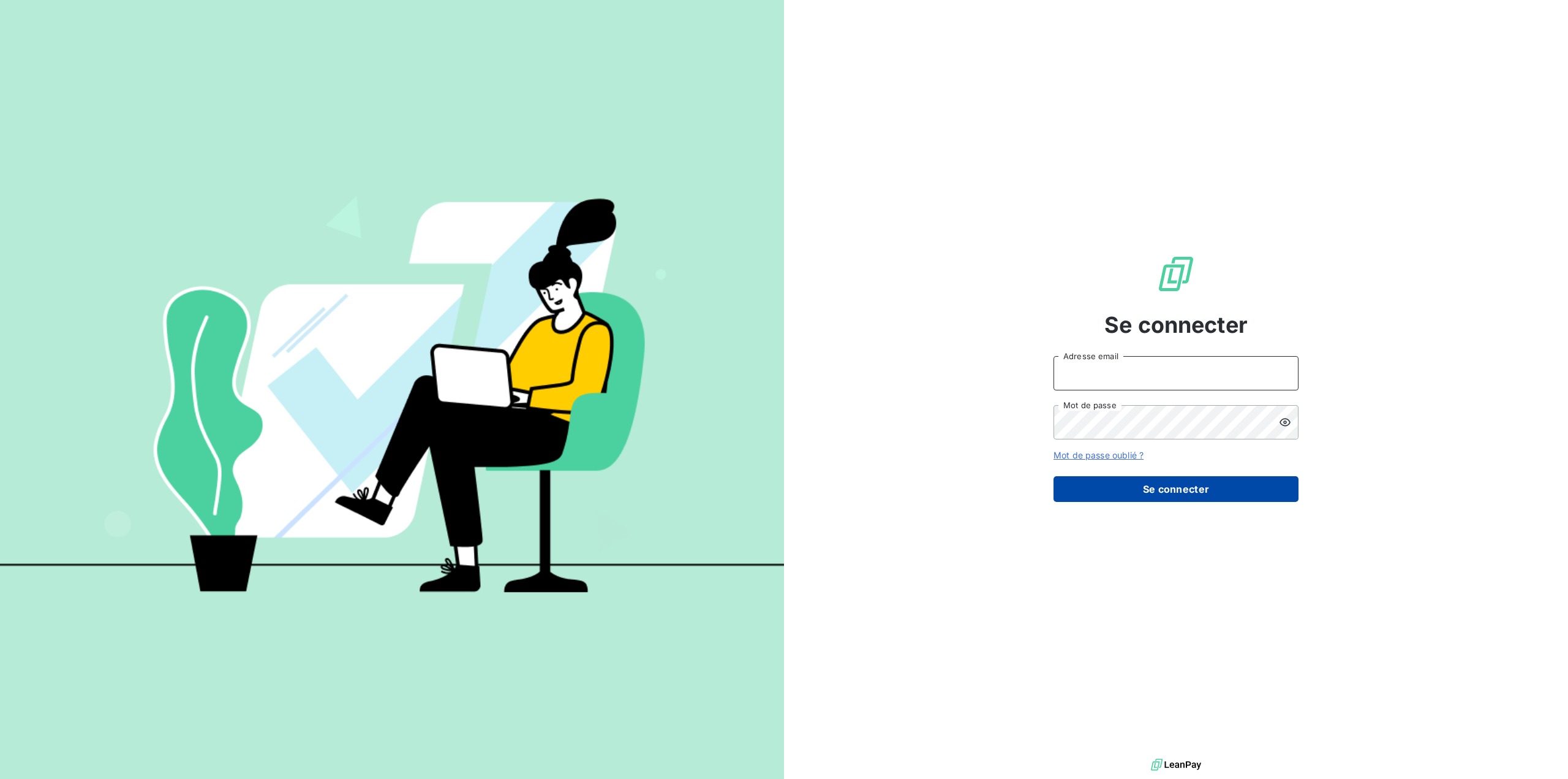
type input "germar.breton@orange.fr"
click at [1190, 494] on button "Se connecter" at bounding box center [1176, 489] width 245 height 26
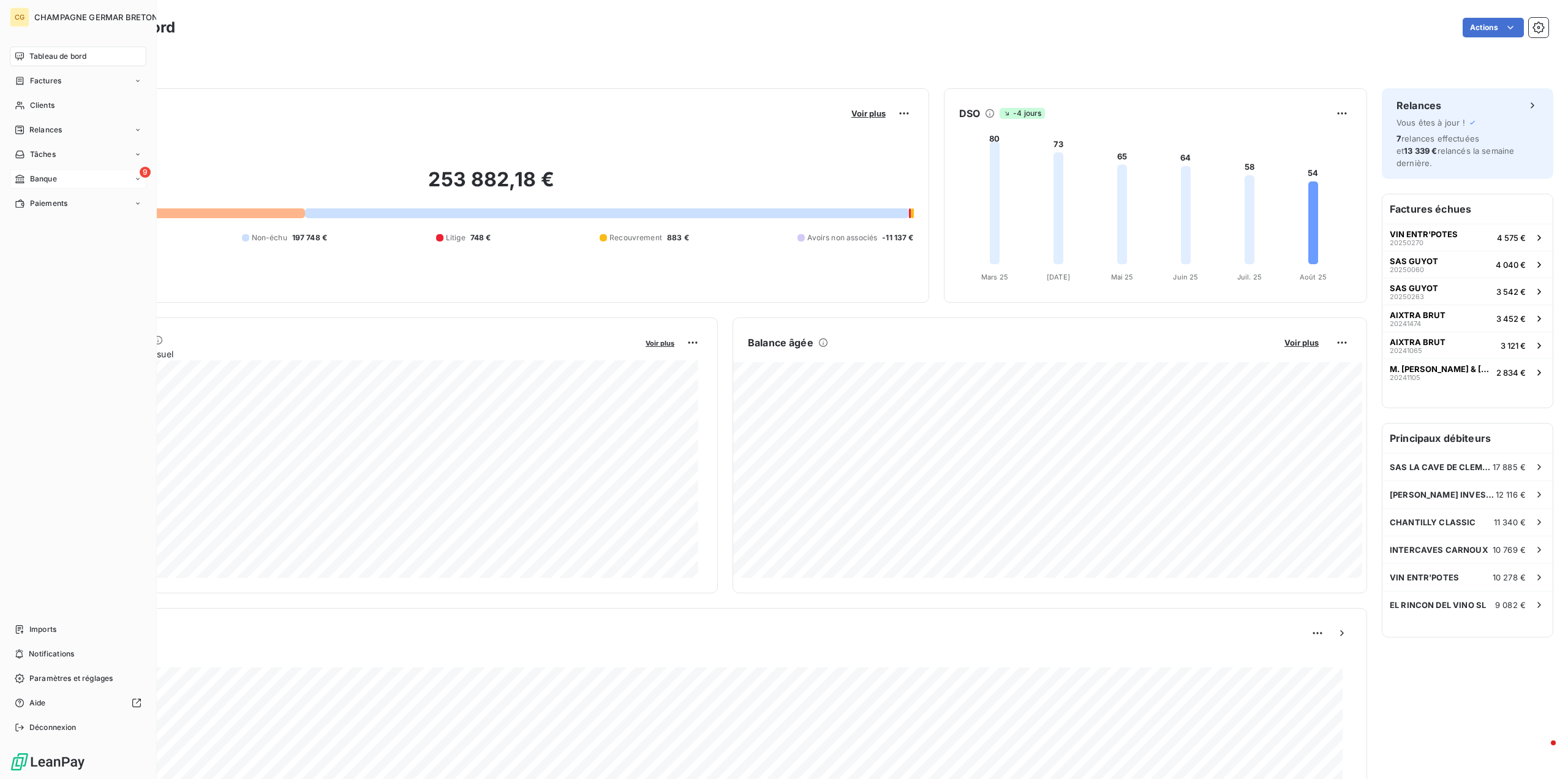
click at [50, 181] on span "Banque" at bounding box center [43, 178] width 27 height 11
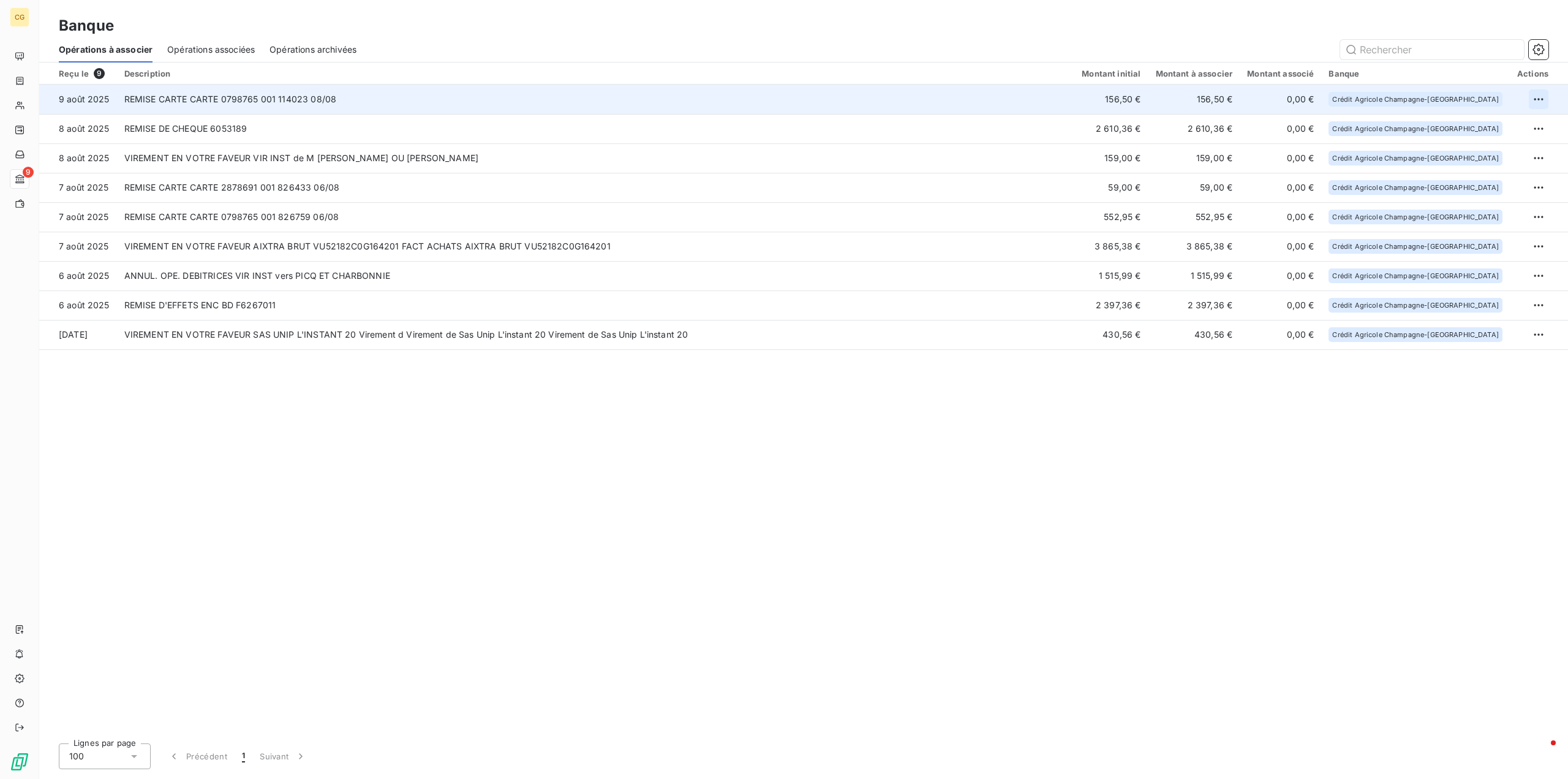
click at [1540, 100] on html "CG 9 Banque Opérations à associer Opérations associées Opérations archivées Reç…" at bounding box center [784, 389] width 1568 height 779
click at [1504, 127] on div "Archiver l’opération" at bounding box center [1496, 126] width 94 height 20
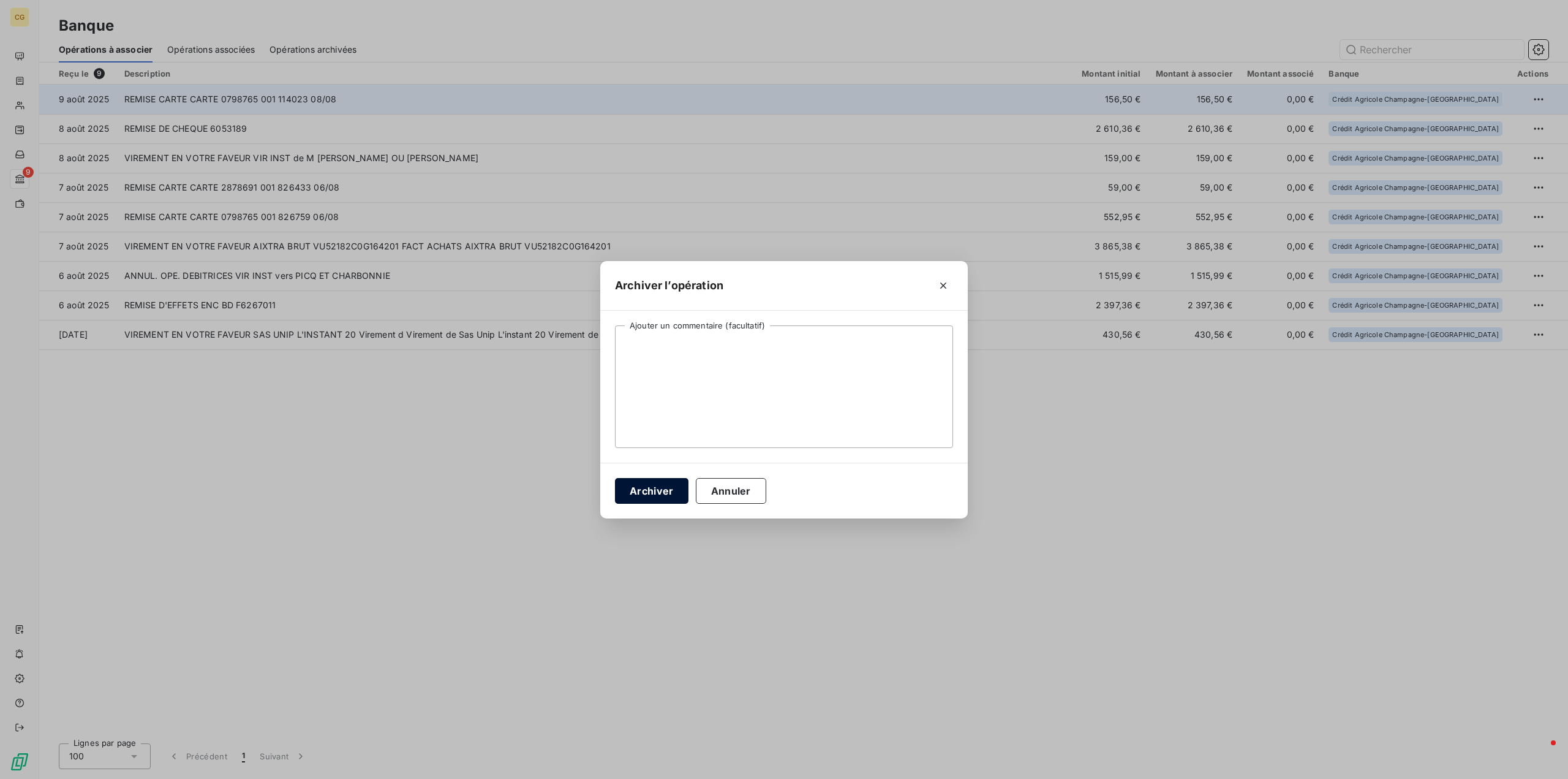
click at [645, 493] on button "Archiver" at bounding box center [652, 491] width 74 height 26
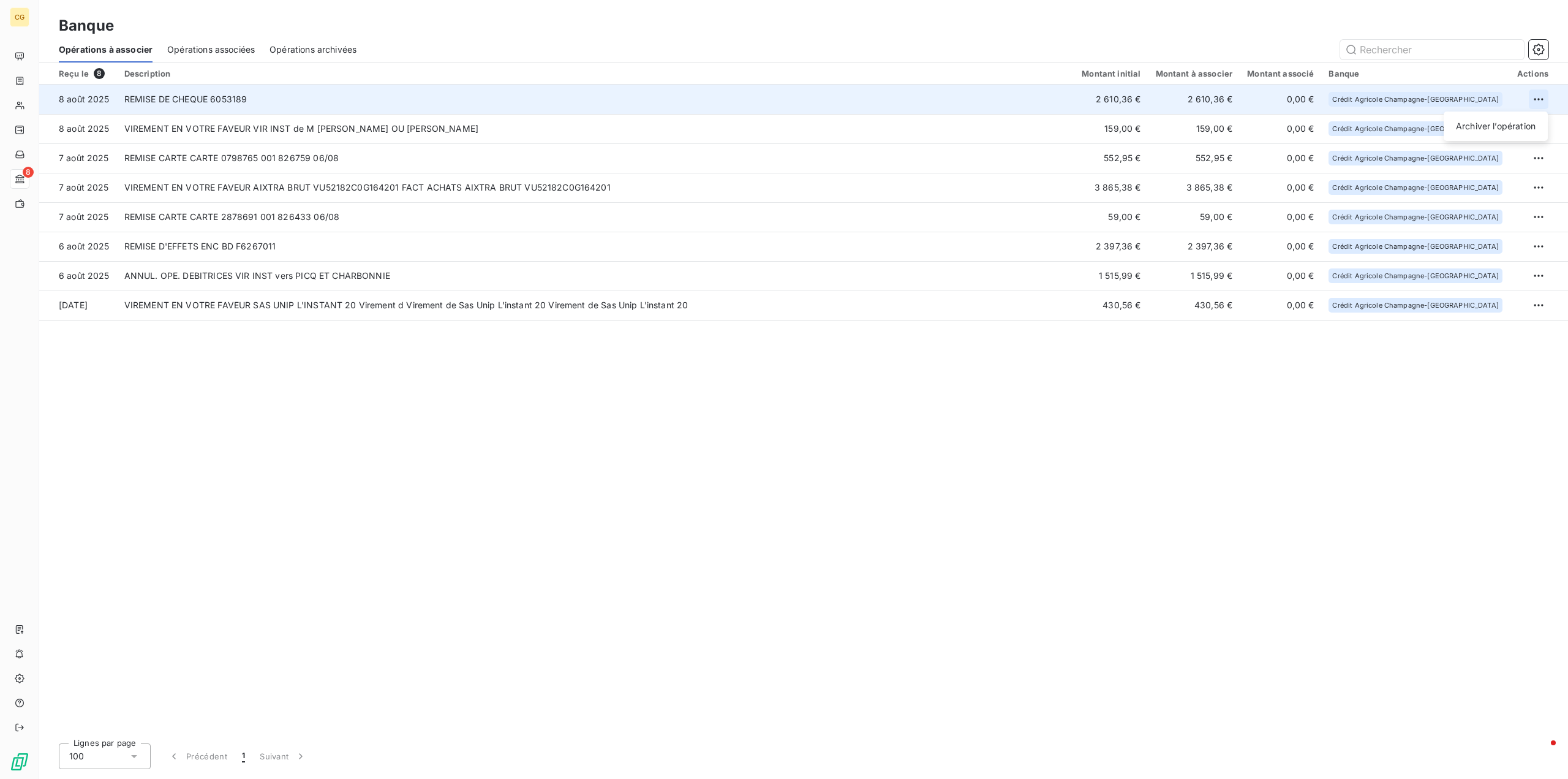
click at [1541, 100] on html "CG 8 Banque Opérations à associer Opérations associées Opérations archivées Reç…" at bounding box center [784, 389] width 1568 height 779
click at [1487, 129] on div "Archiver l’opération" at bounding box center [1496, 126] width 94 height 20
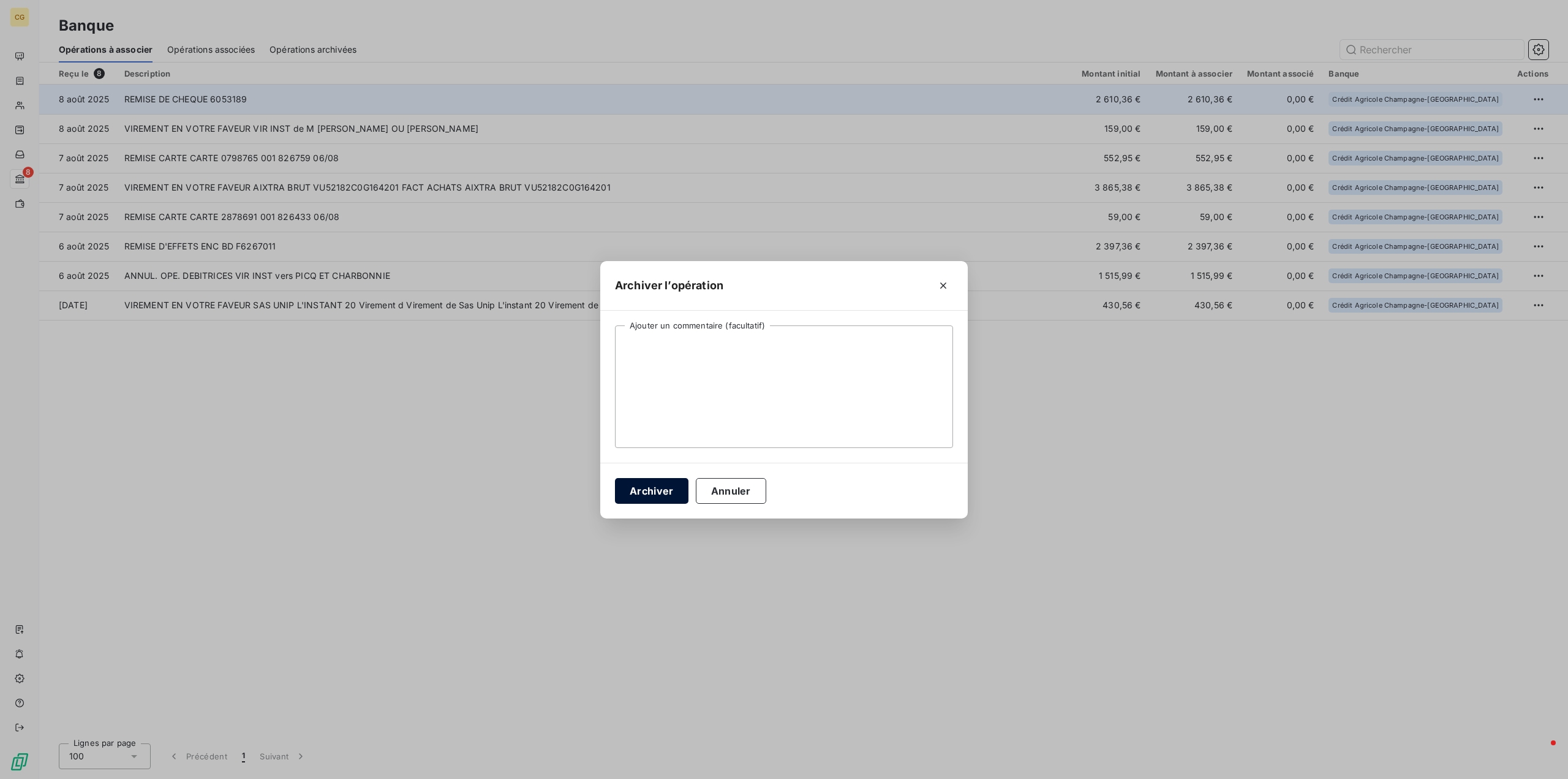
click at [648, 494] on button "Archiver" at bounding box center [652, 491] width 74 height 26
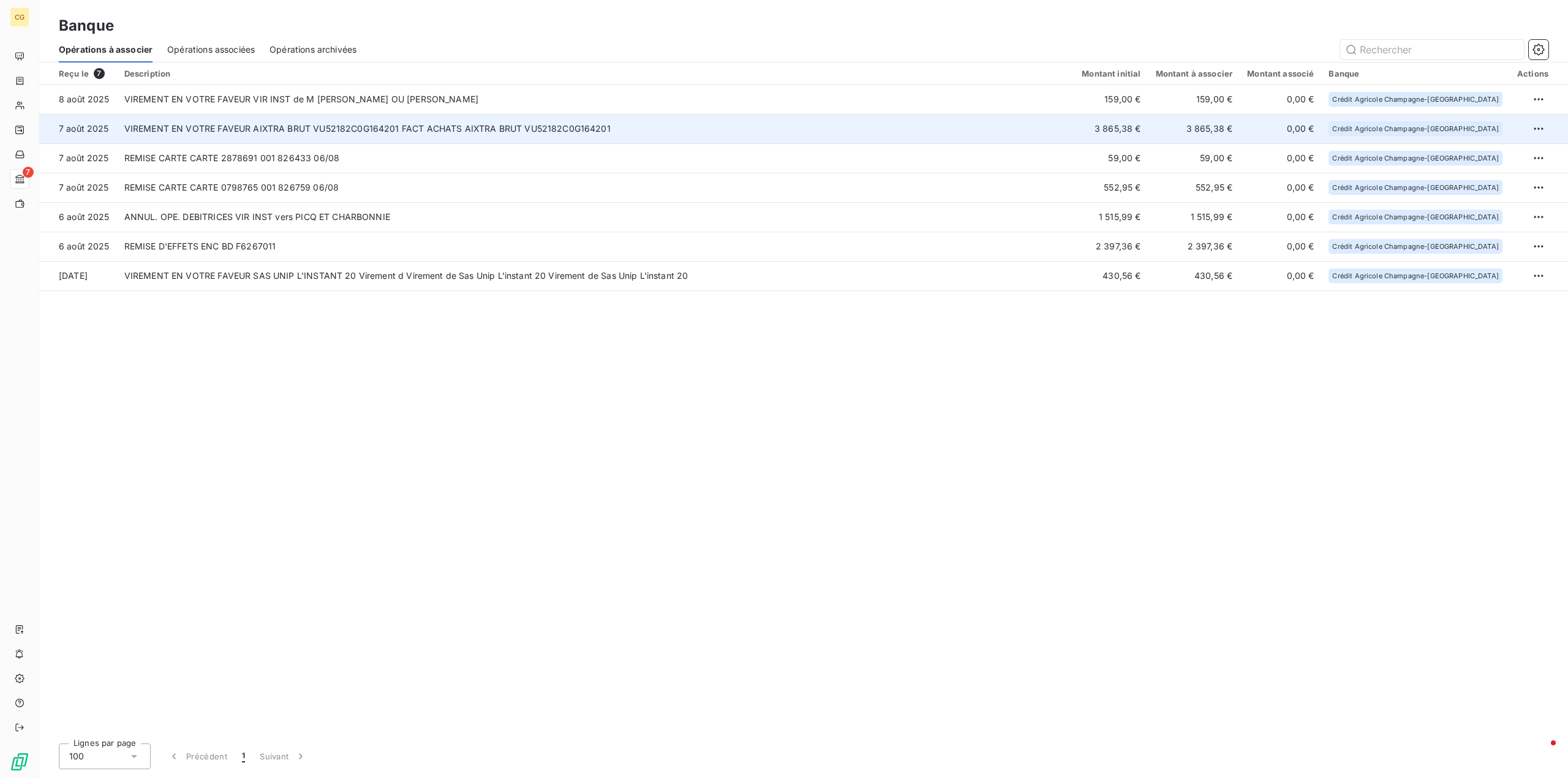
click at [1047, 130] on td "VIREMENT EN VOTRE FAVEUR AIXTRA BRUT VU52182C0G164201 FACT ACHATS AIXTRA BRUT V…" at bounding box center [596, 129] width 958 height 29
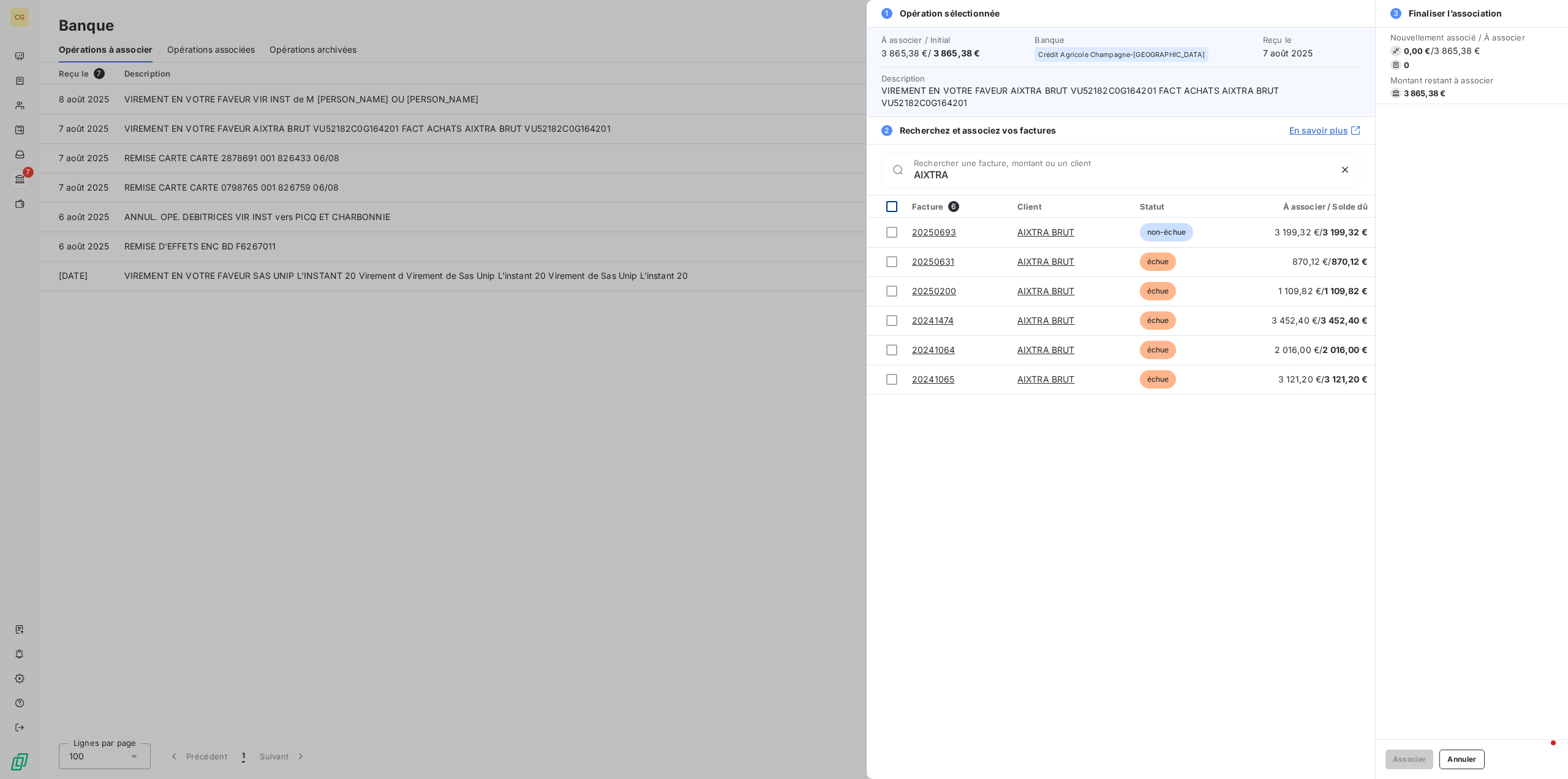
type input "AIXTRA"
click at [890, 207] on div at bounding box center [892, 207] width 11 height 11
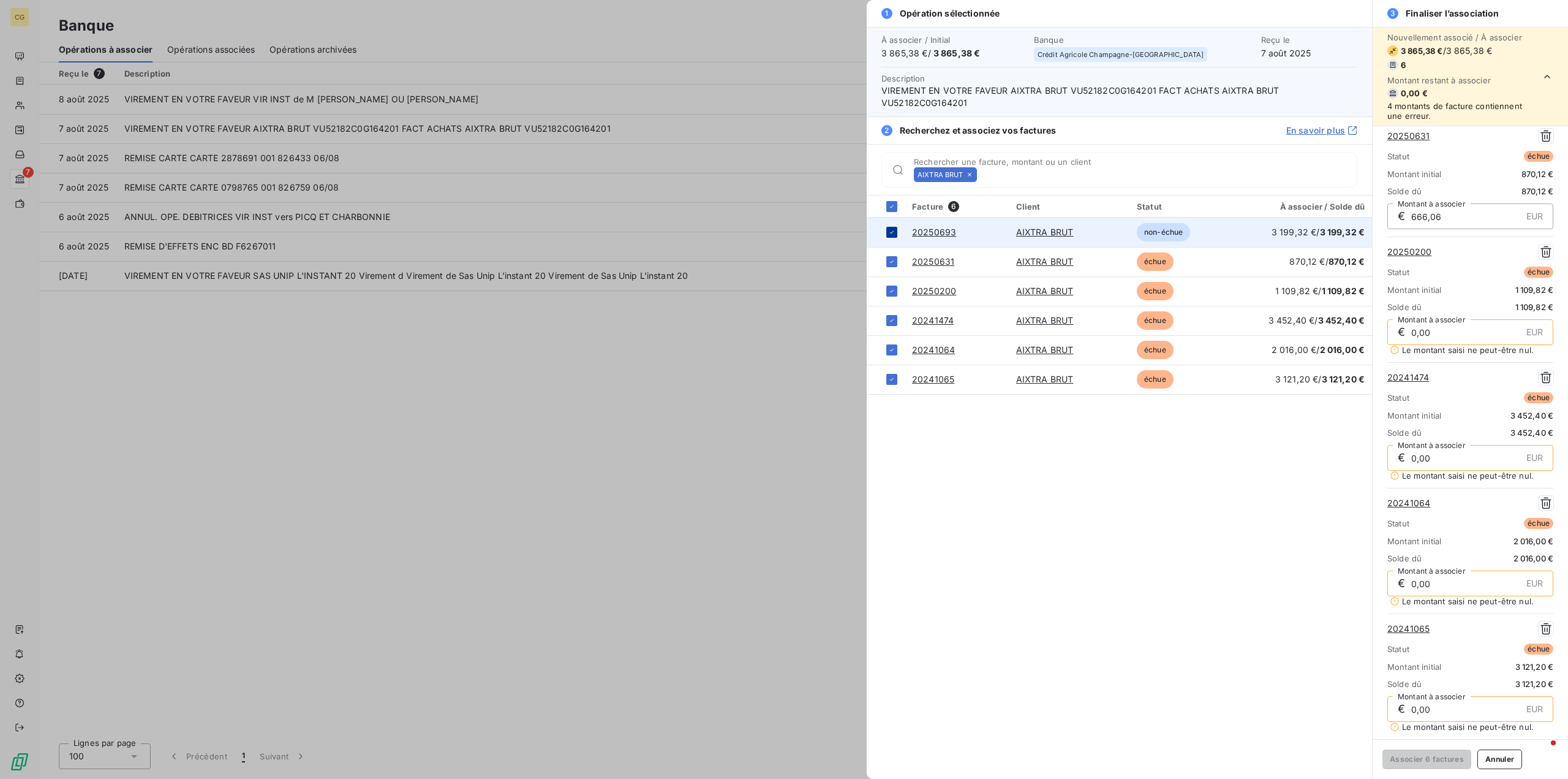
click at [894, 234] on icon at bounding box center [892, 232] width 8 height 8
click at [1177, 571] on div "Facture 6 Client Statut À associer / Solde dû 20250693 AIXTRA BRUT non-échue 3 …" at bounding box center [1120, 487] width 506 height 584
click at [1504, 759] on button "Annuler" at bounding box center [1499, 758] width 45 height 20
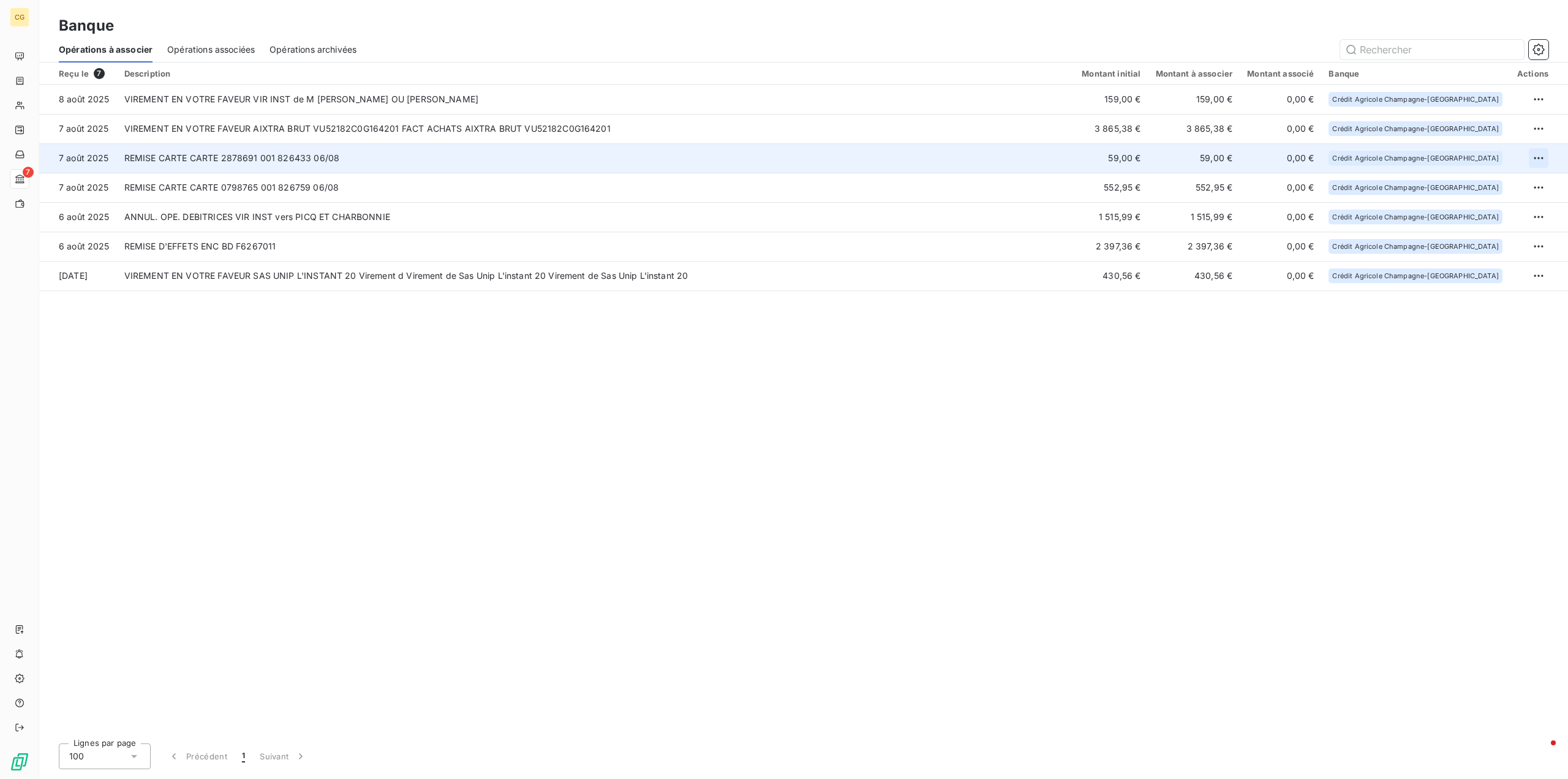
click at [1543, 154] on html "CG 7 Banque Opérations à associer Opérations associées Opérations archivées Reç…" at bounding box center [784, 389] width 1568 height 779
click at [1517, 181] on div "Archiver l’opération" at bounding box center [1496, 184] width 94 height 20
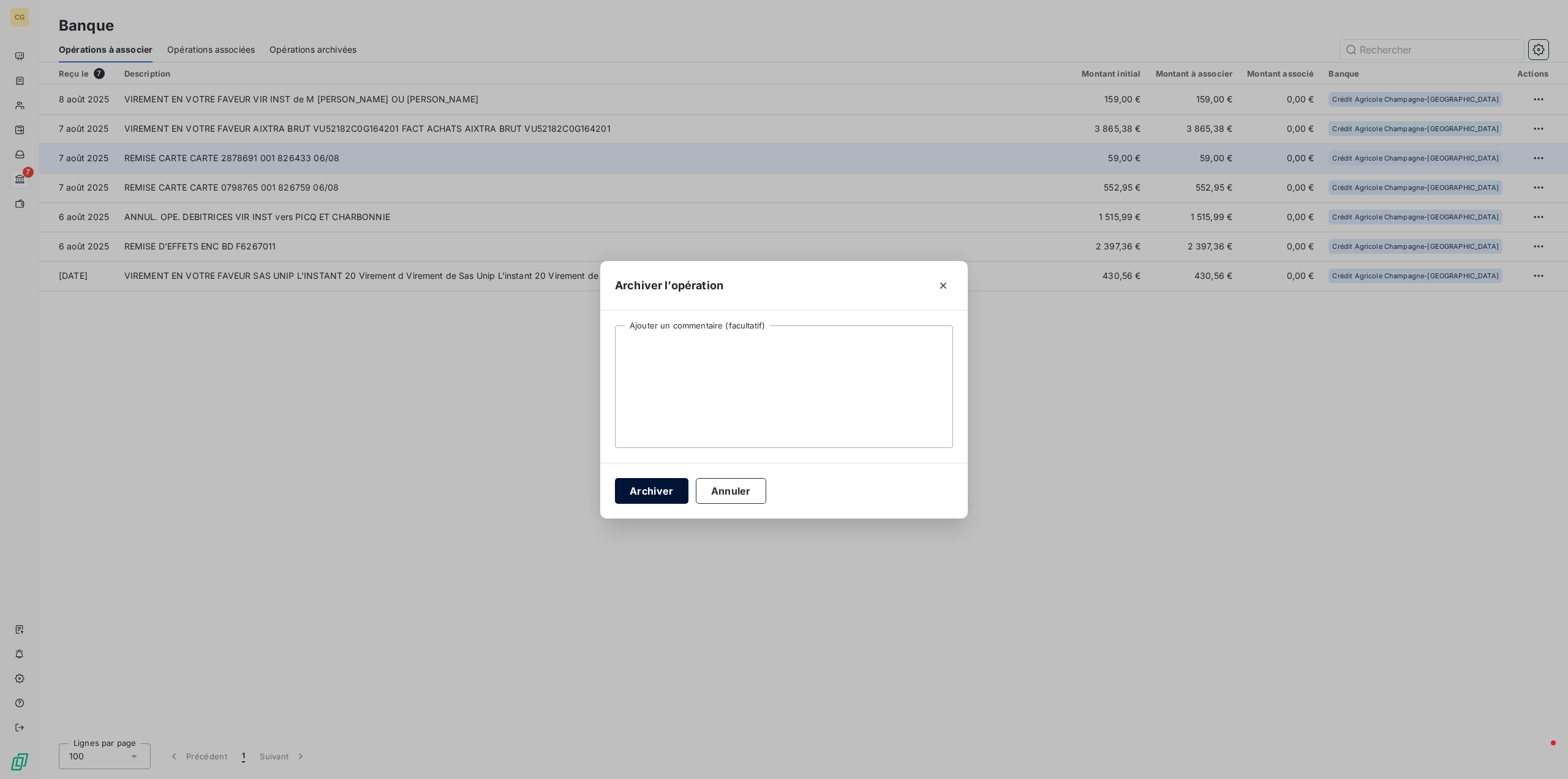
click at [661, 495] on button "Archiver" at bounding box center [652, 491] width 74 height 26
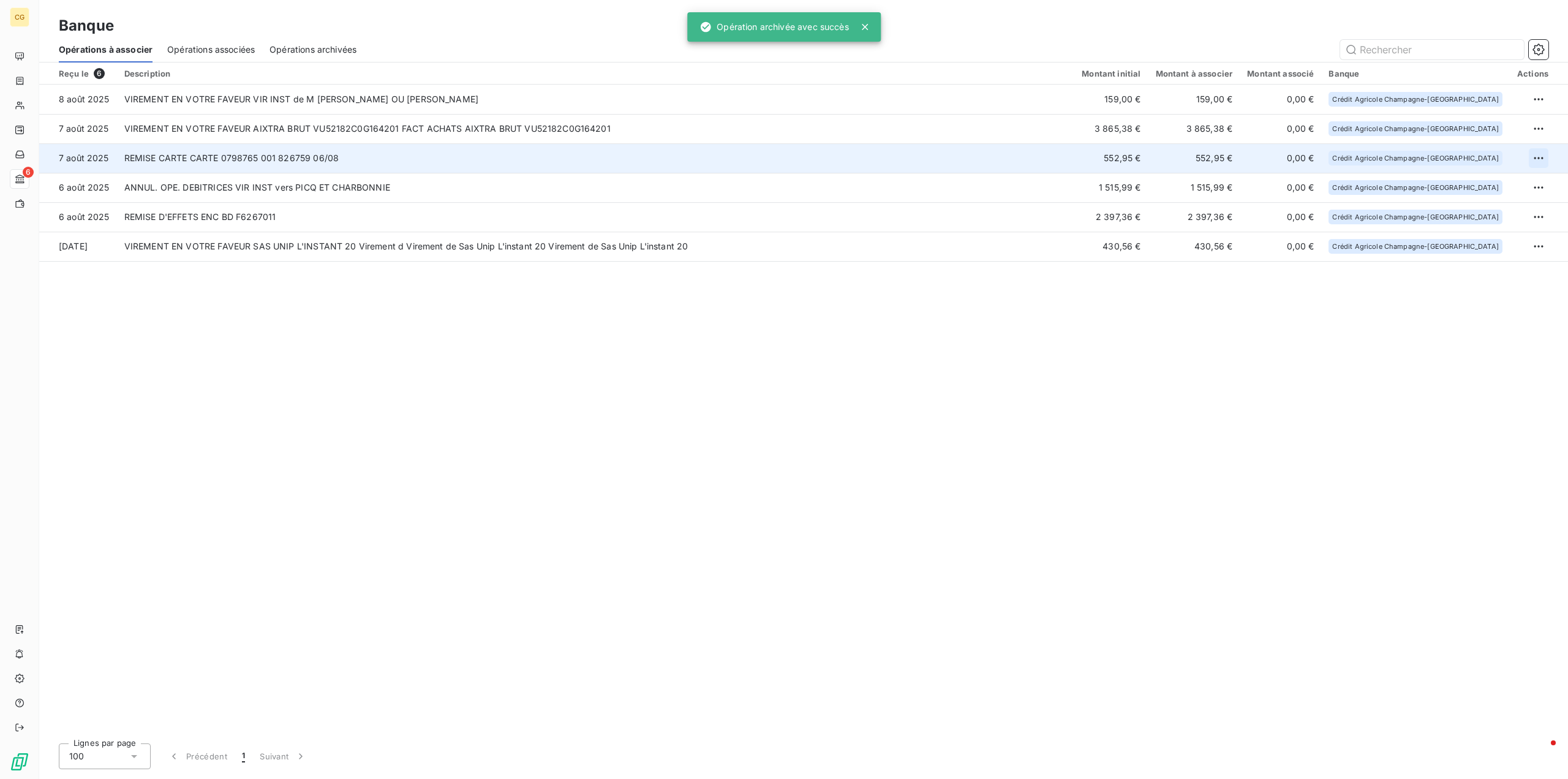
click at [1536, 156] on html "CG 6 Banque Opérations à associer Opérations associées Opérations archivées Reç…" at bounding box center [784, 389] width 1568 height 779
click at [1500, 184] on div "Archiver l’opération" at bounding box center [1496, 184] width 94 height 20
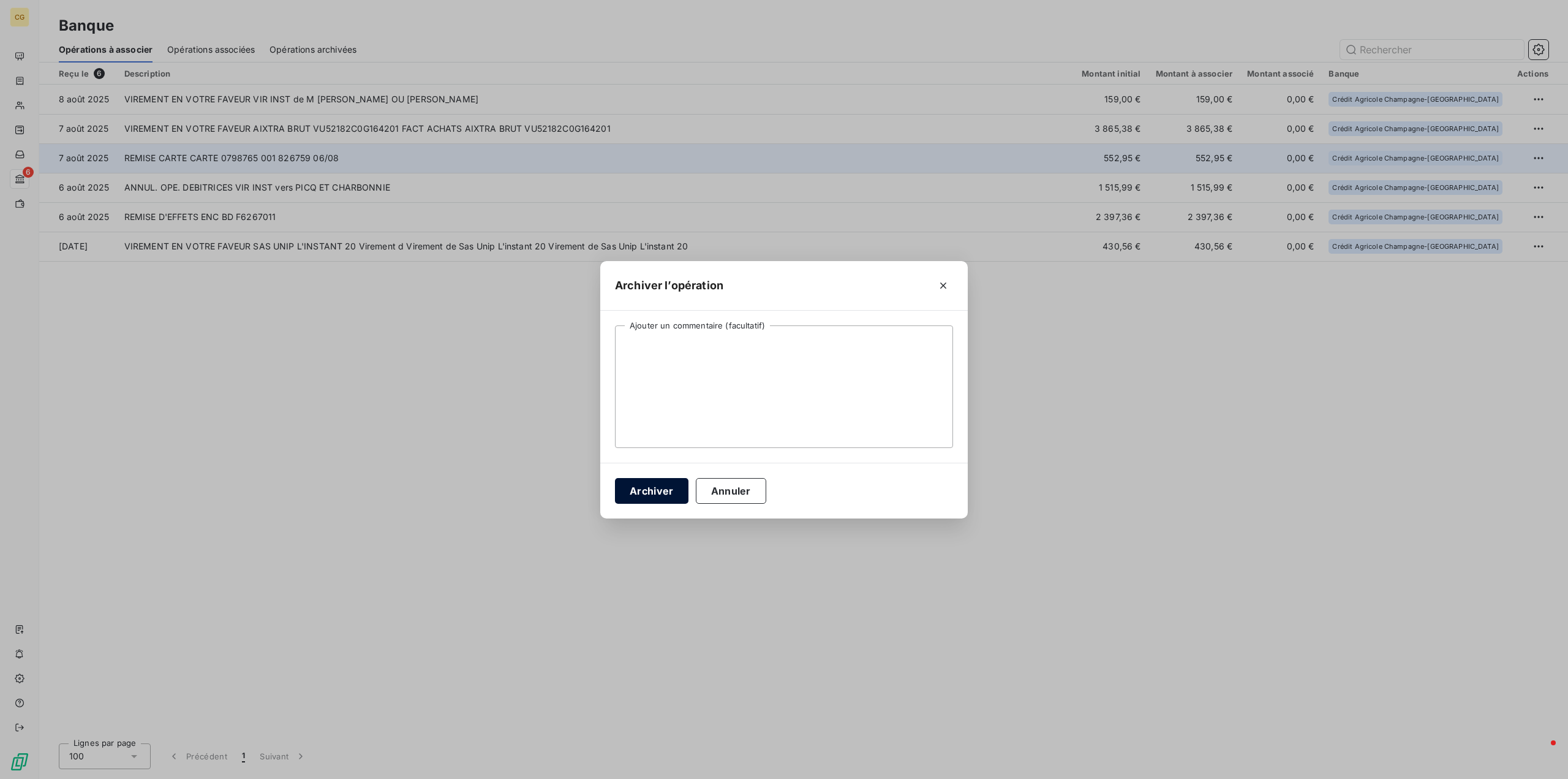
click at [642, 485] on button "Archiver" at bounding box center [652, 491] width 74 height 26
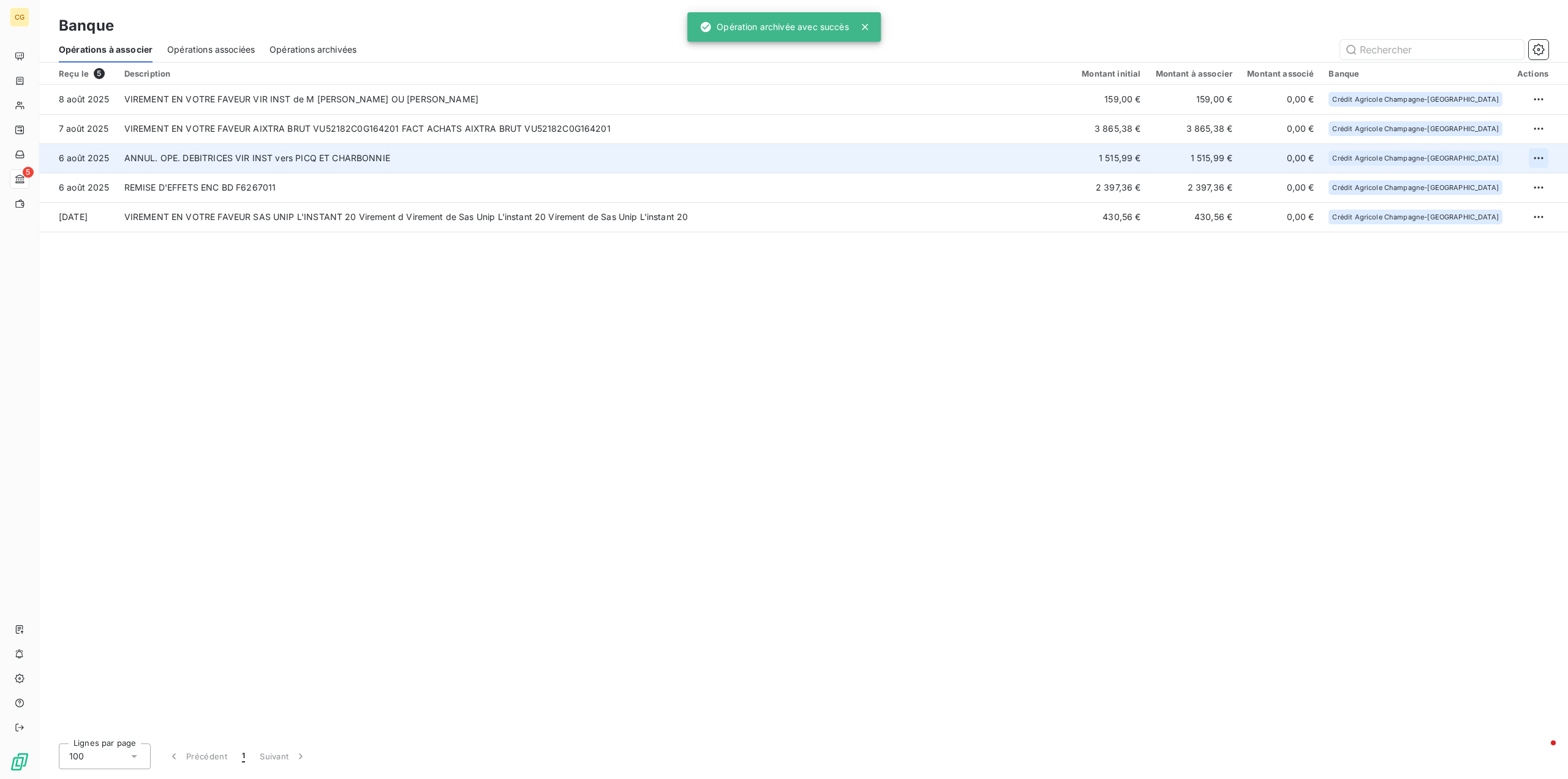
click at [1537, 157] on html "CG 5 Banque Opérations à associer Opérations associées Opérations archivées Reç…" at bounding box center [784, 389] width 1568 height 779
click at [1505, 188] on div "Archiver l’opération" at bounding box center [1496, 184] width 94 height 20
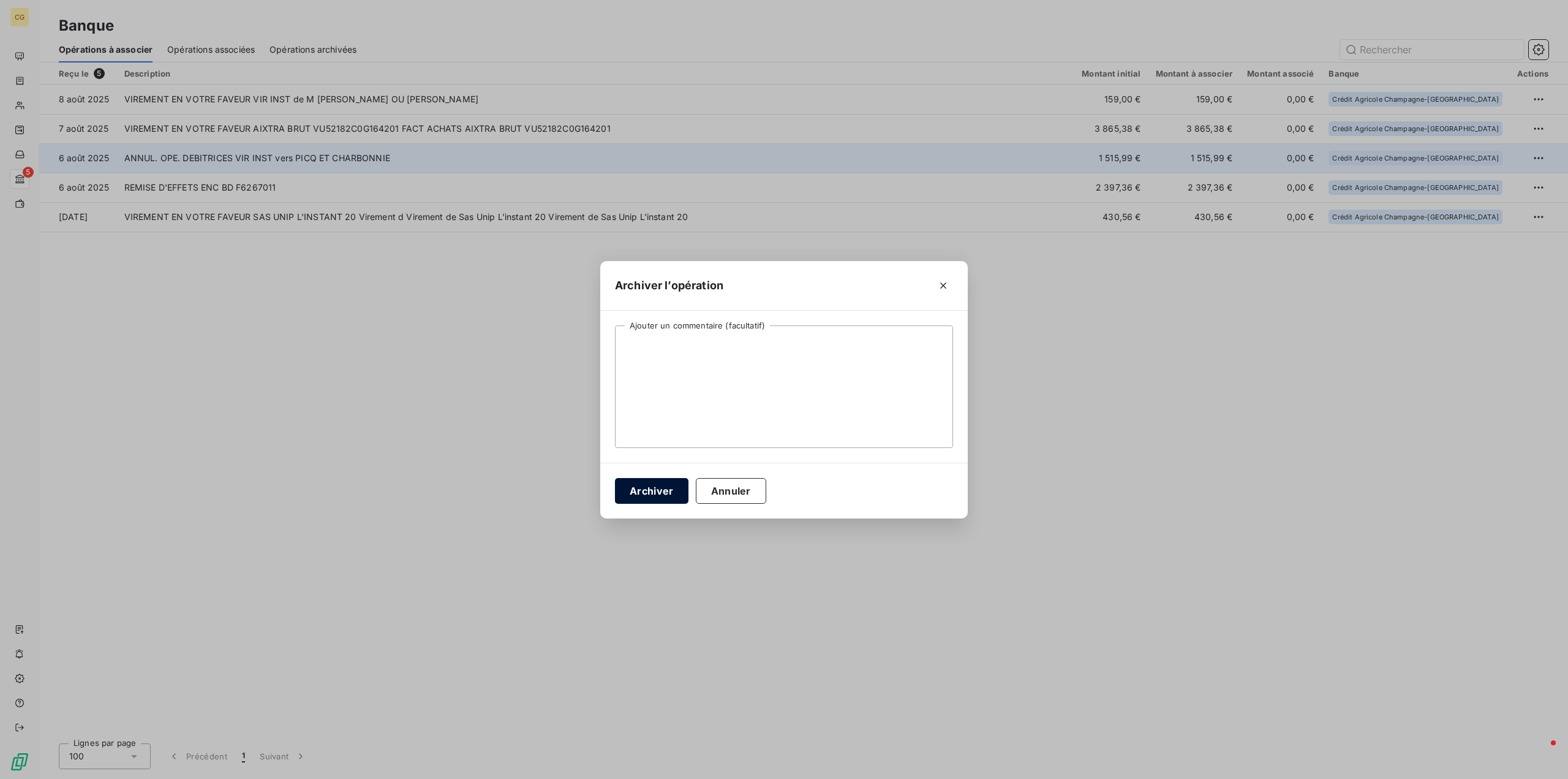
click at [645, 498] on button "Archiver" at bounding box center [652, 491] width 74 height 26
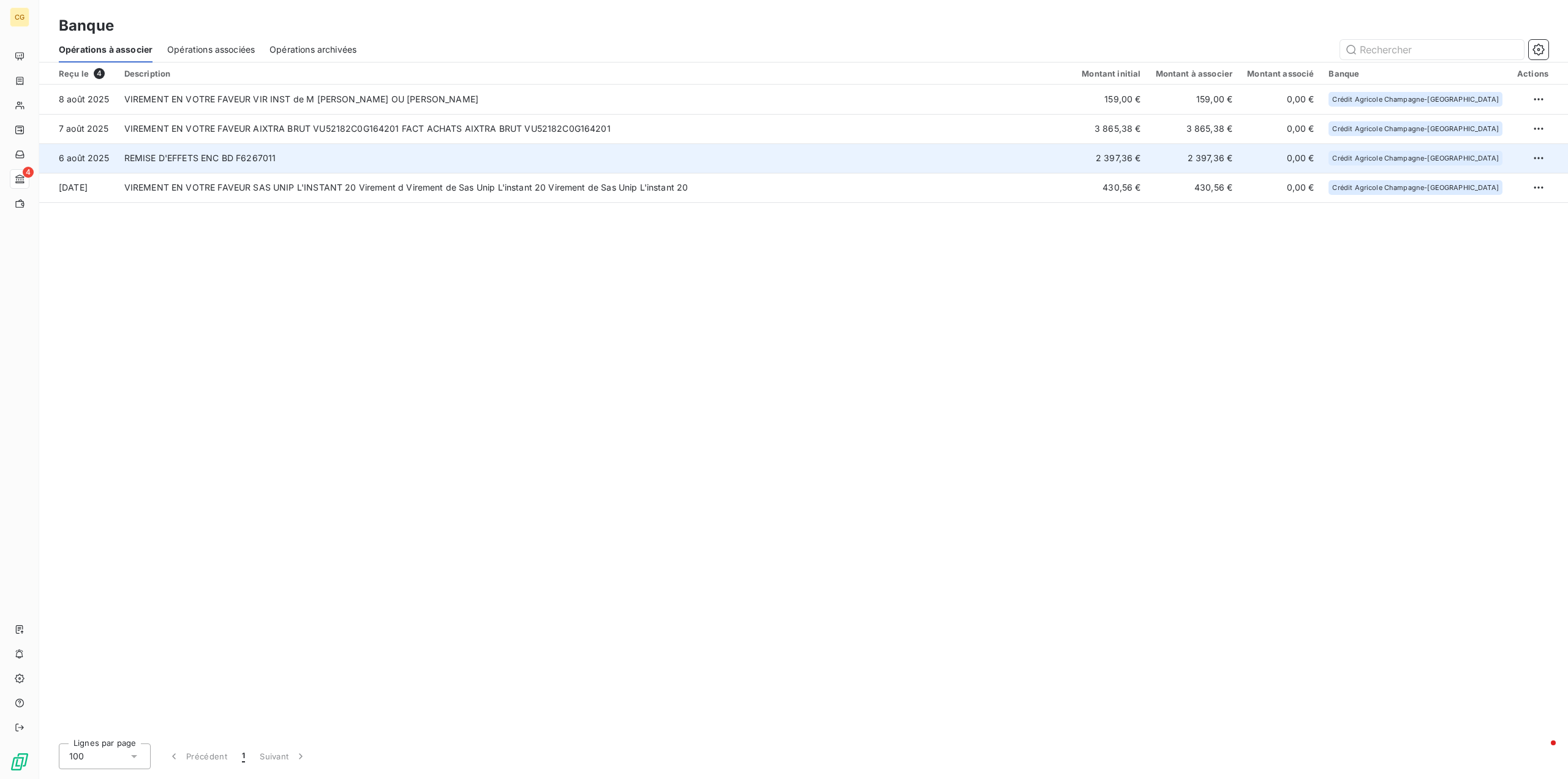
click at [1148, 160] on td "2 397,36 €" at bounding box center [1111, 158] width 74 height 29
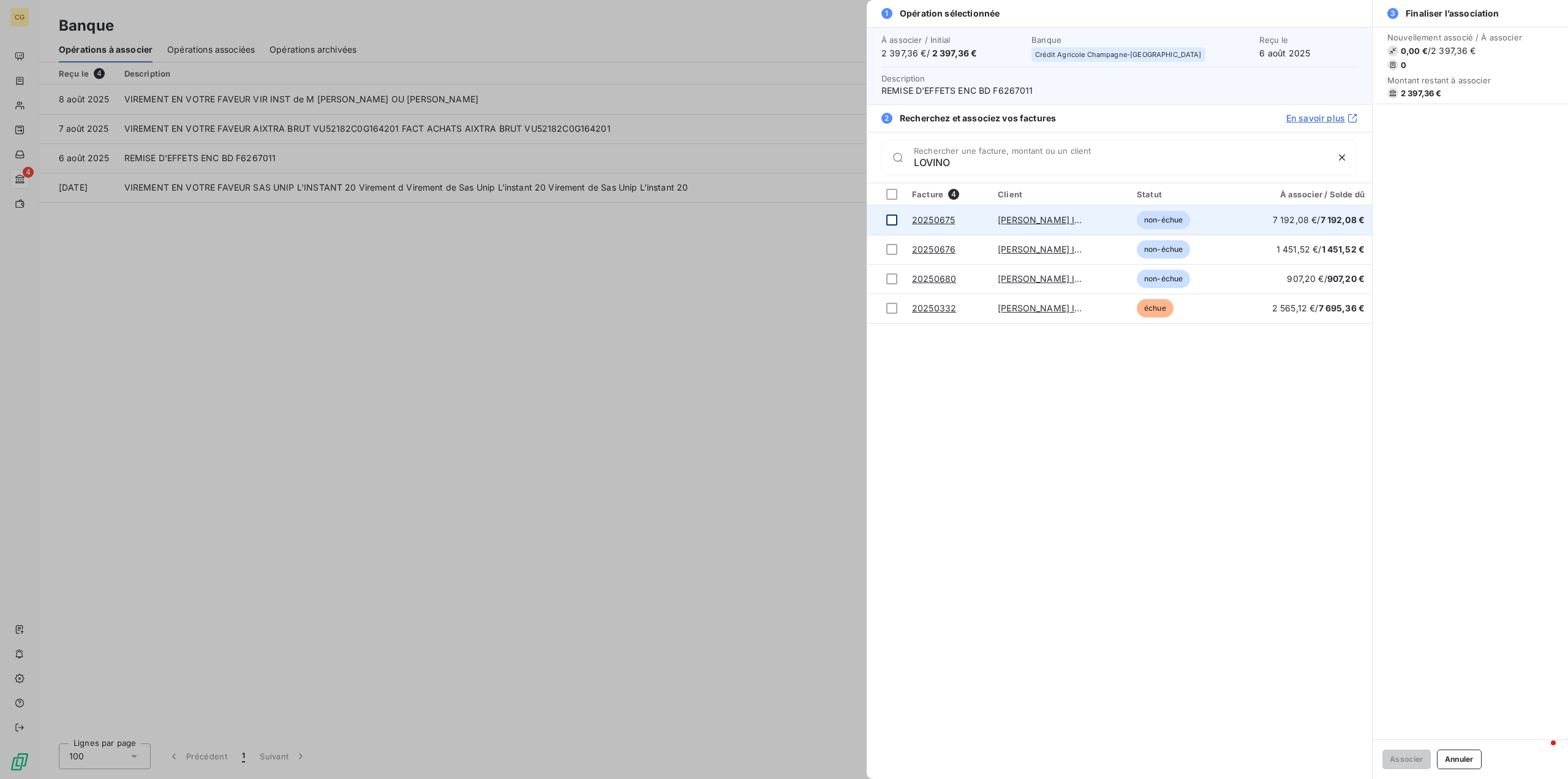
type input "LOVINO"
click at [894, 219] on div at bounding box center [892, 219] width 11 height 11
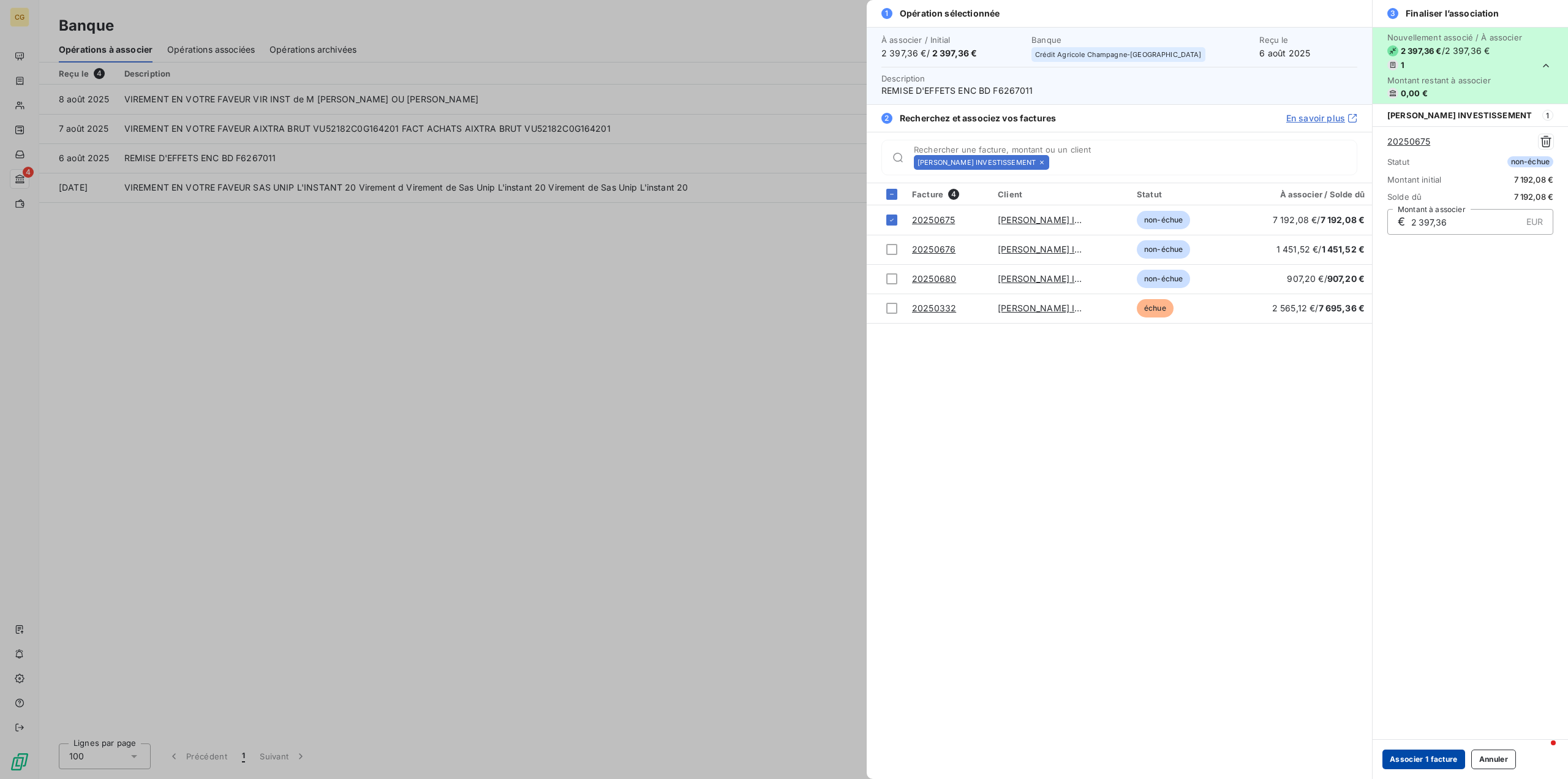
click at [1433, 758] on button "Associer 1 facture" at bounding box center [1424, 758] width 83 height 20
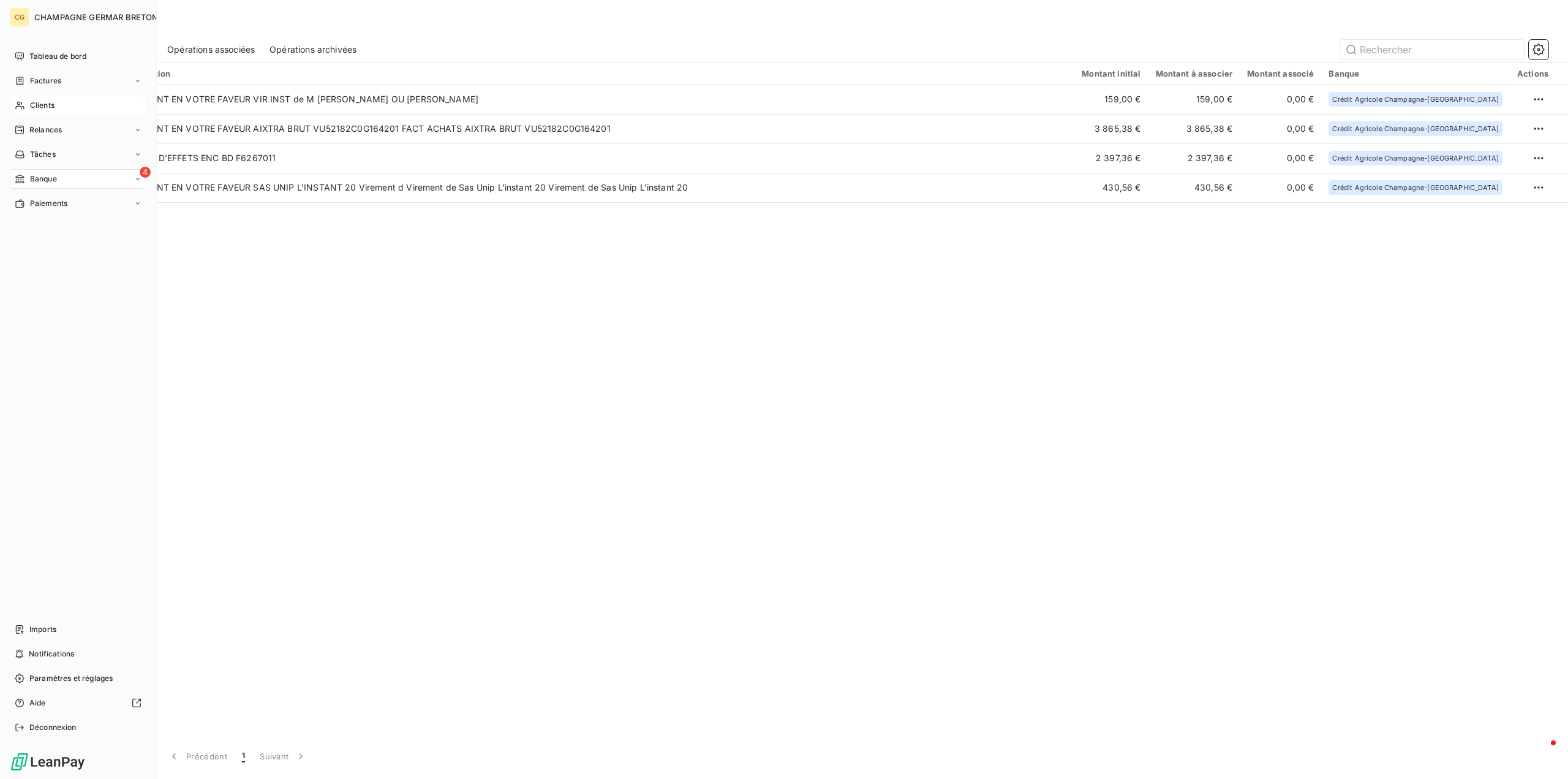
click at [35, 105] on span "Clients" at bounding box center [42, 105] width 25 height 11
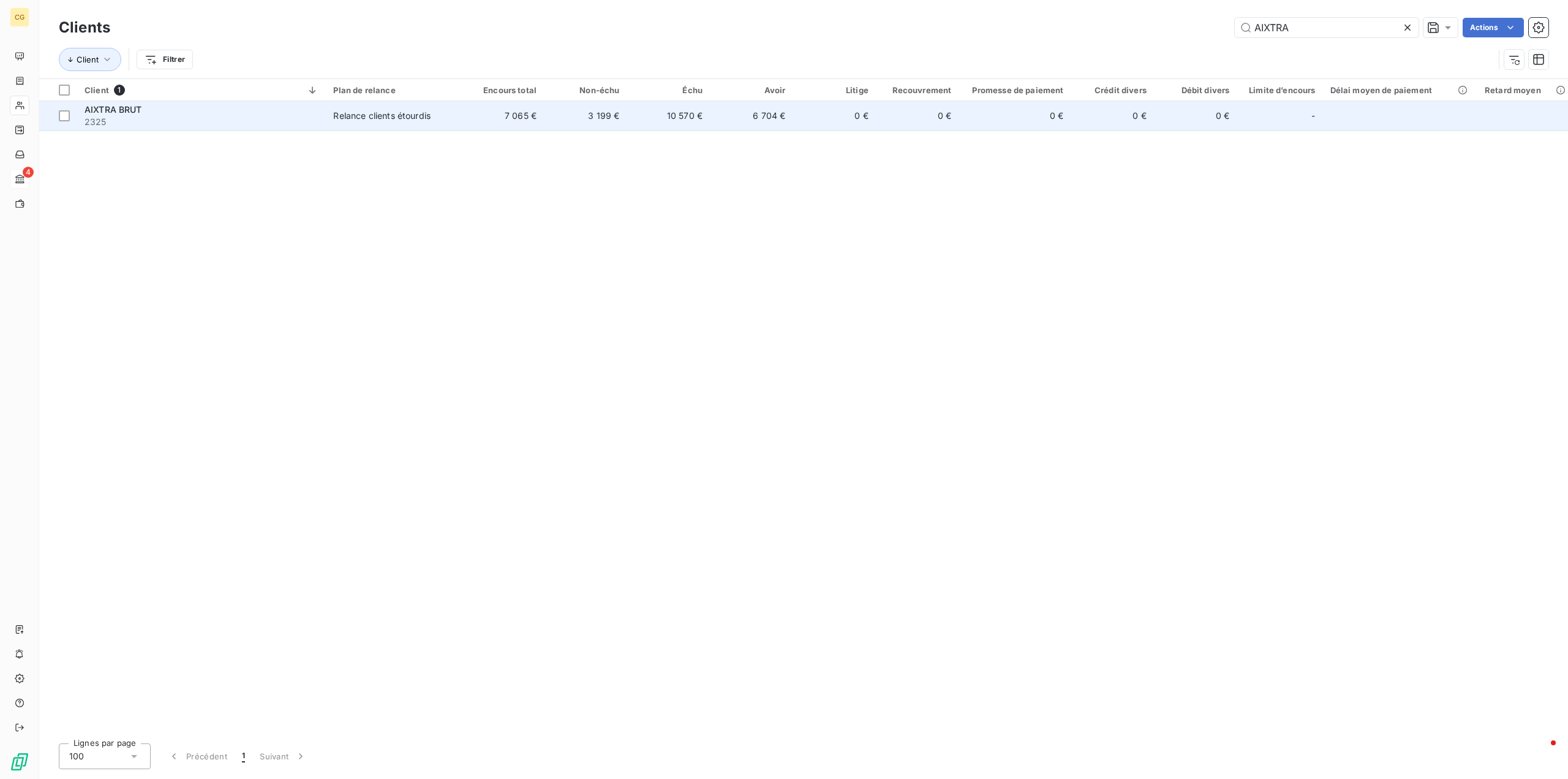
type input "AIXTRA"
click at [401, 120] on div "Relance clients étourdis" at bounding box center [382, 116] width 98 height 12
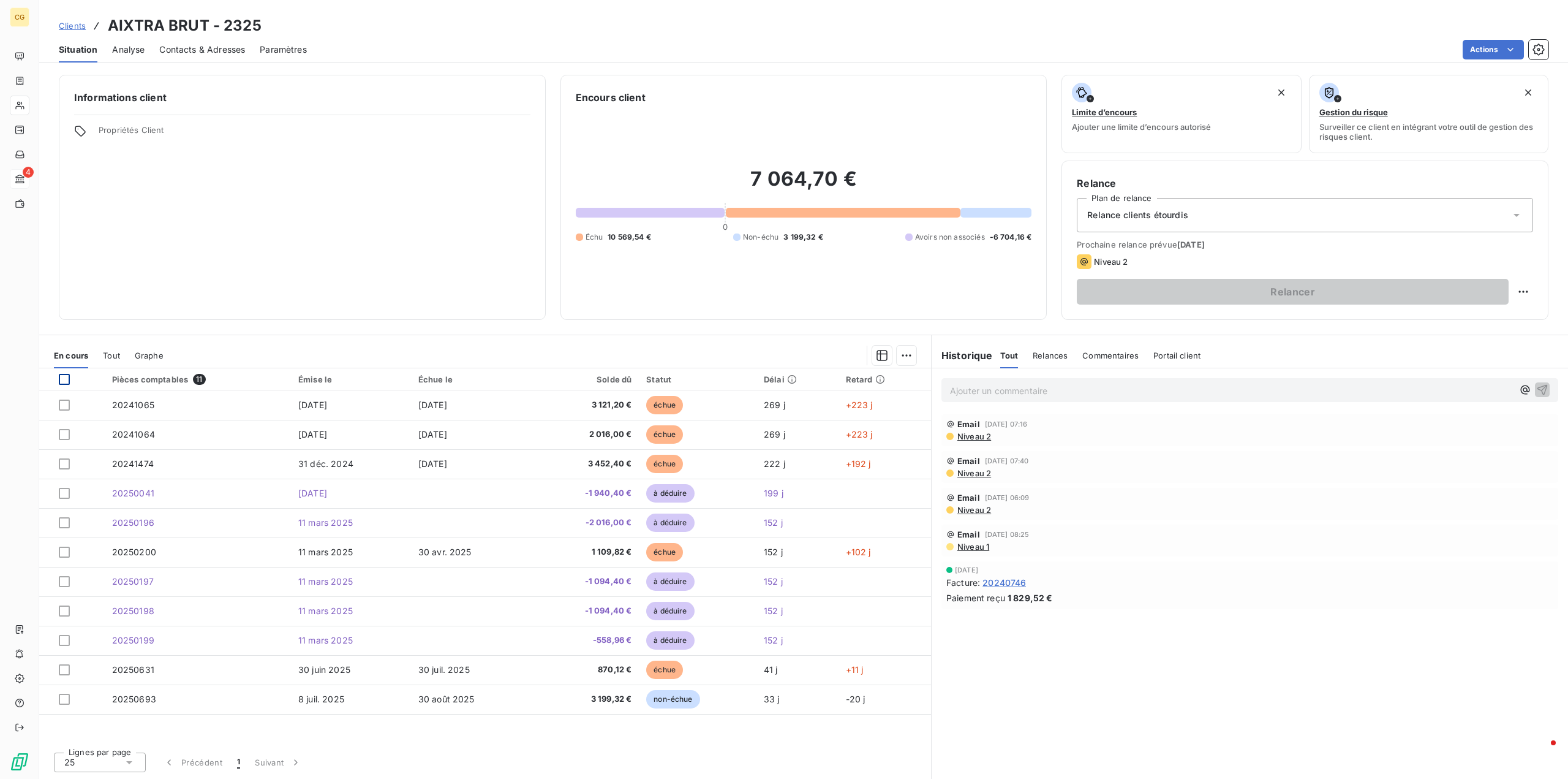
click at [68, 380] on div at bounding box center [64, 379] width 11 height 11
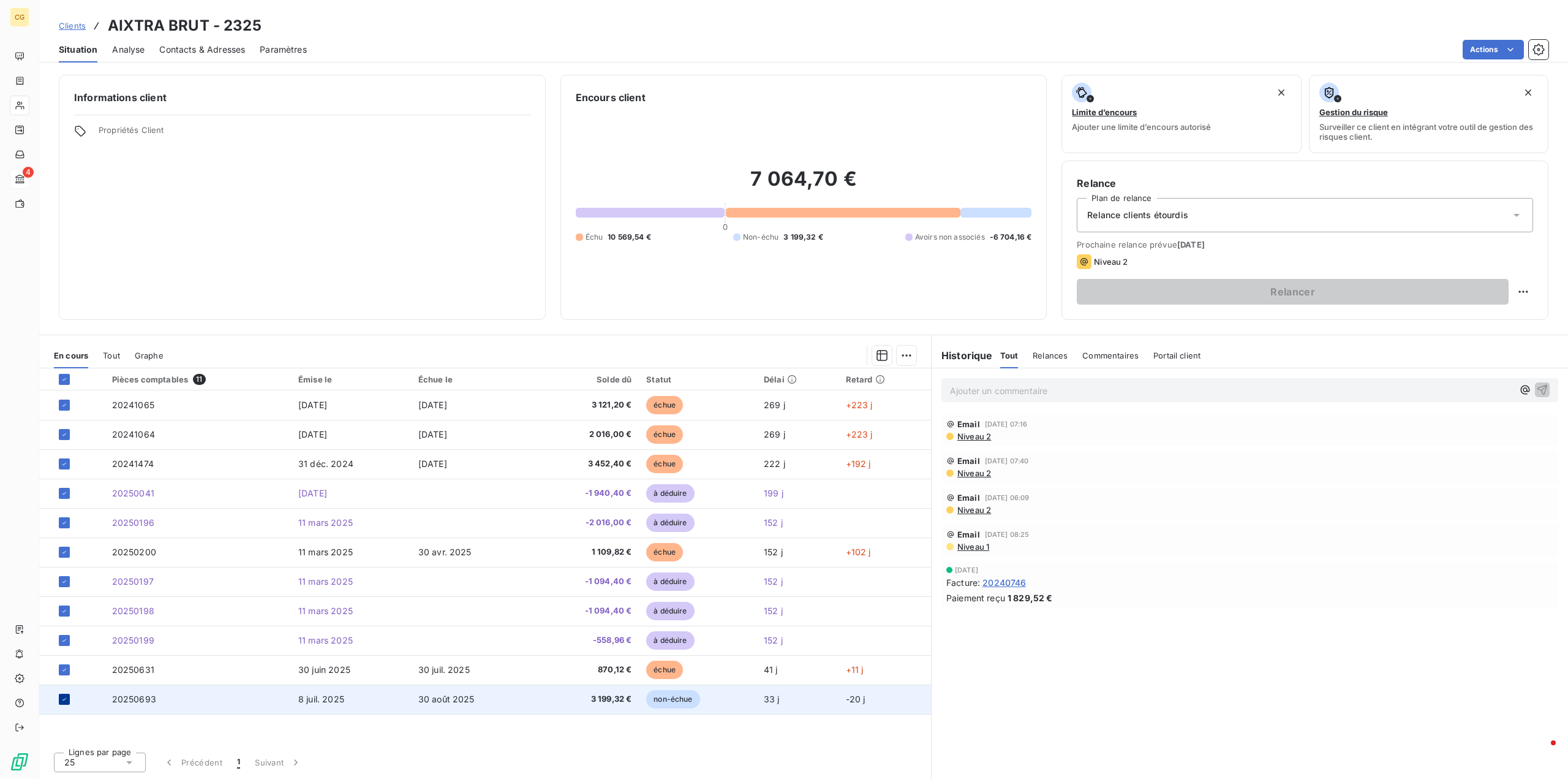
click at [66, 697] on icon at bounding box center [64, 699] width 8 height 8
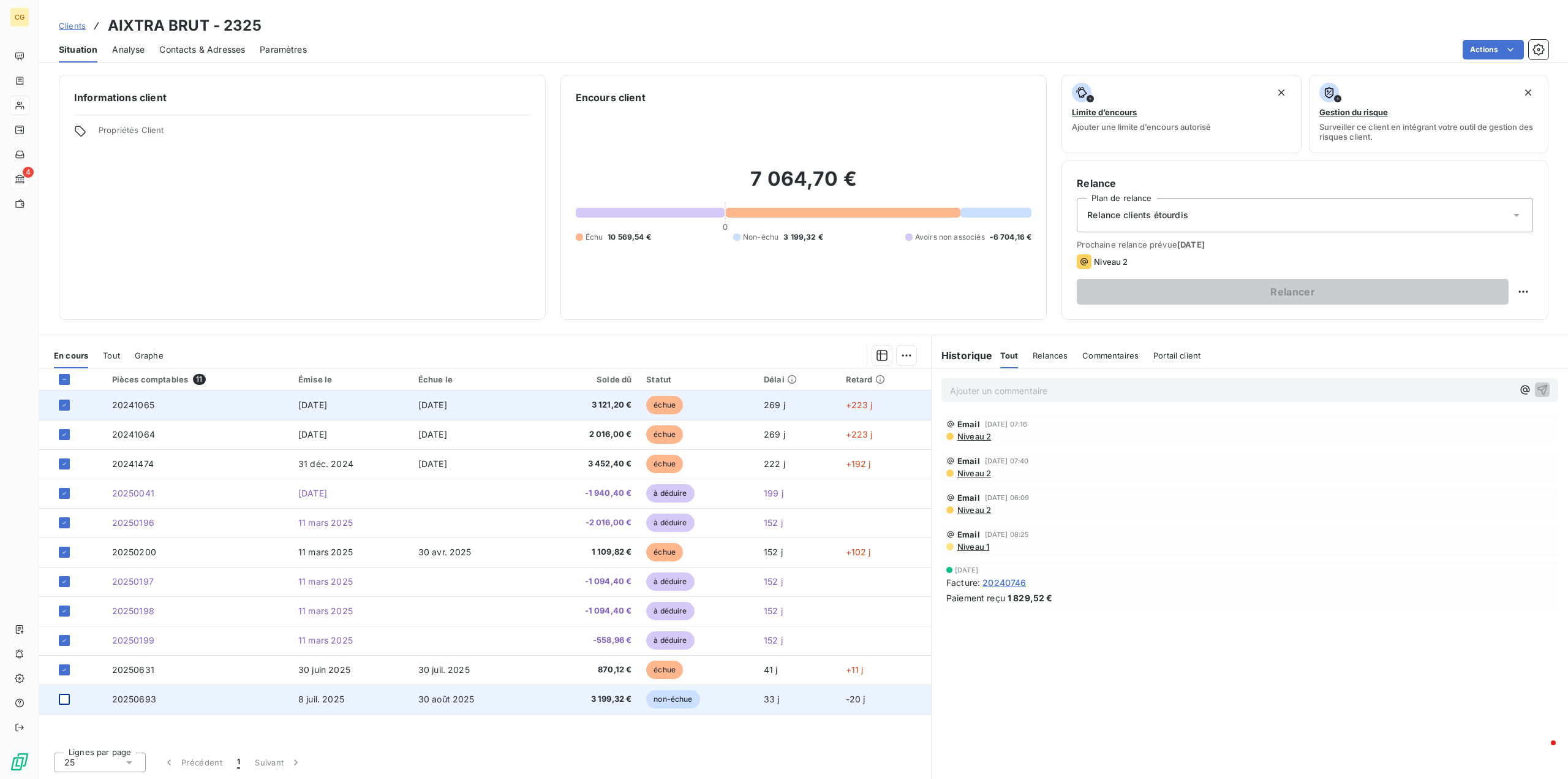
click at [600, 403] on span "3 121,20 €" at bounding box center [586, 404] width 92 height 12
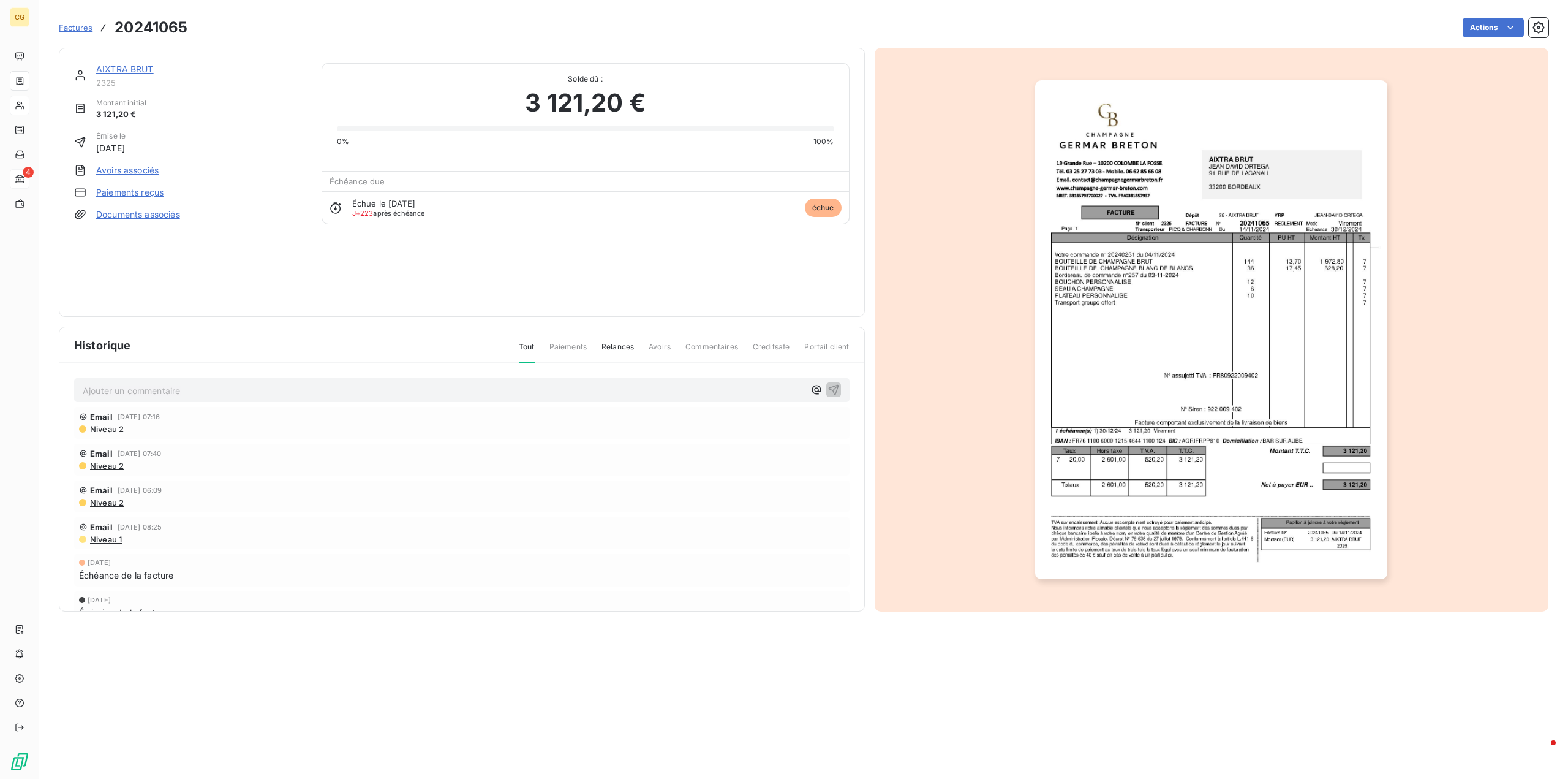
click at [137, 192] on link "Paiements reçus" at bounding box center [129, 192] width 68 height 12
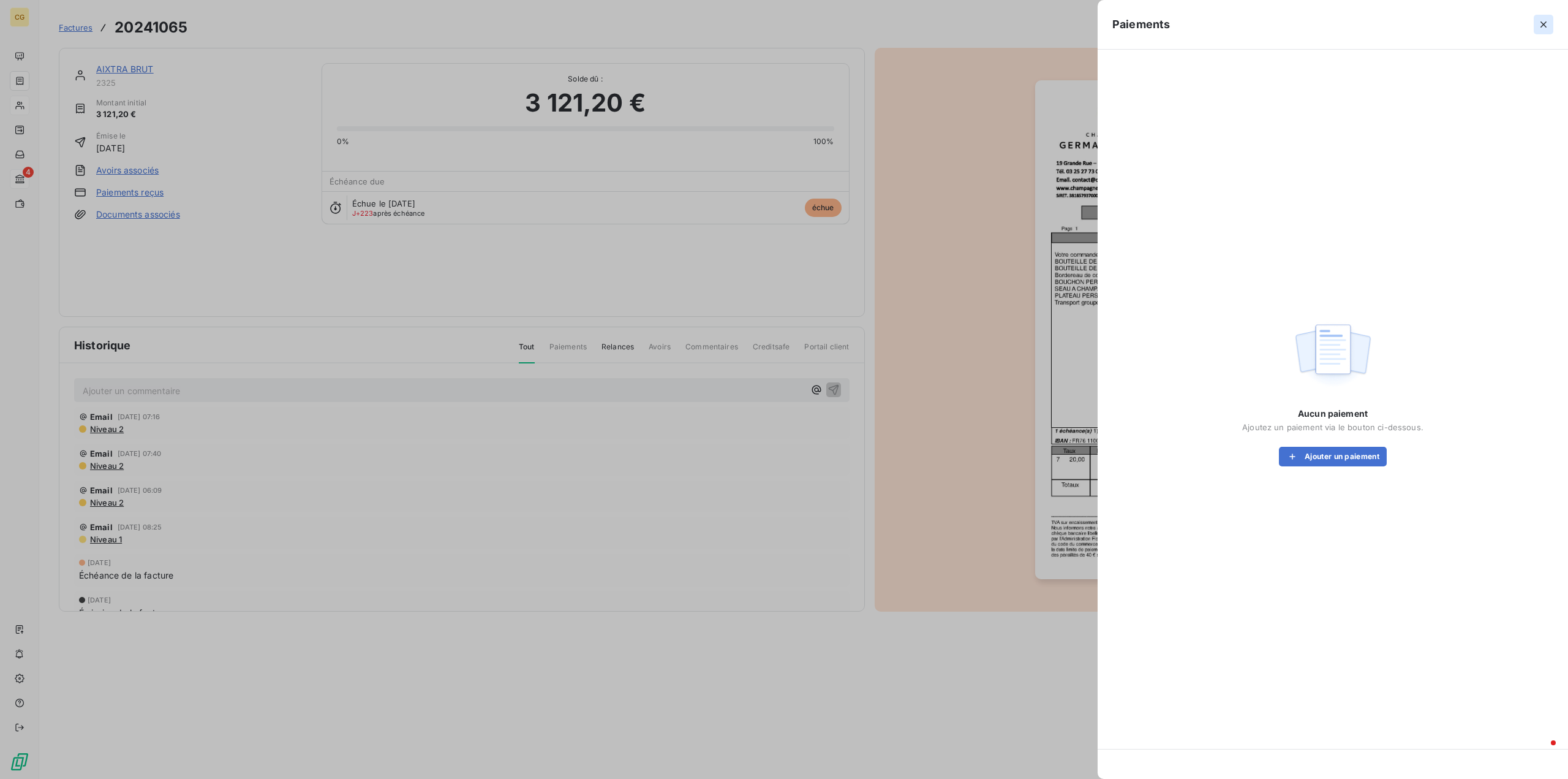
click at [1543, 27] on icon "button" at bounding box center [1544, 24] width 12 height 12
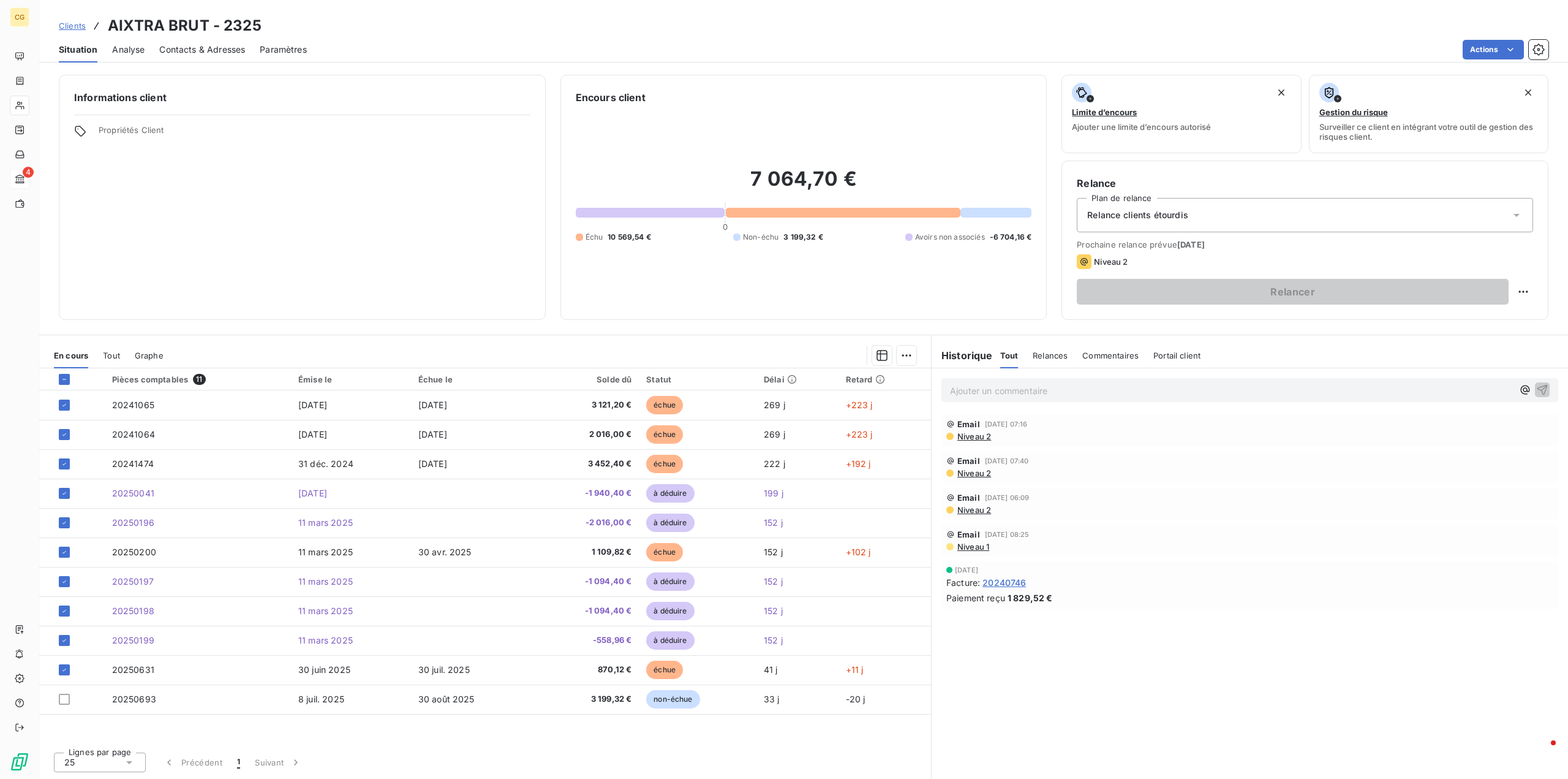
click at [981, 436] on span "Niveau 2" at bounding box center [973, 435] width 35 height 9
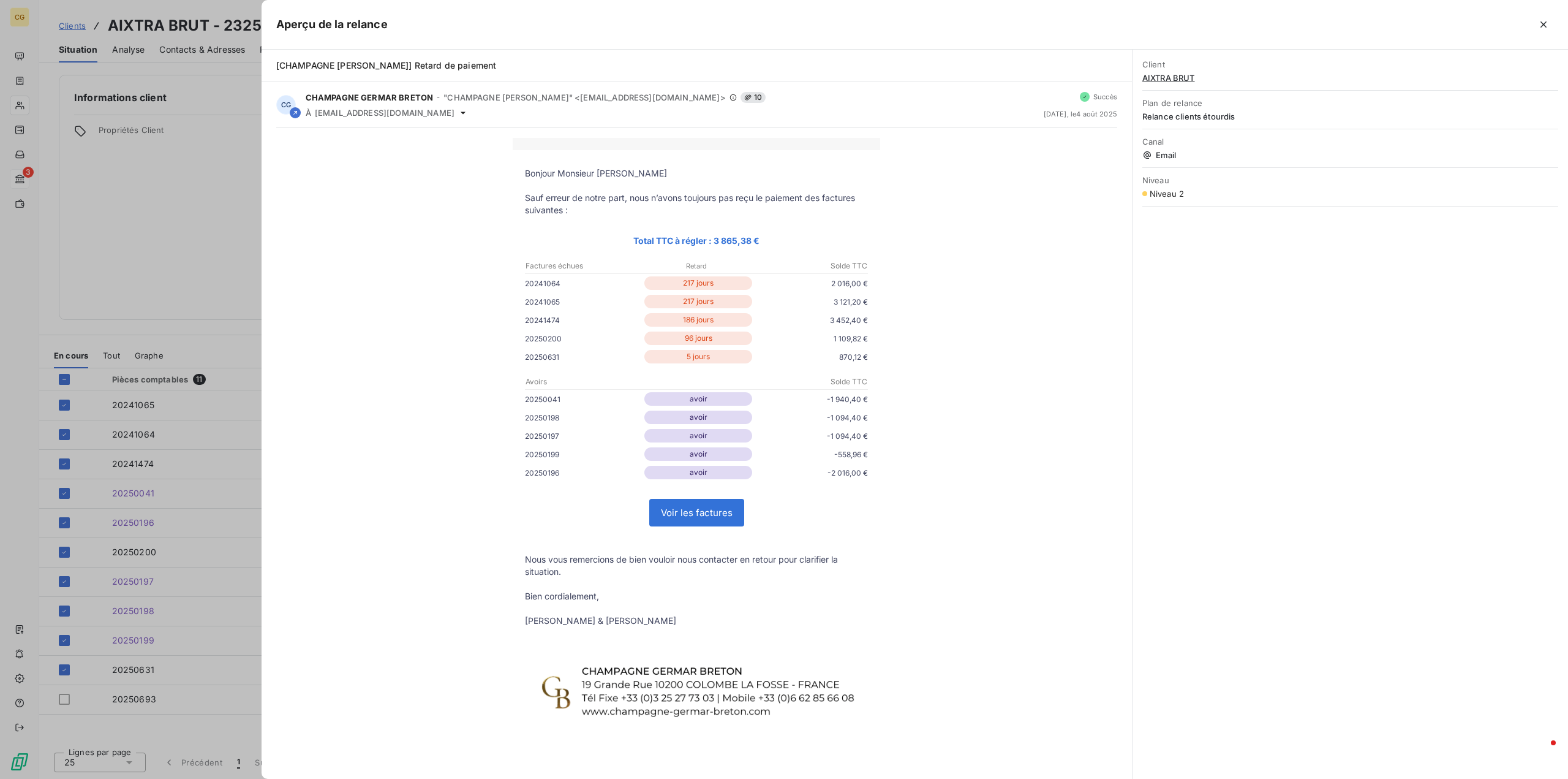
click at [109, 174] on div at bounding box center [784, 389] width 1568 height 779
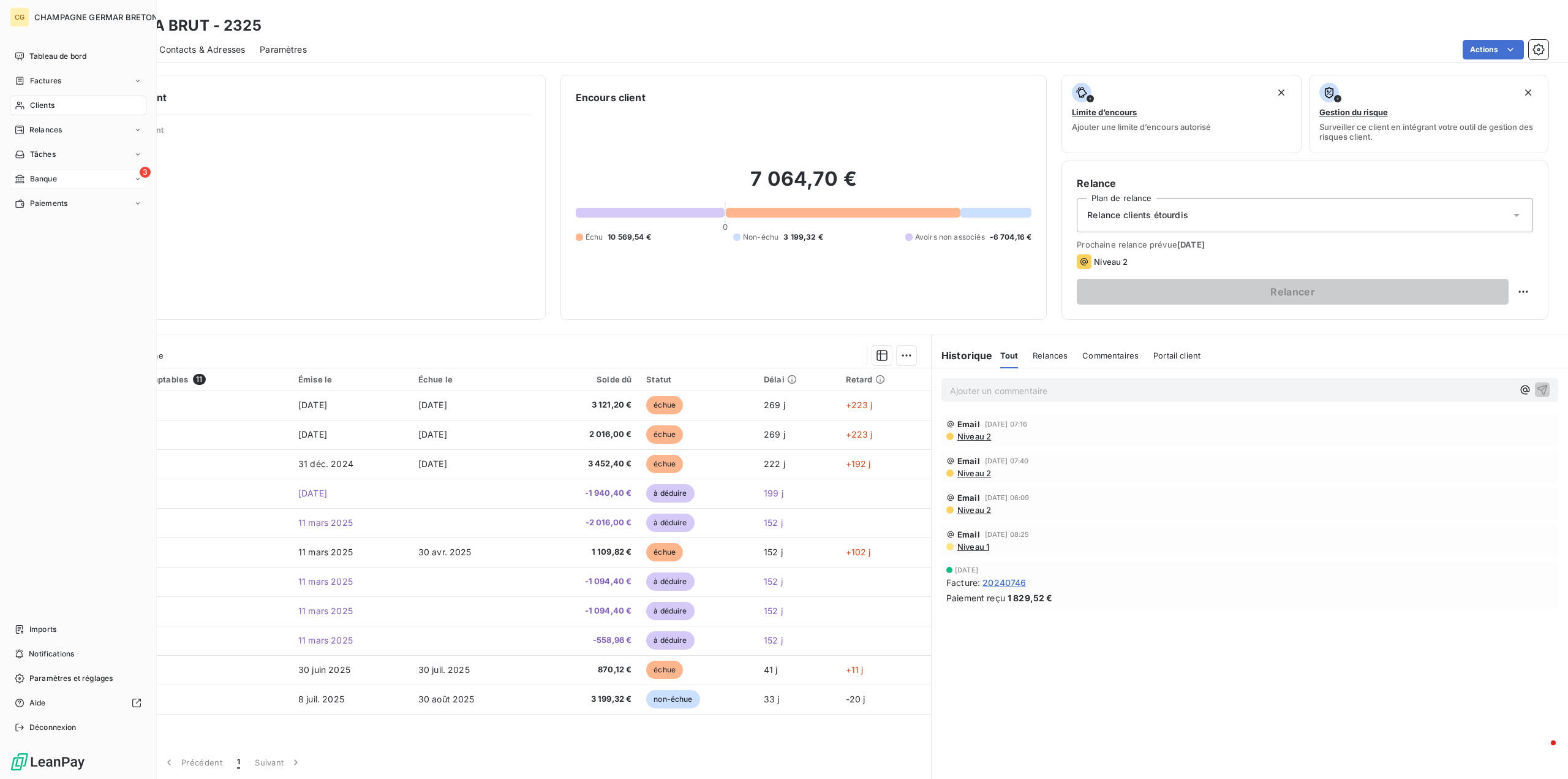
click at [51, 181] on span "Banque" at bounding box center [43, 178] width 27 height 11
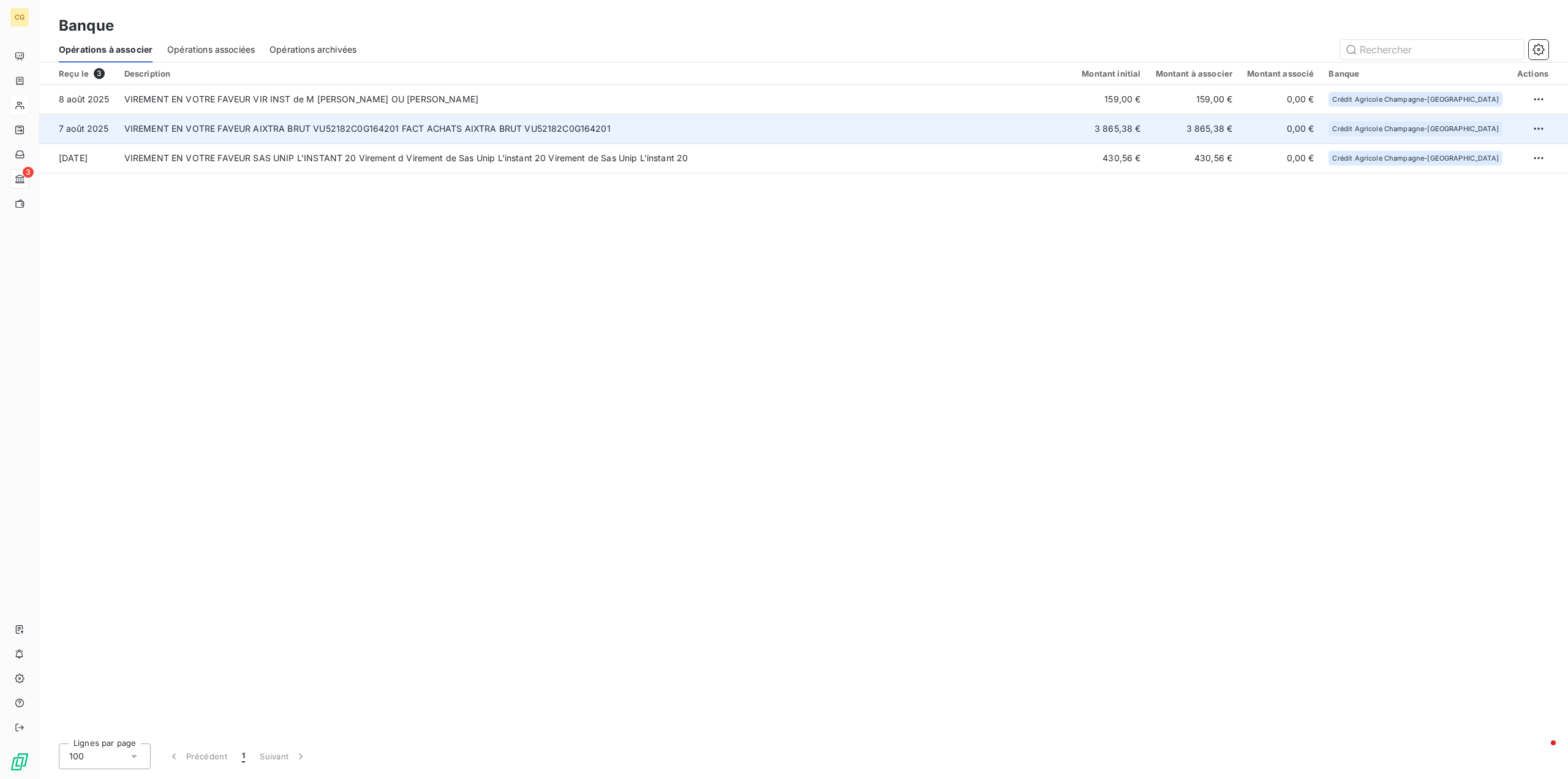
click at [465, 129] on td "VIREMENT EN VOTRE FAVEUR AIXTRA BRUT VU52182C0G164201 FACT ACHATS AIXTRA BRUT V…" at bounding box center [596, 129] width 958 height 29
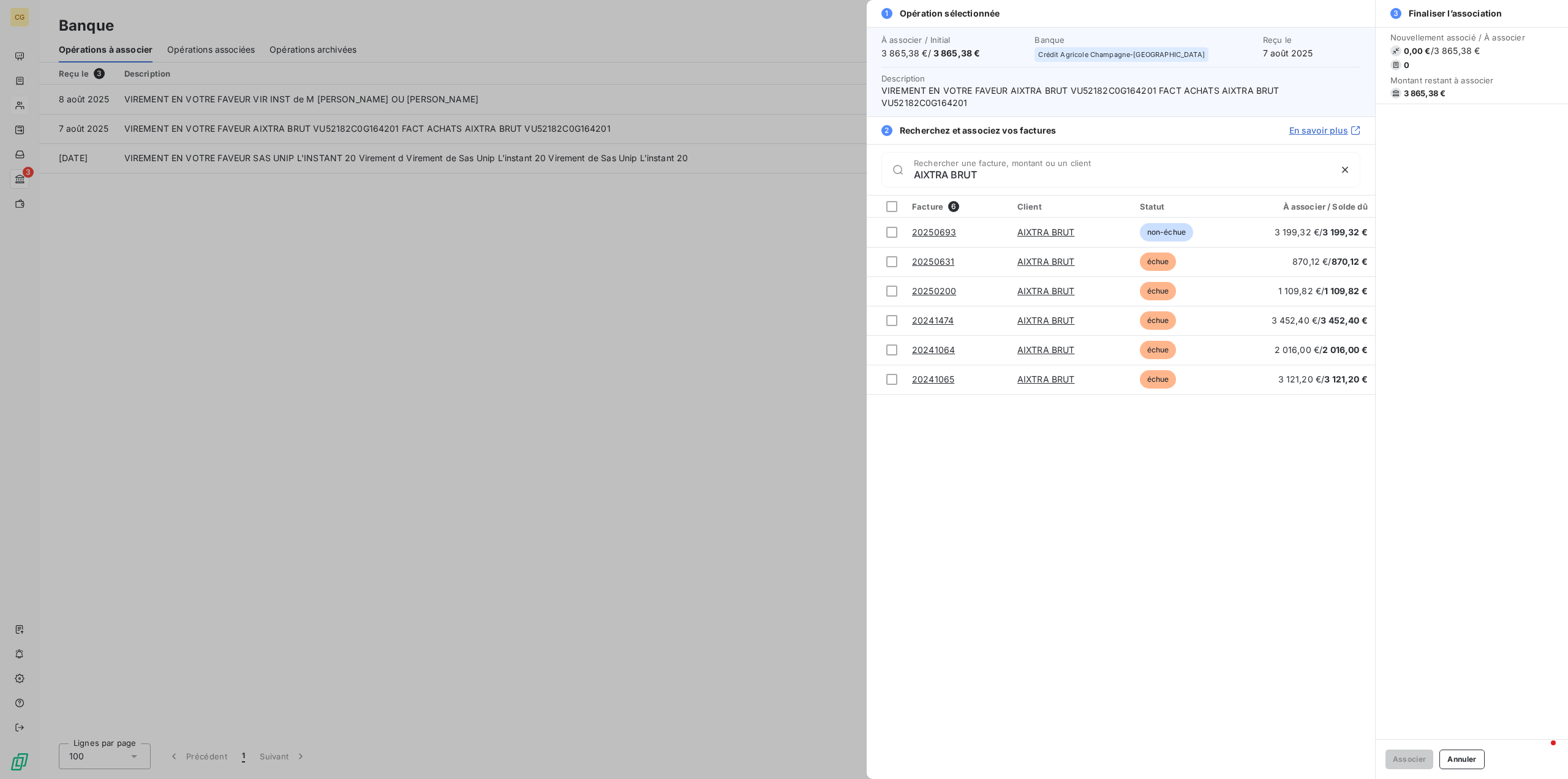
type input "AIXTRA BRUT"
click at [1345, 129] on link "En savoir plus" at bounding box center [1325, 130] width 71 height 12
click at [1345, 166] on icon "button" at bounding box center [1345, 170] width 12 height 12
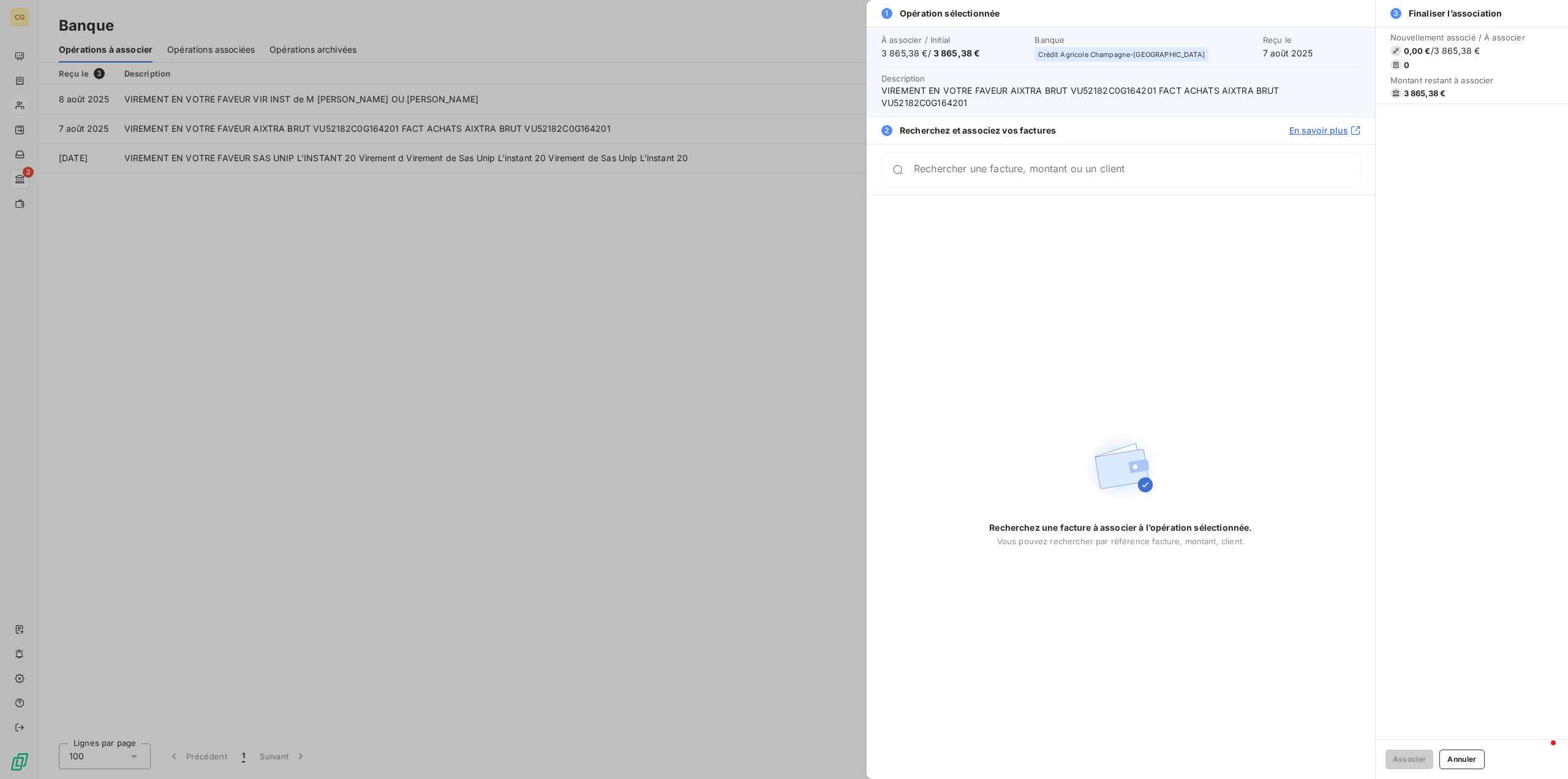
click at [117, 237] on div at bounding box center [784, 389] width 1568 height 779
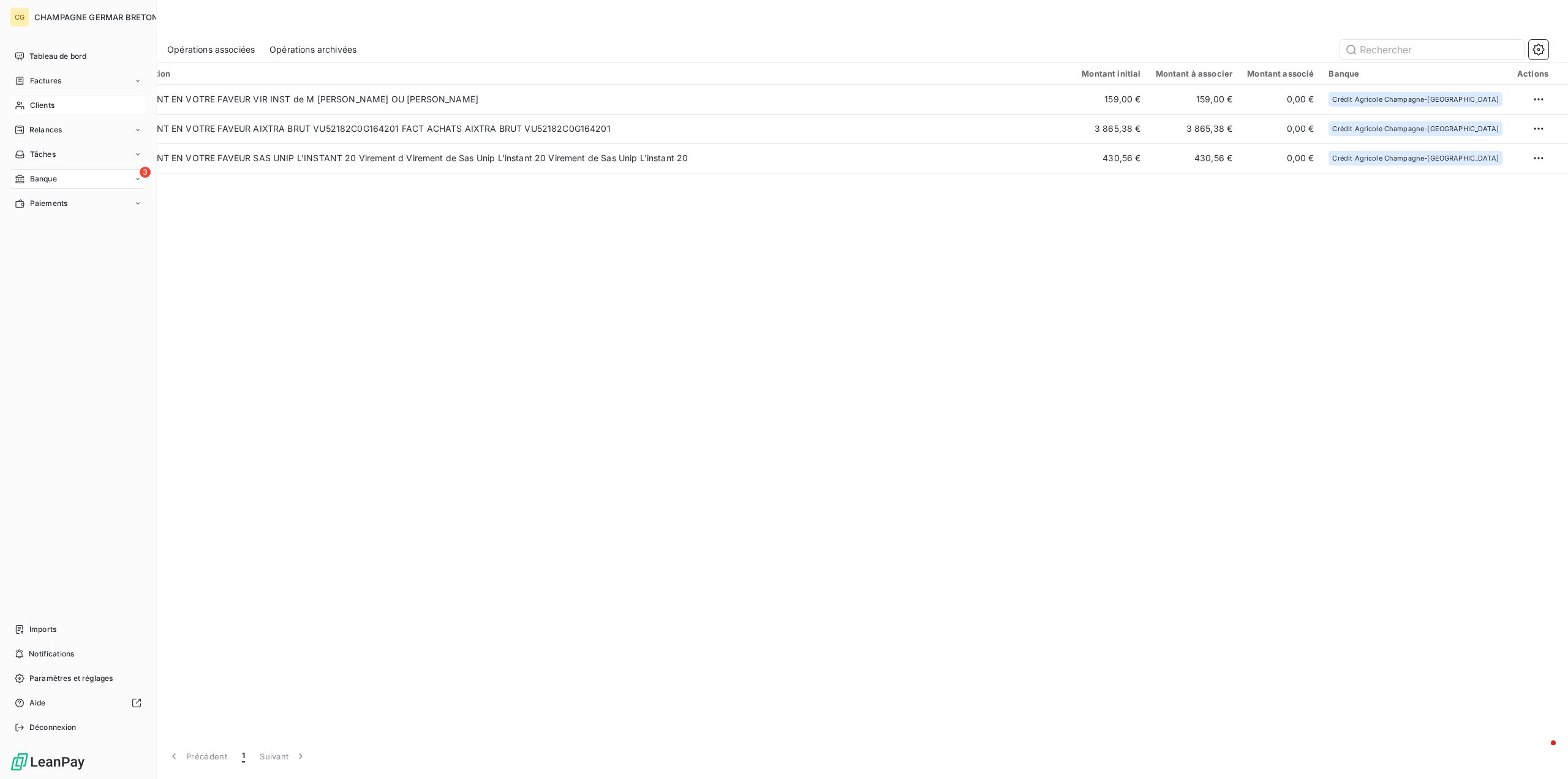
click at [46, 104] on span "Clients" at bounding box center [42, 105] width 25 height 11
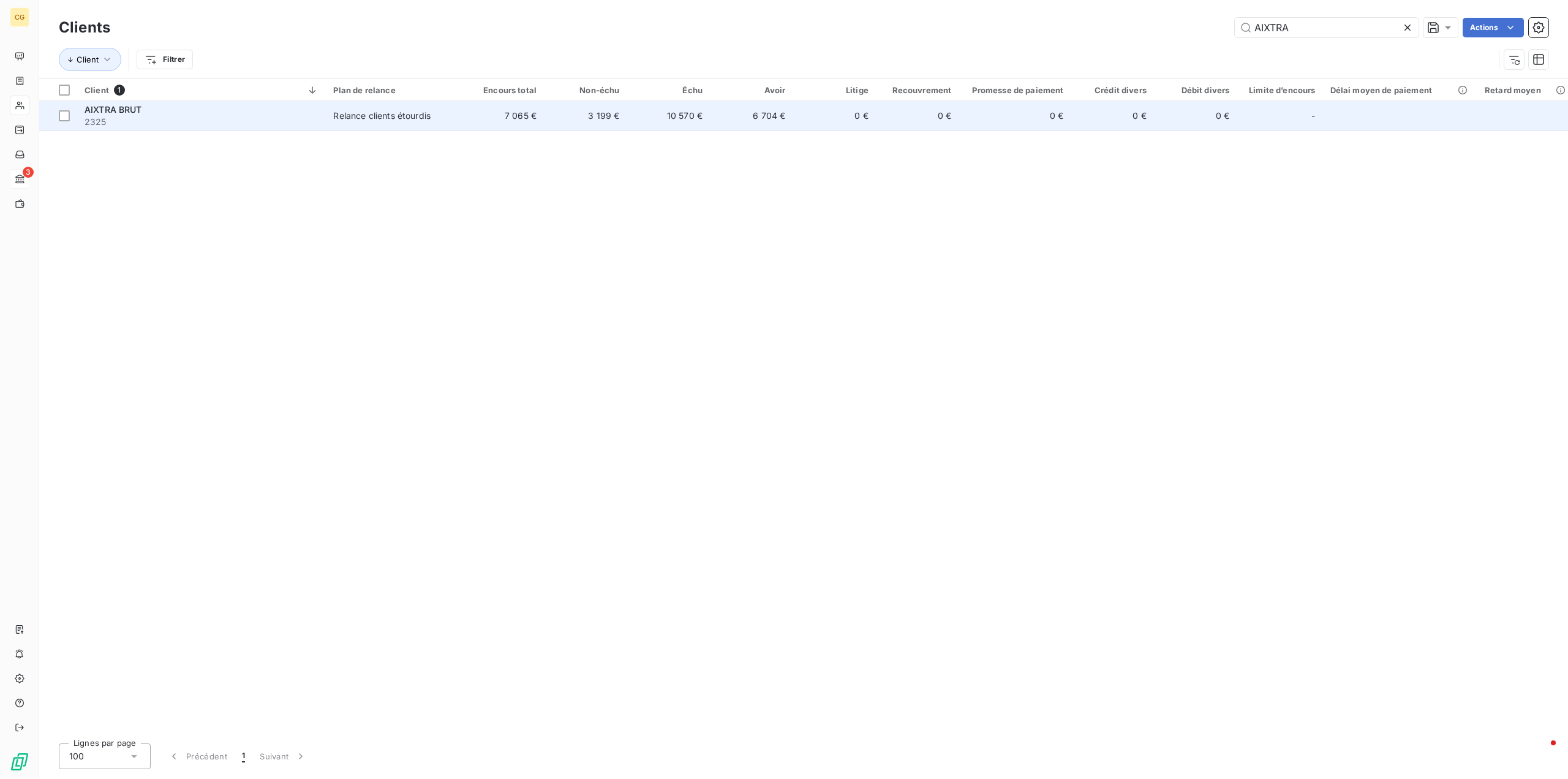
click at [392, 122] on td "Relance clients étourdis" at bounding box center [392, 116] width 135 height 29
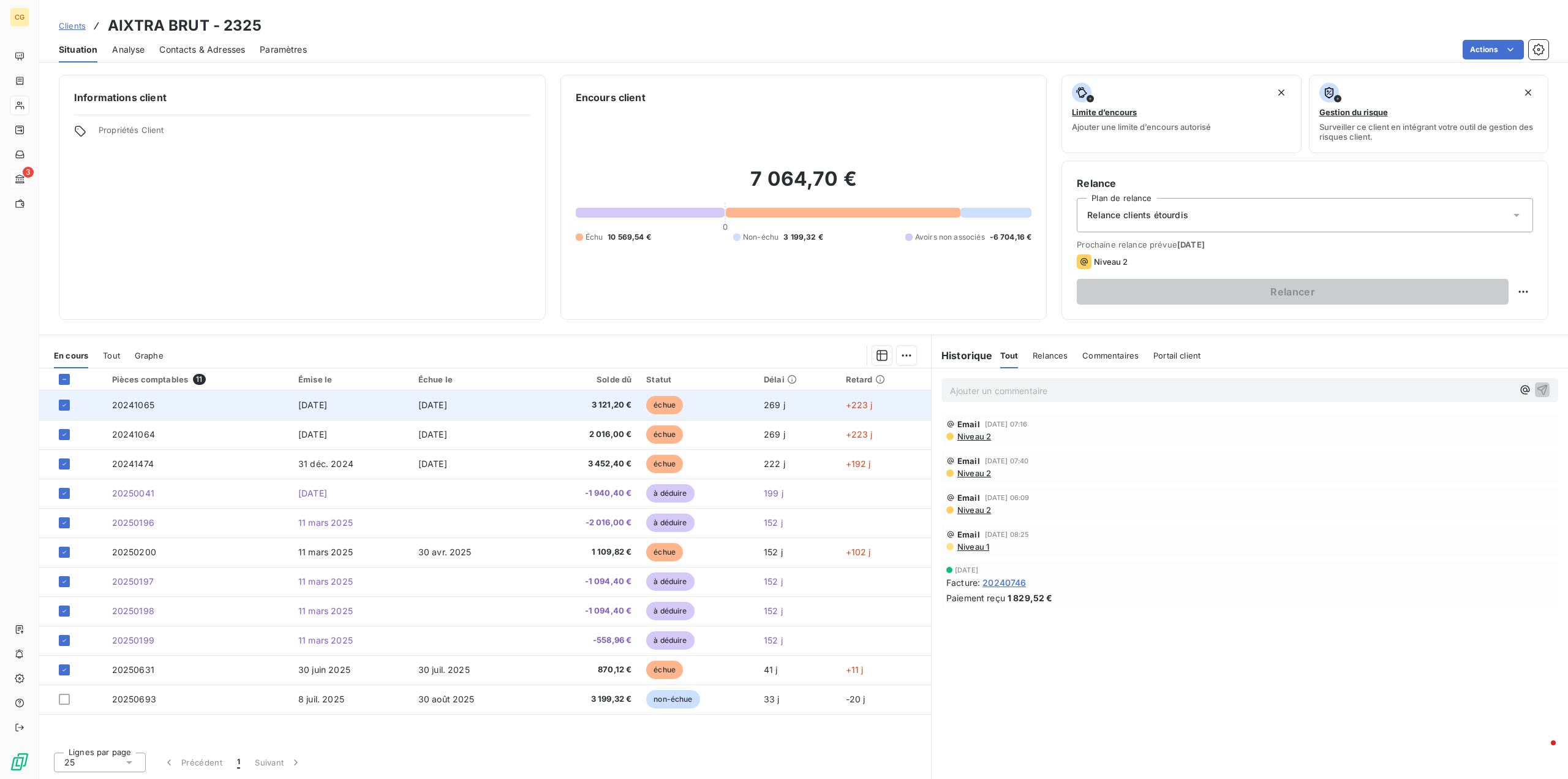
click at [327, 403] on span "[DATE]" at bounding box center [313, 404] width 29 height 10
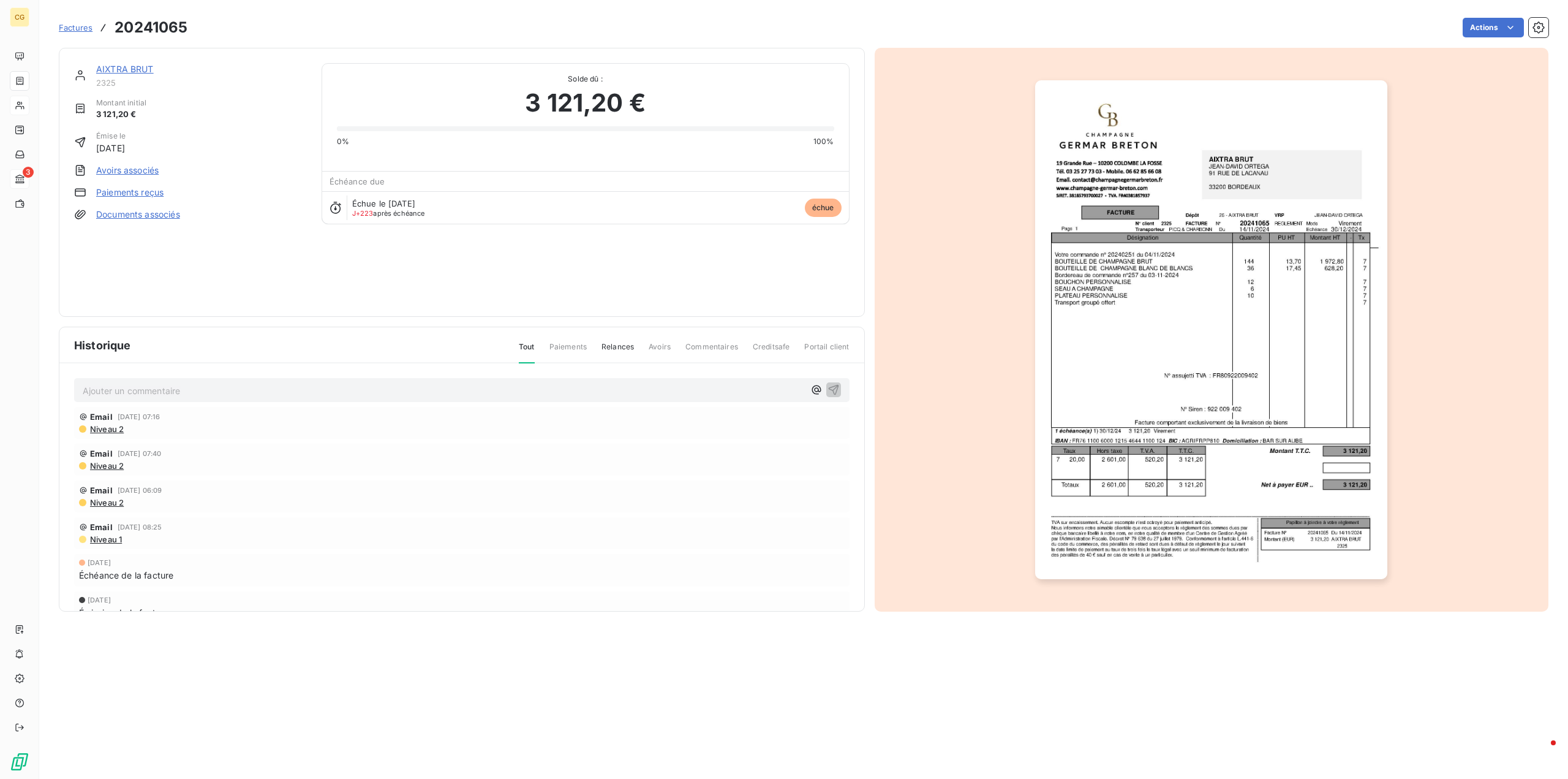
click at [145, 188] on link "Paiements reçus" at bounding box center [129, 192] width 68 height 12
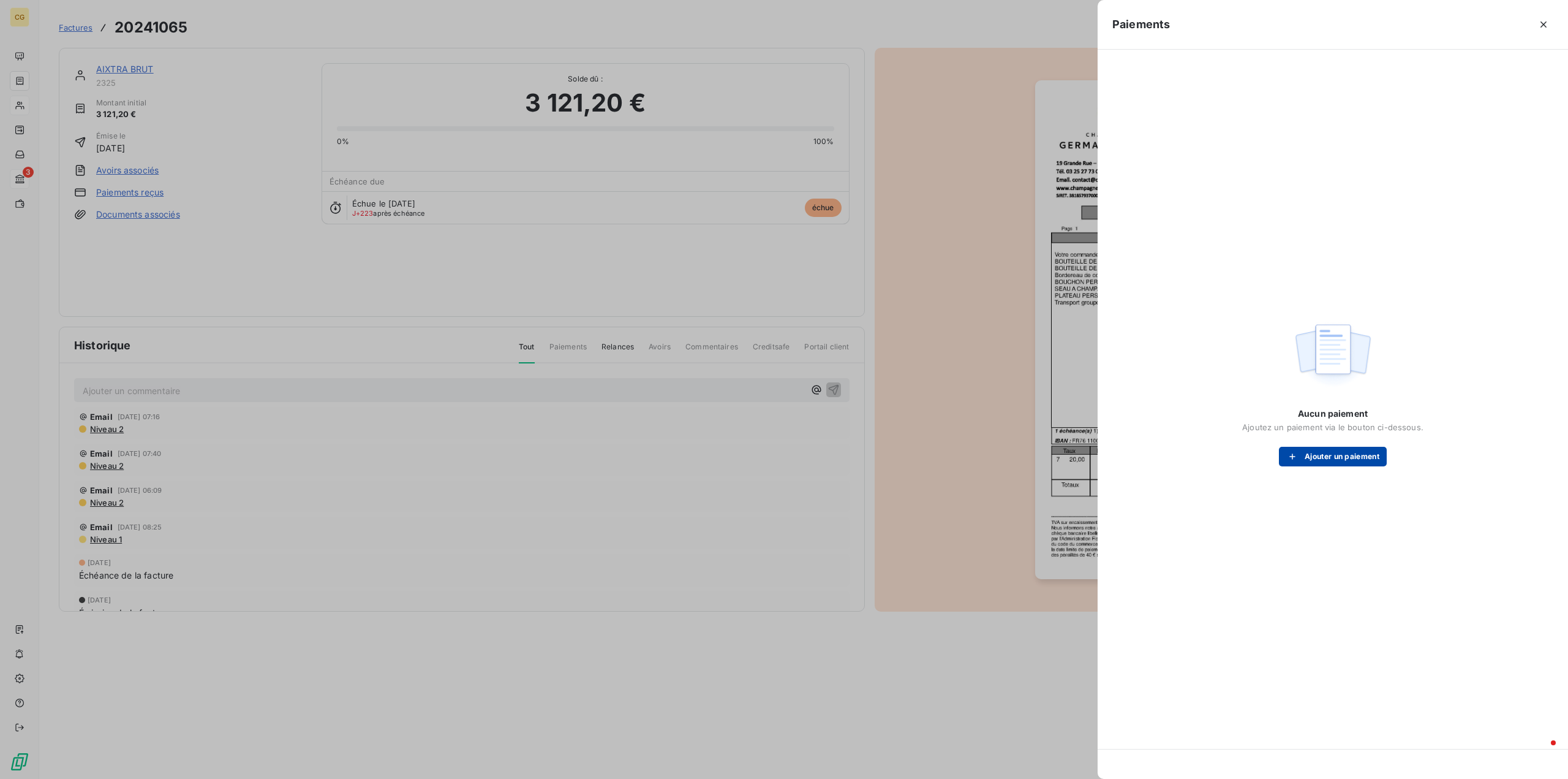
click at [1364, 461] on button "Ajouter un paiement" at bounding box center [1333, 456] width 108 height 20
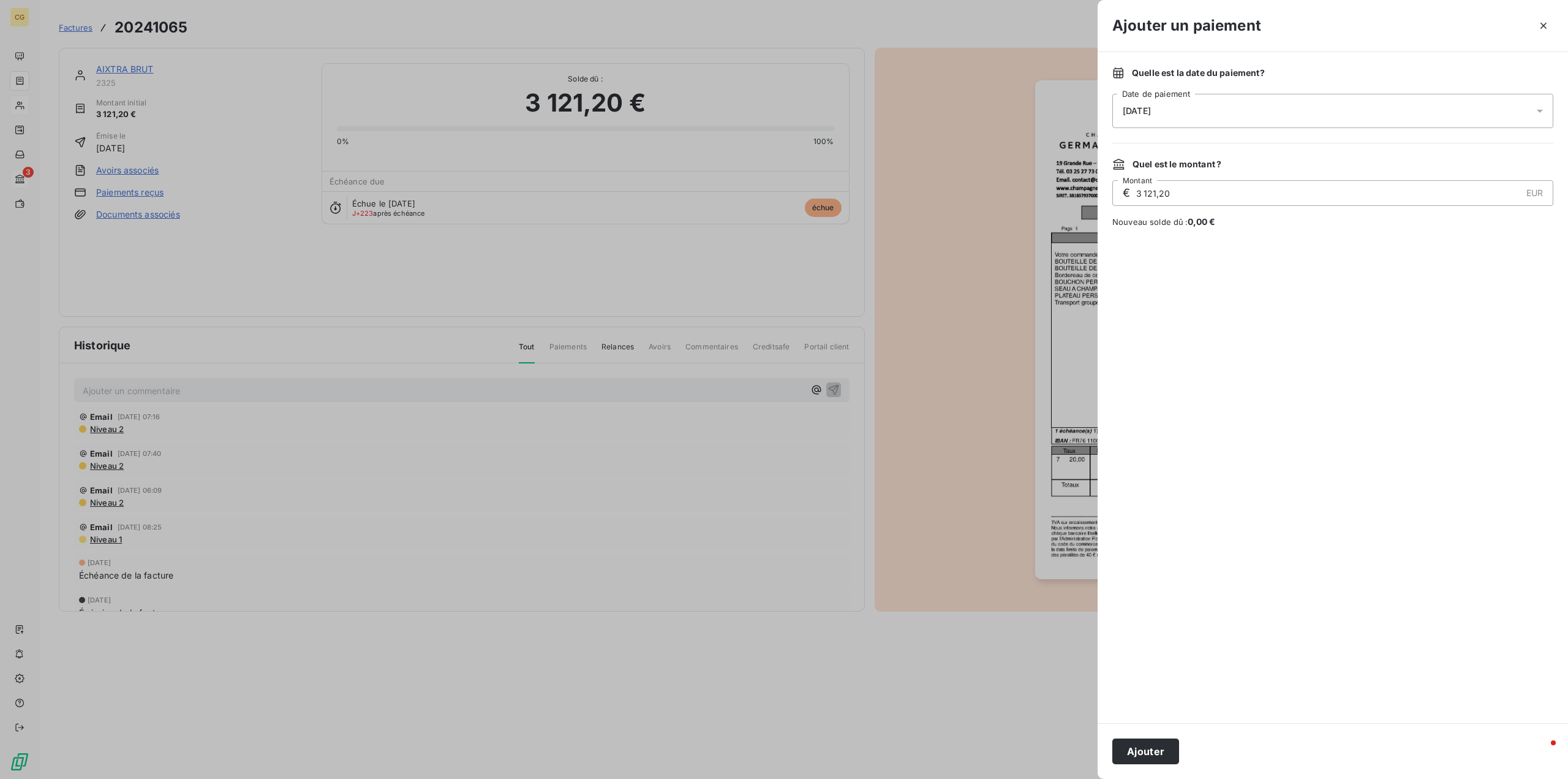
drag, startPoint x: 1177, startPoint y: 190, endPoint x: 1124, endPoint y: 192, distance: 53.0
click at [1124, 192] on div "€ 3 121,20 EUR Montant" at bounding box center [1332, 193] width 441 height 26
type input "3 865,38"
click at [1194, 109] on div "[DATE]" at bounding box center [1332, 111] width 441 height 34
click at [1224, 237] on button "7" at bounding box center [1221, 237] width 25 height 25
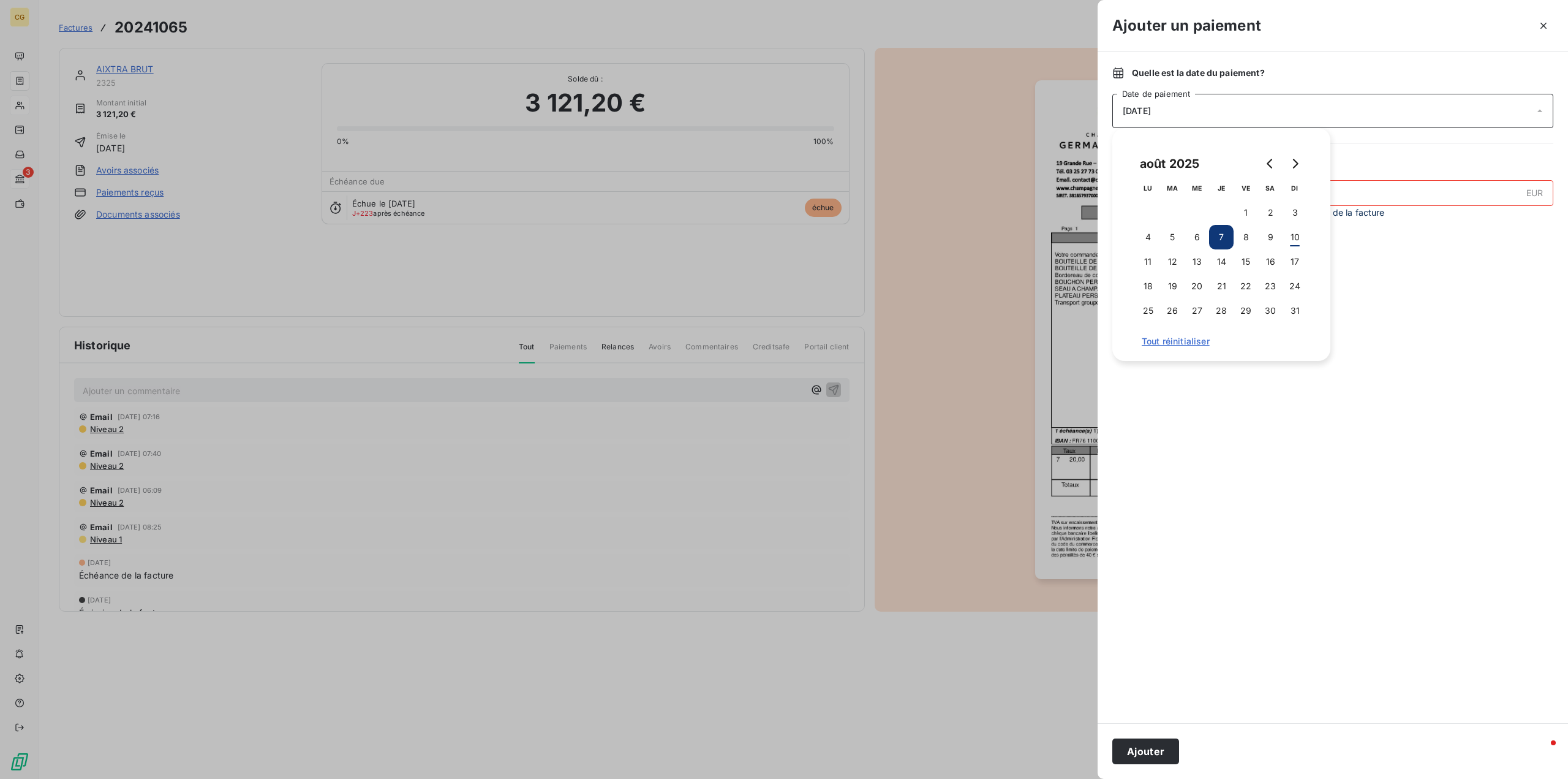
click at [1287, 517] on div at bounding box center [1332, 482] width 441 height 452
click at [1539, 28] on icon "button" at bounding box center [1544, 26] width 12 height 12
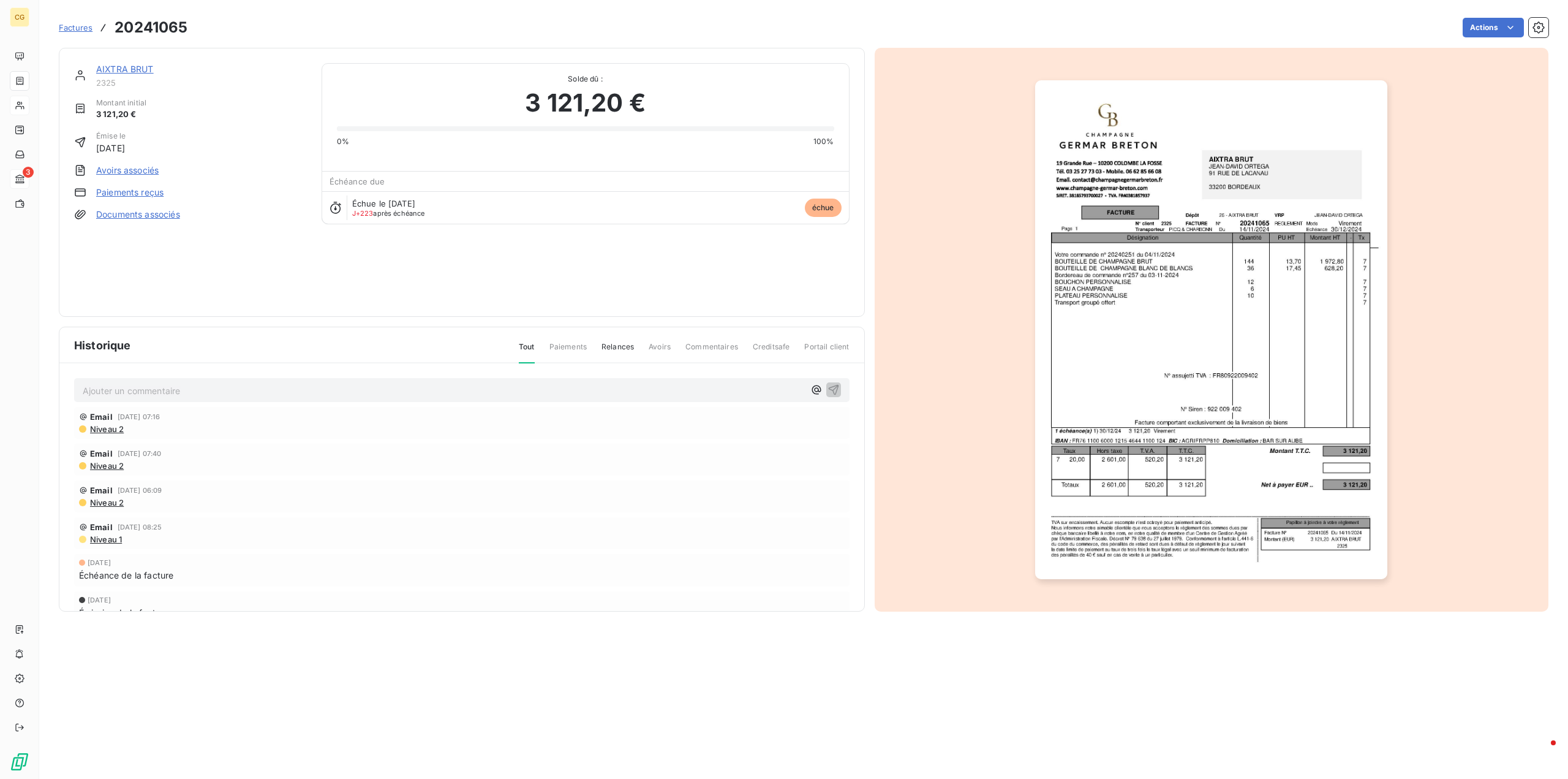
click at [82, 29] on span "Factures" at bounding box center [75, 27] width 33 height 9
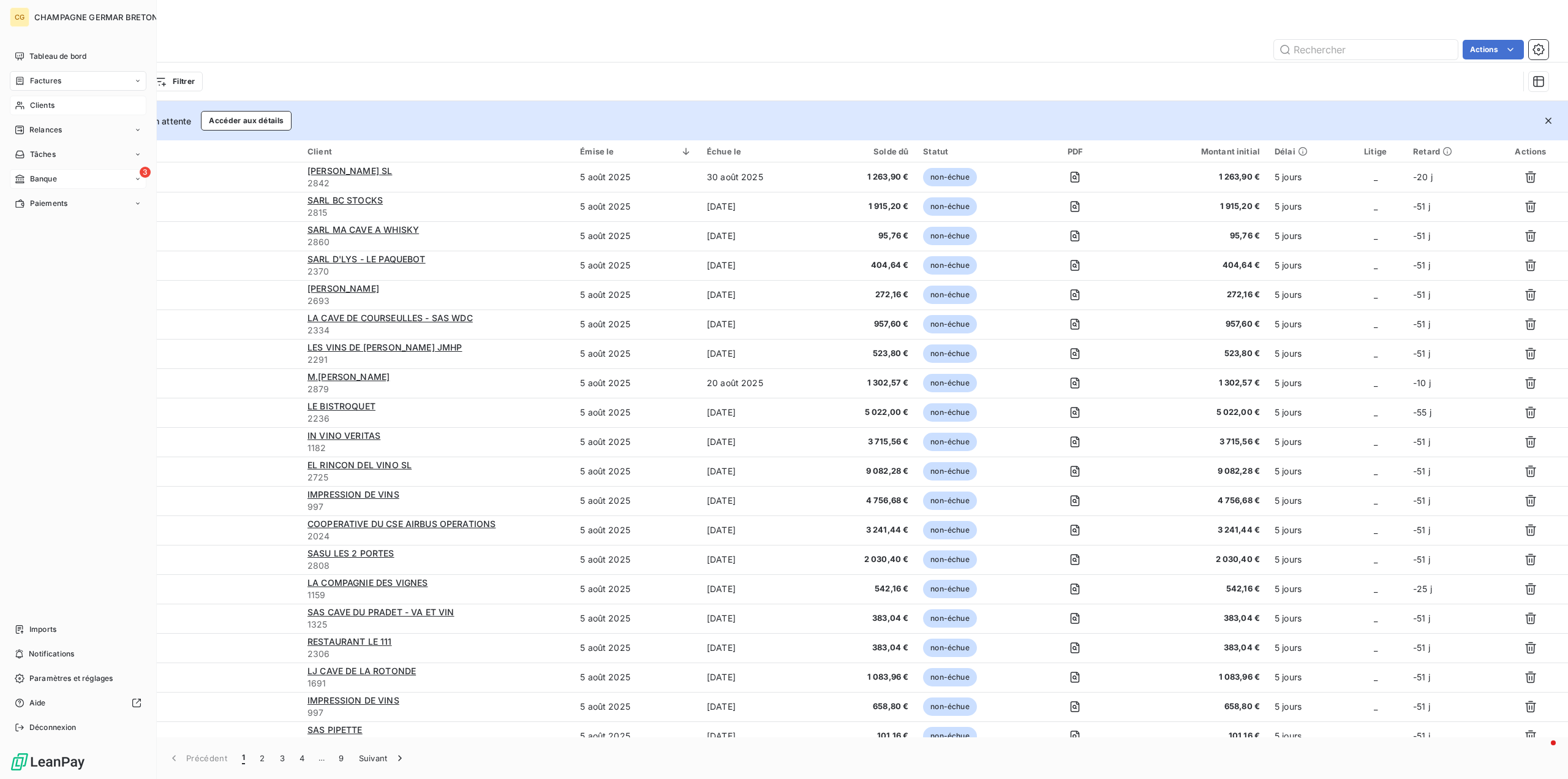
click at [46, 100] on span "Clients" at bounding box center [42, 105] width 25 height 11
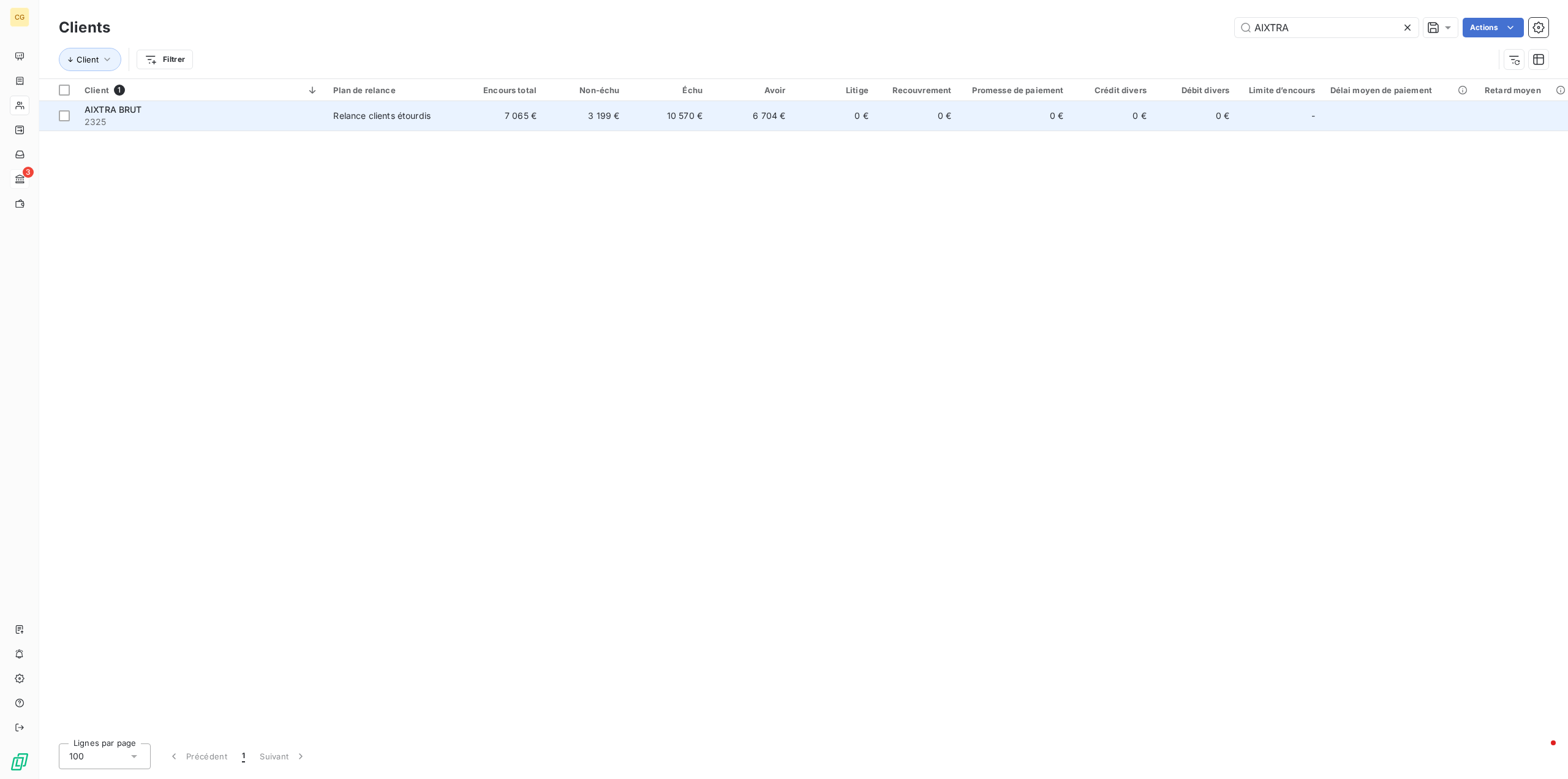
click at [380, 119] on div "Relance clients étourdis" at bounding box center [382, 116] width 98 height 12
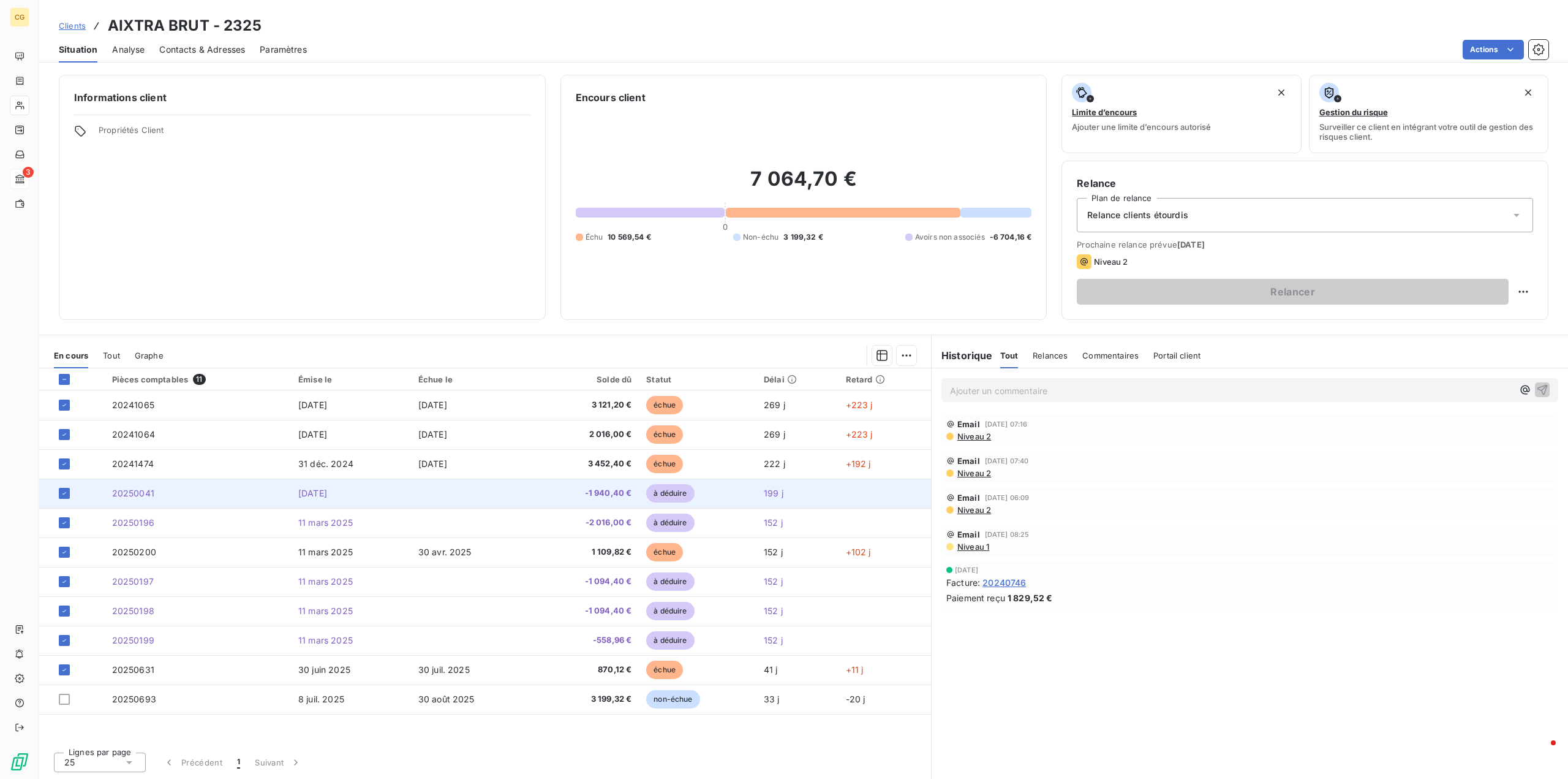
click at [548, 493] on span "-1 940,40 €" at bounding box center [586, 493] width 92 height 12
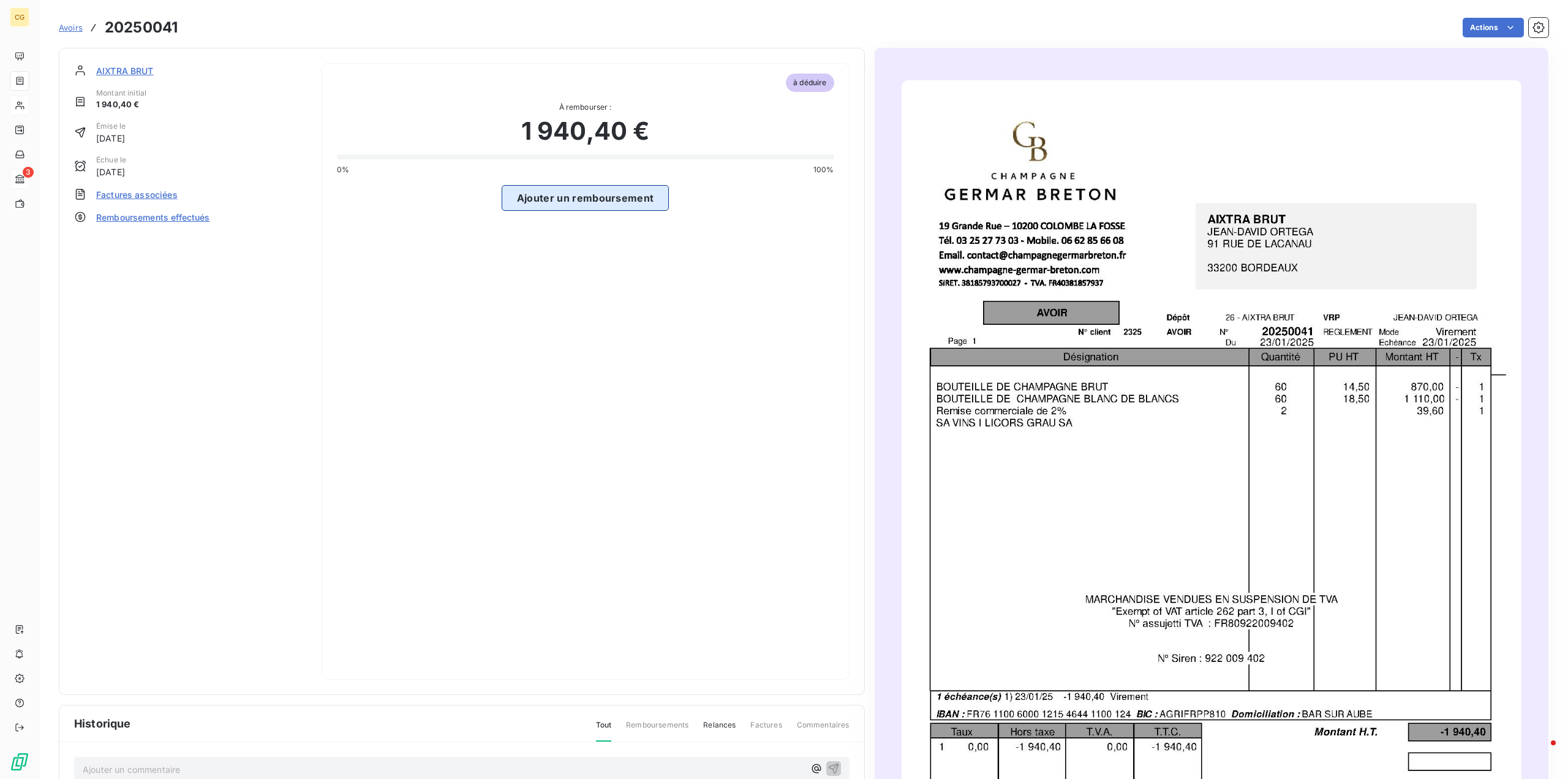
click at [599, 201] on button "Ajouter un remboursement" at bounding box center [586, 198] width 168 height 26
select select "7"
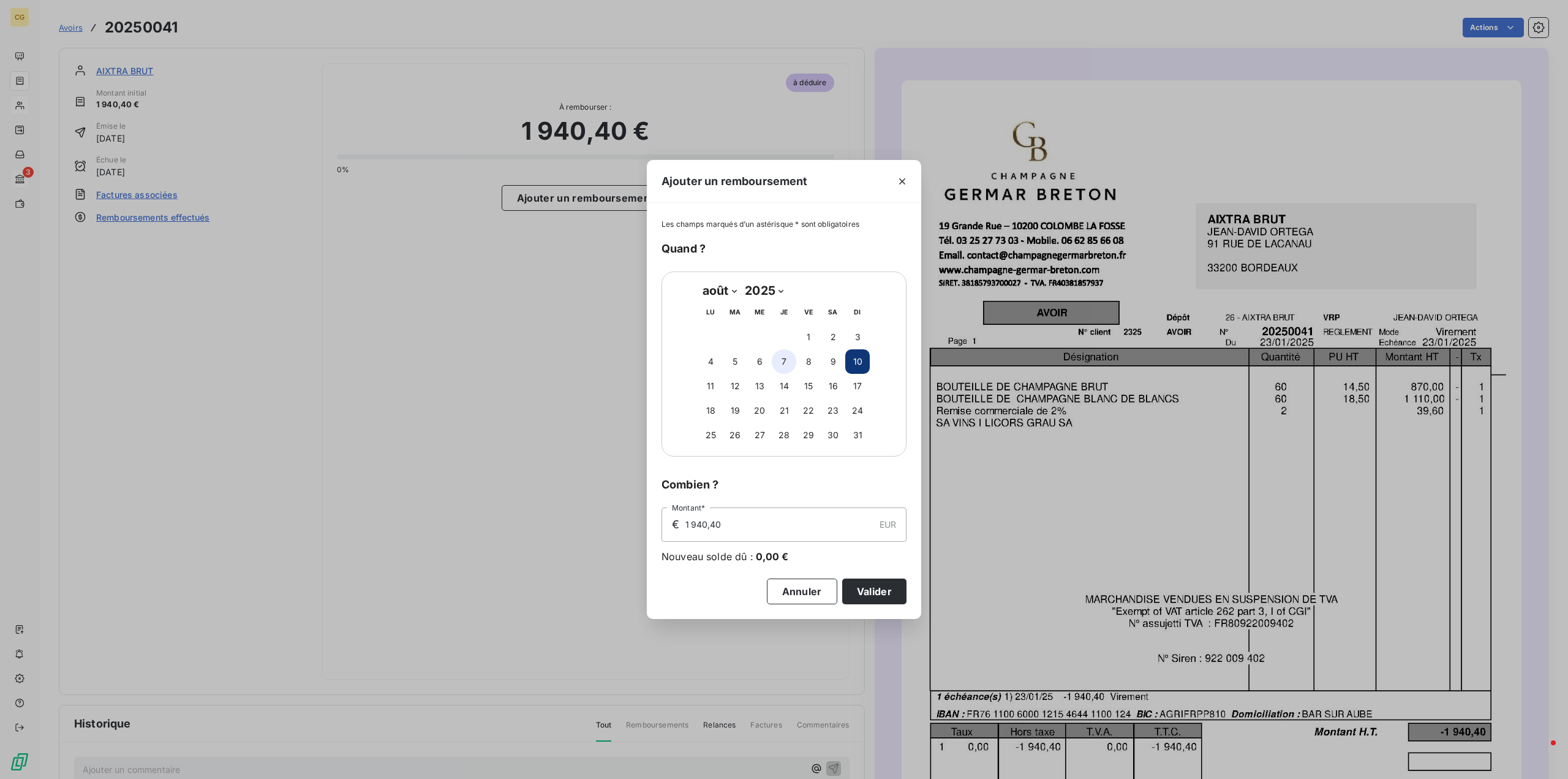
click at [780, 356] on button "7" at bounding box center [784, 362] width 25 height 25
click at [857, 592] on button "Valider" at bounding box center [874, 591] width 64 height 26
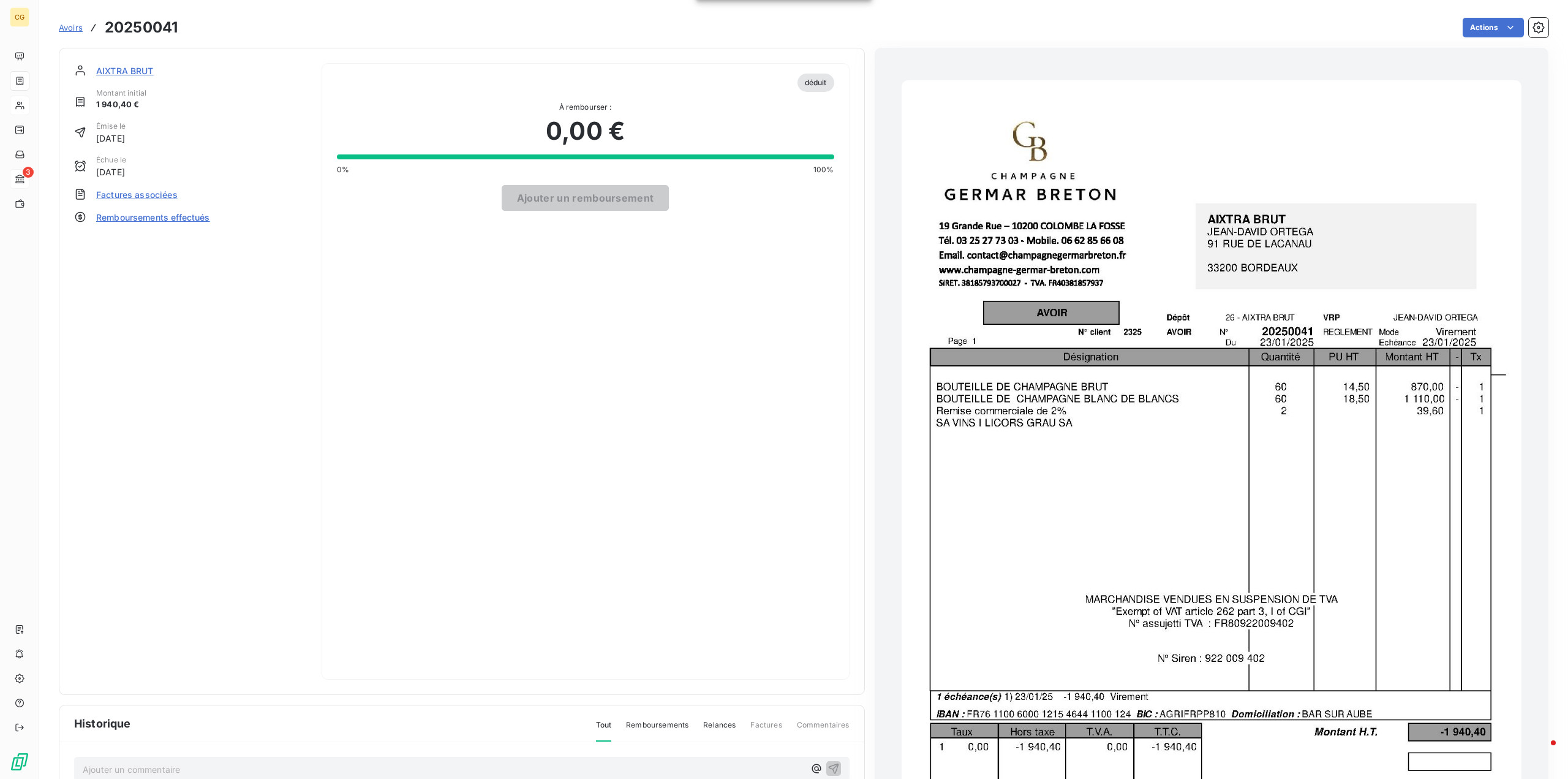
click at [121, 74] on span "AIXTRA BRUT" at bounding box center [124, 70] width 57 height 13
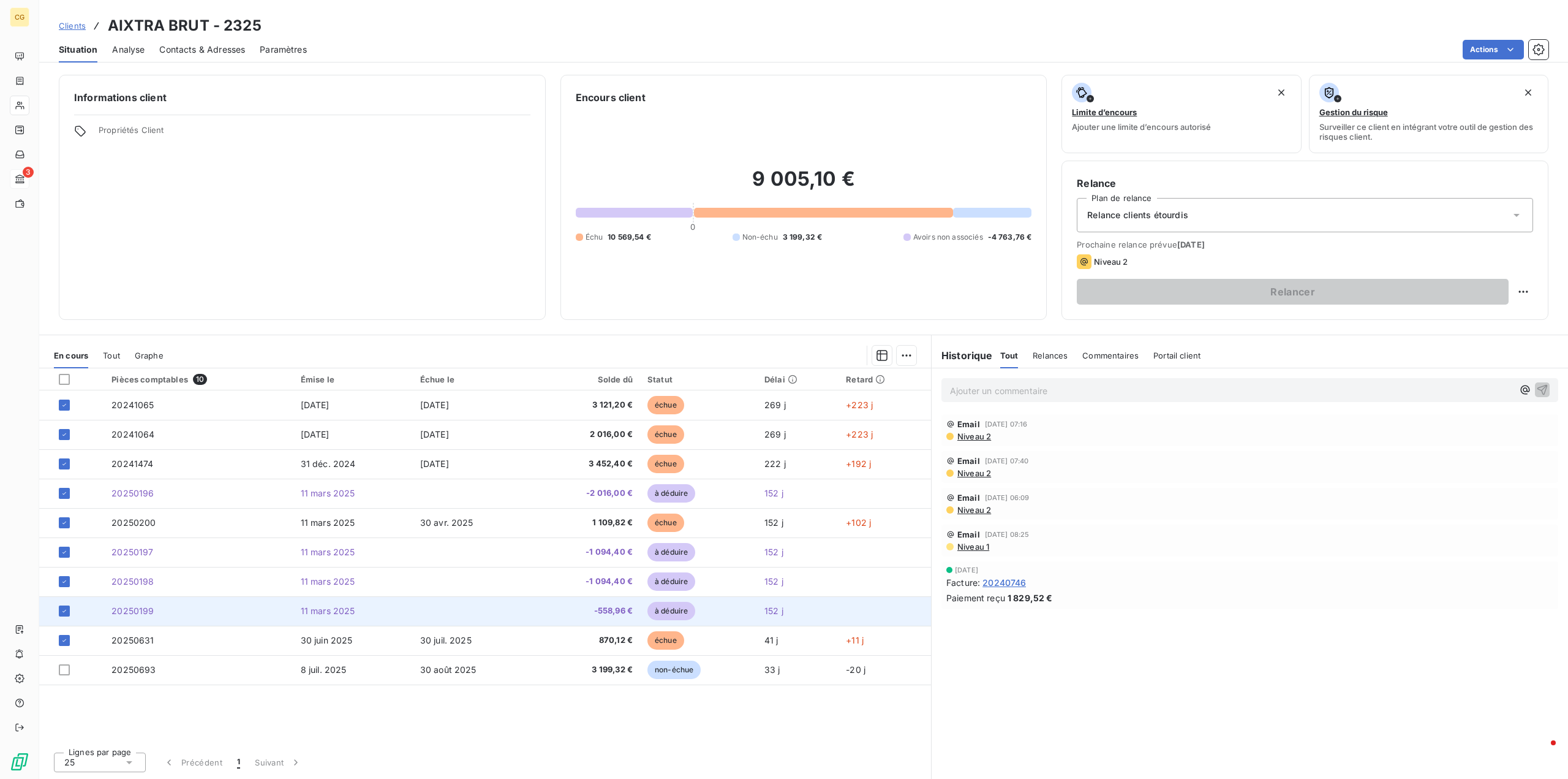
click at [619, 611] on span "-558,96 €" at bounding box center [587, 611] width 92 height 12
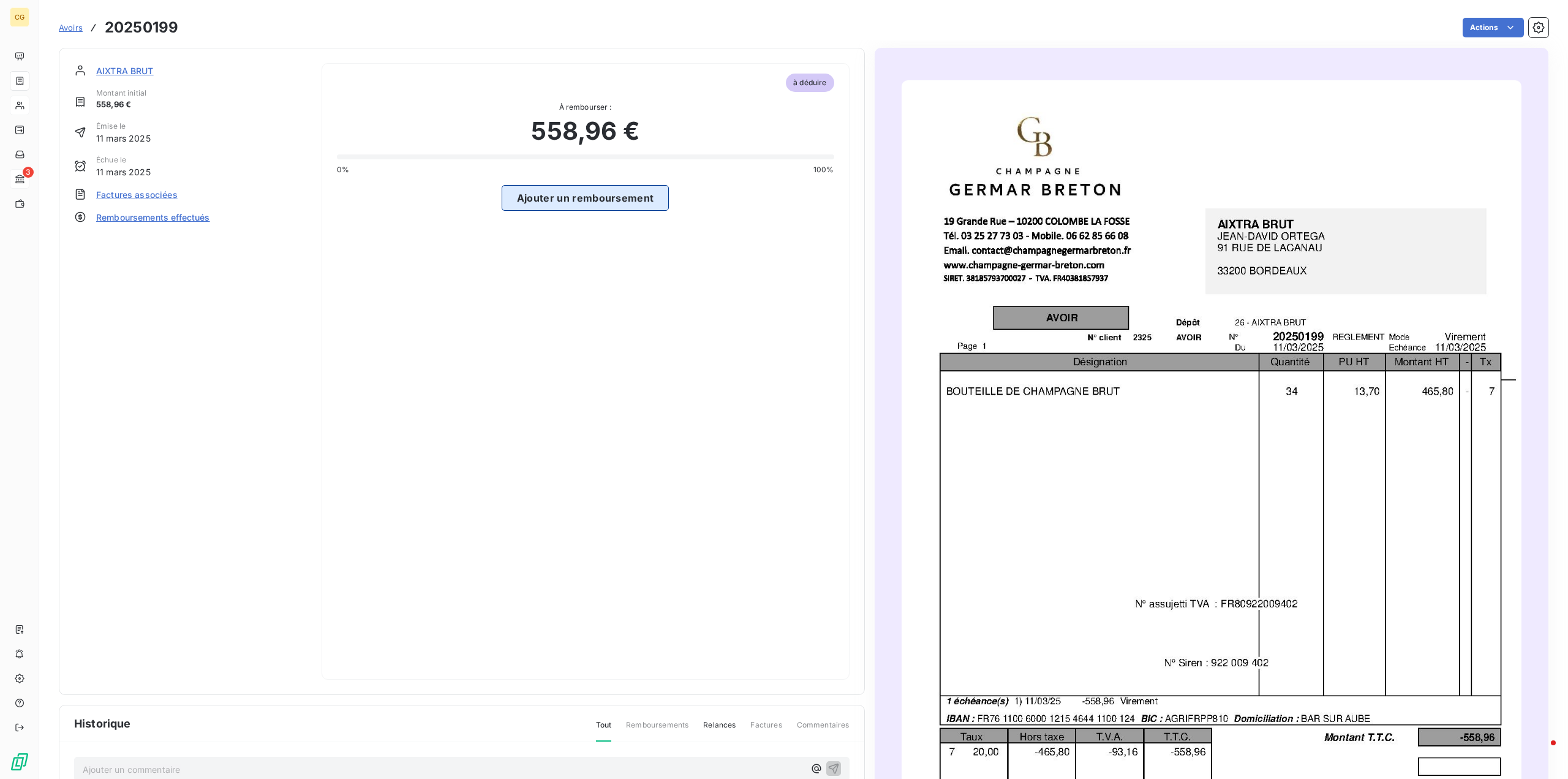
click at [584, 203] on button "Ajouter un remboursement" at bounding box center [586, 198] width 168 height 26
select select "7"
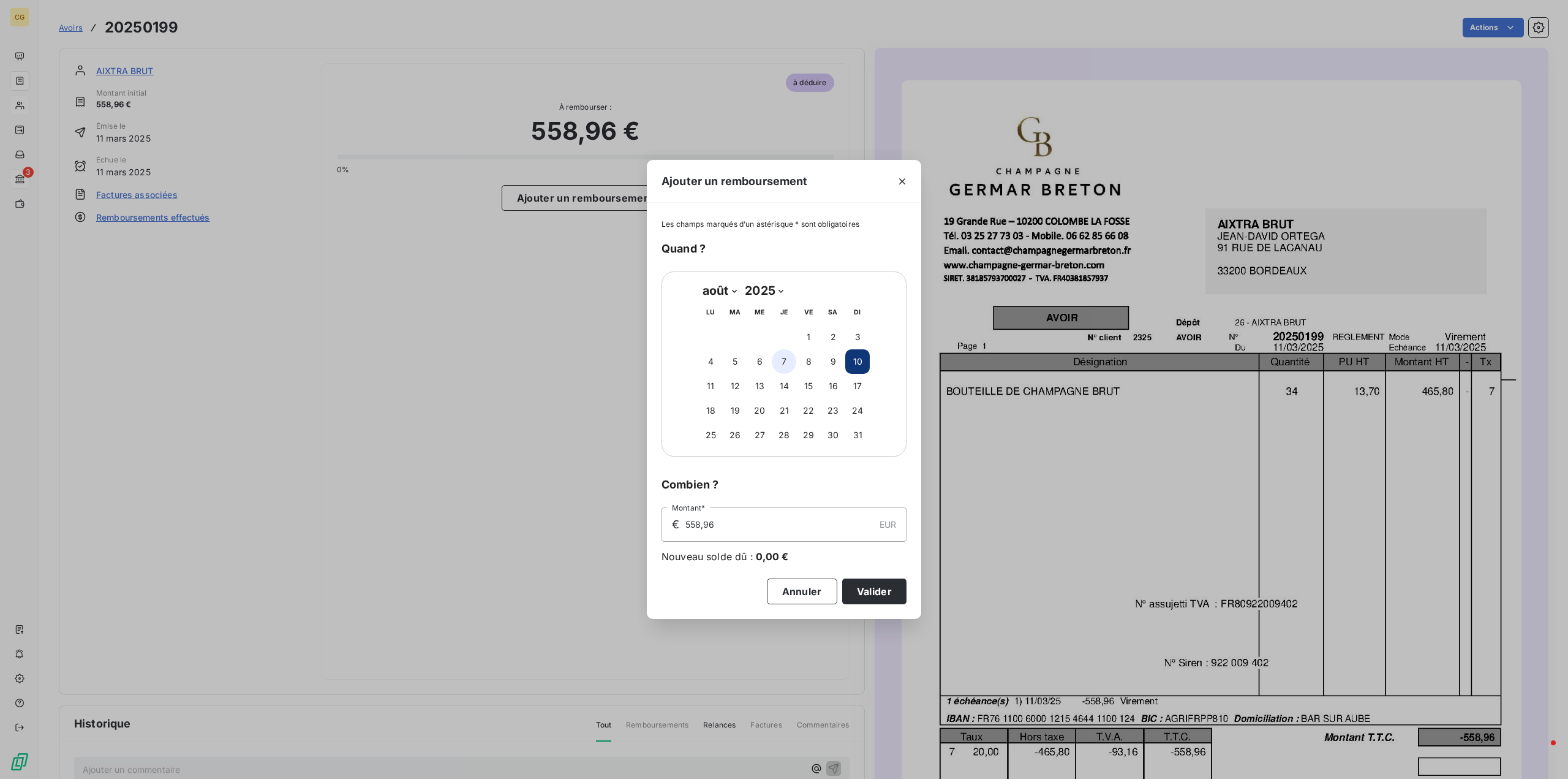
click at [782, 358] on button "7" at bounding box center [784, 362] width 25 height 25
click at [859, 596] on button "Valider" at bounding box center [874, 591] width 64 height 26
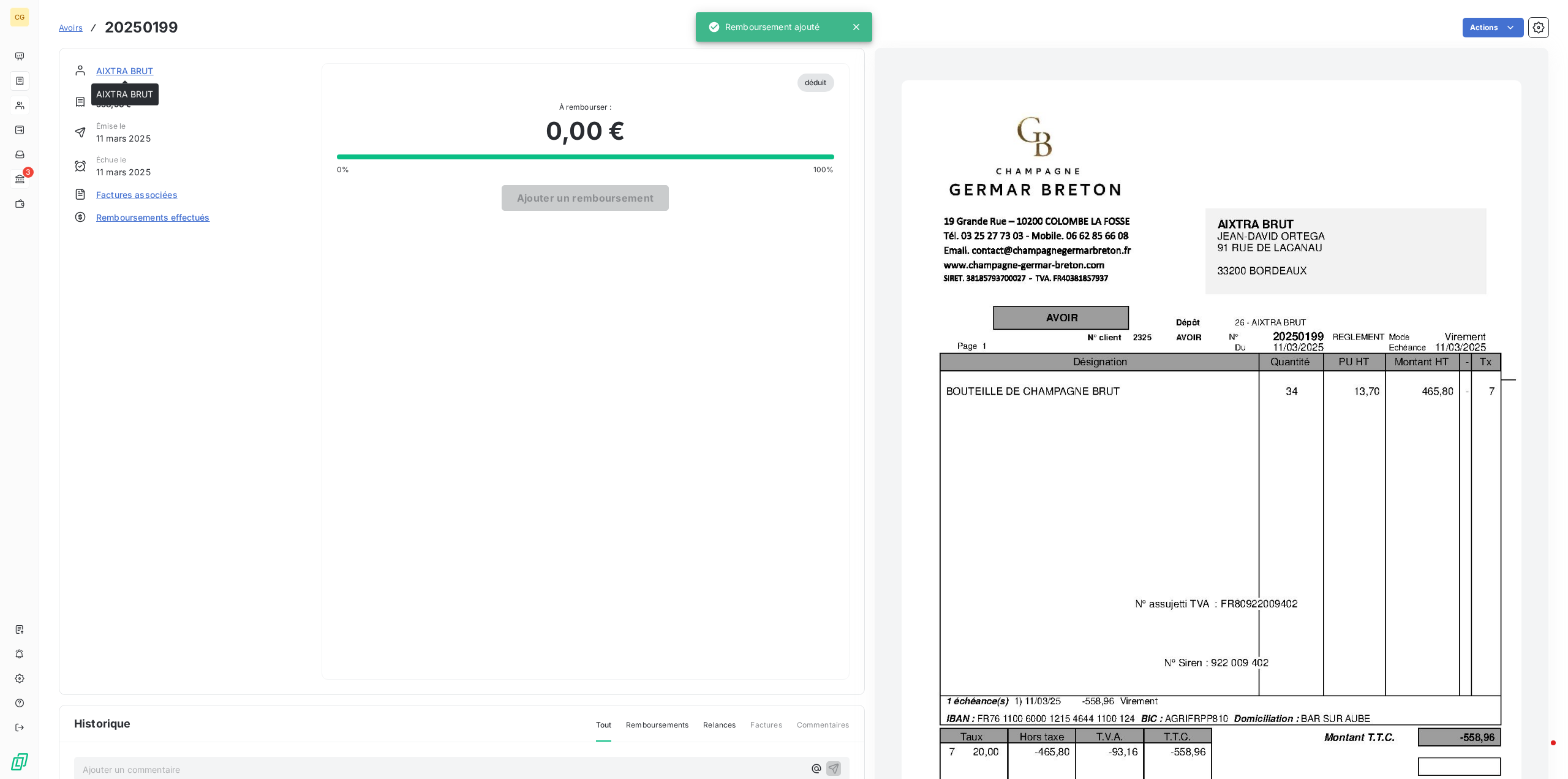
click at [111, 71] on span "AIXTRA BRUT" at bounding box center [124, 70] width 57 height 13
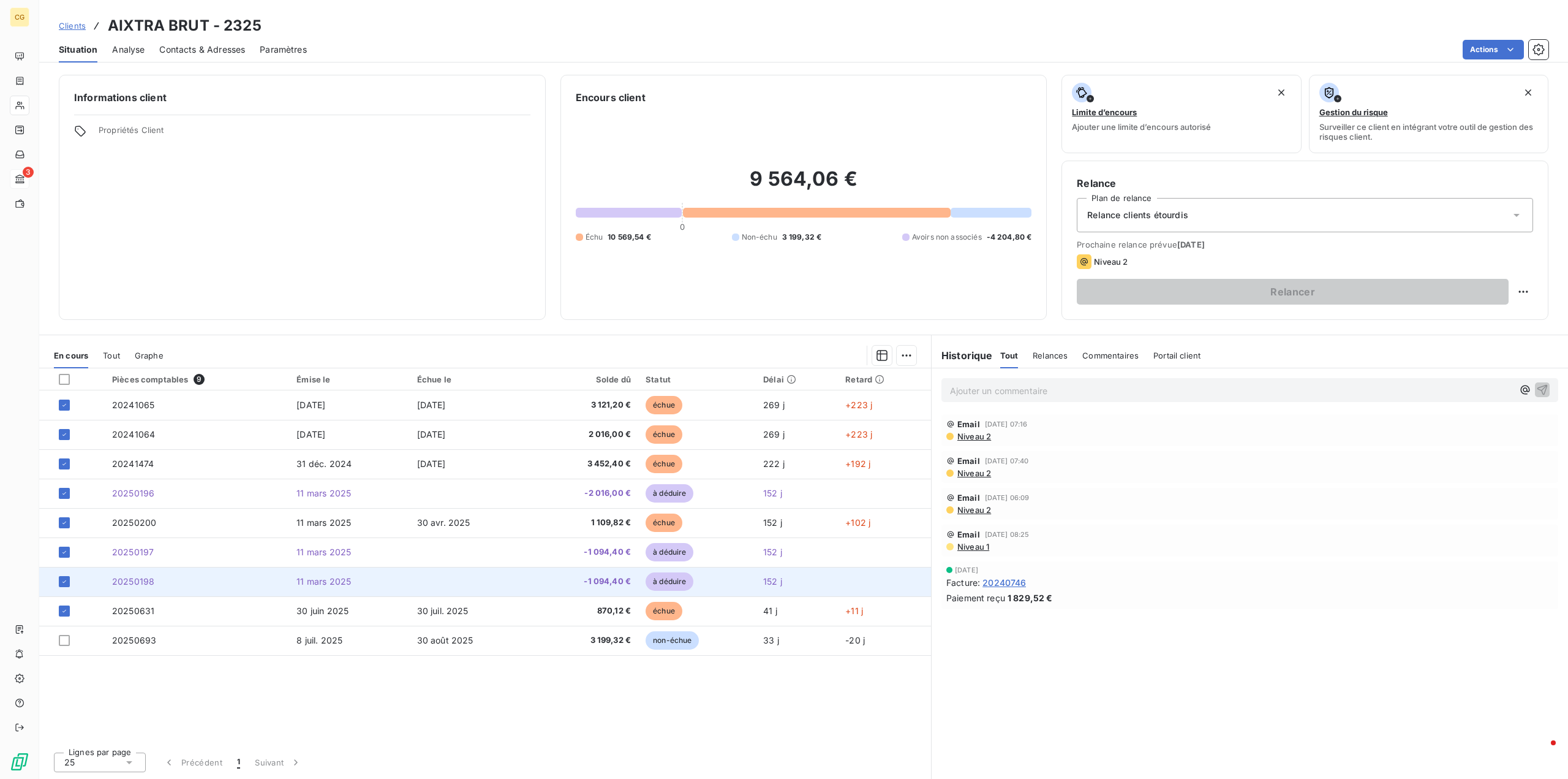
click at [607, 578] on span "-1 094,40 €" at bounding box center [584, 581] width 92 height 12
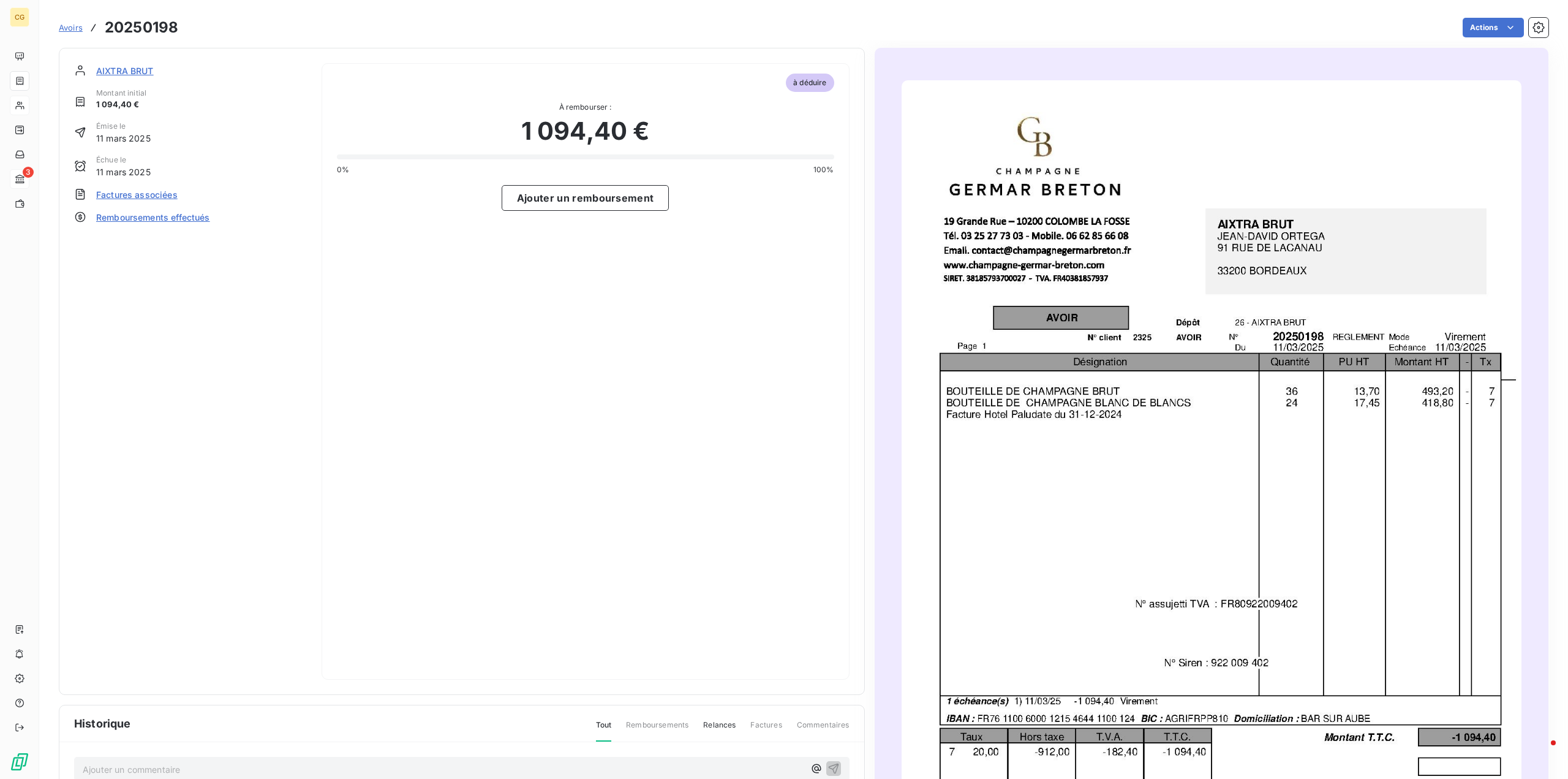
click at [809, 82] on span "à déduire" at bounding box center [810, 82] width 48 height 18
click at [122, 69] on span "AIXTRA BRUT" at bounding box center [124, 70] width 57 height 13
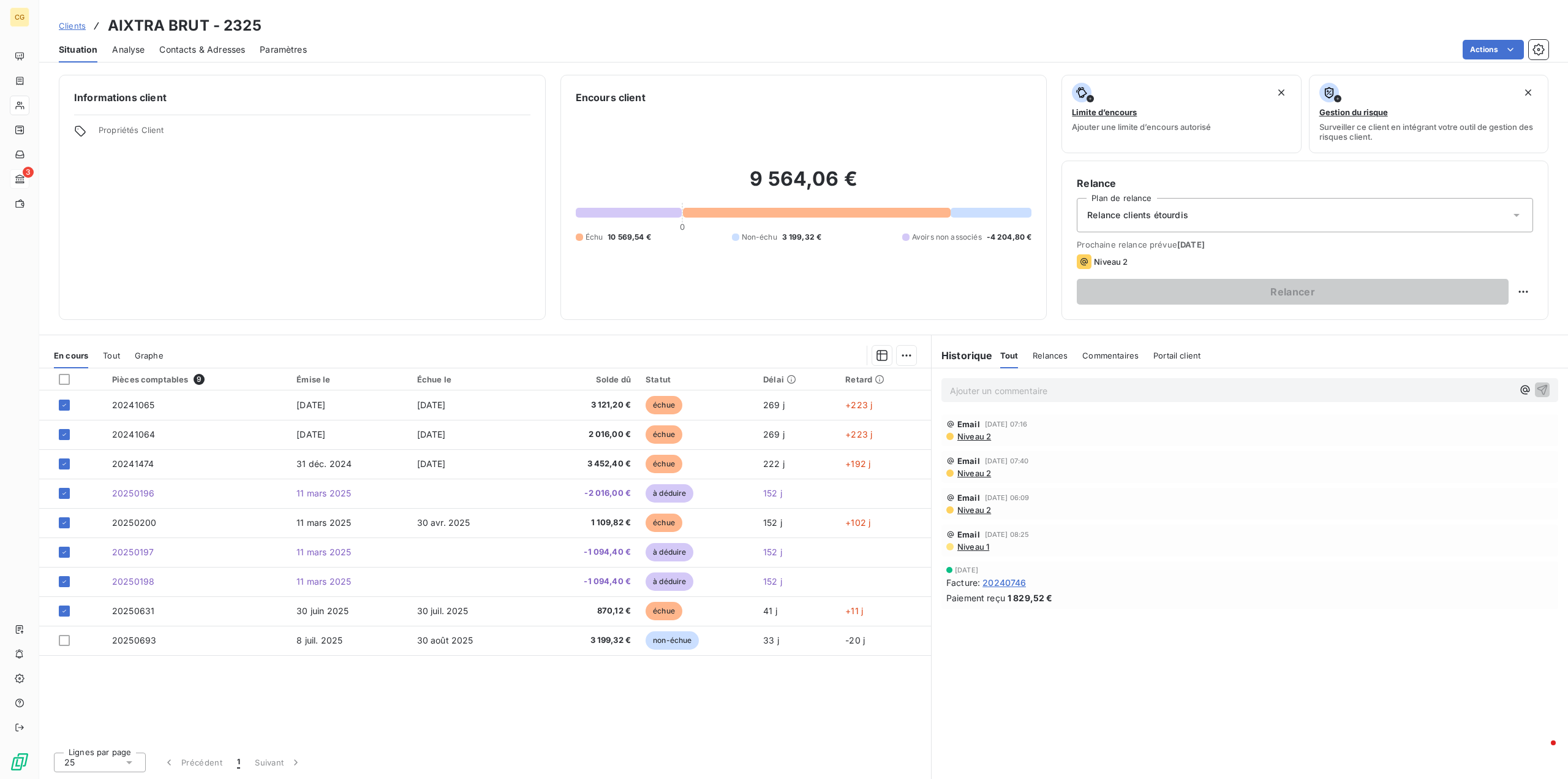
click at [117, 353] on span "Tout" at bounding box center [111, 355] width 17 height 9
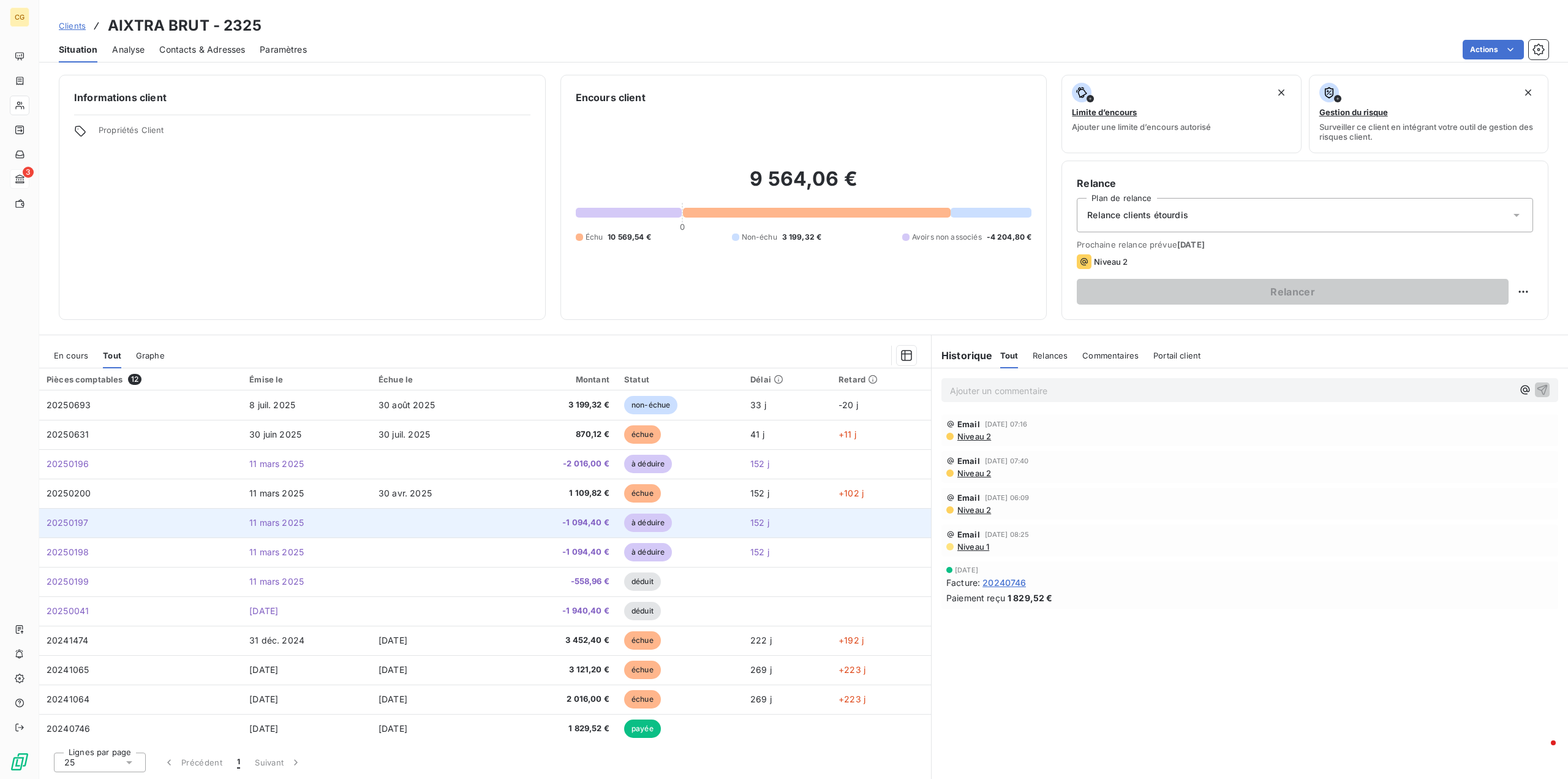
scroll to position [2, 0]
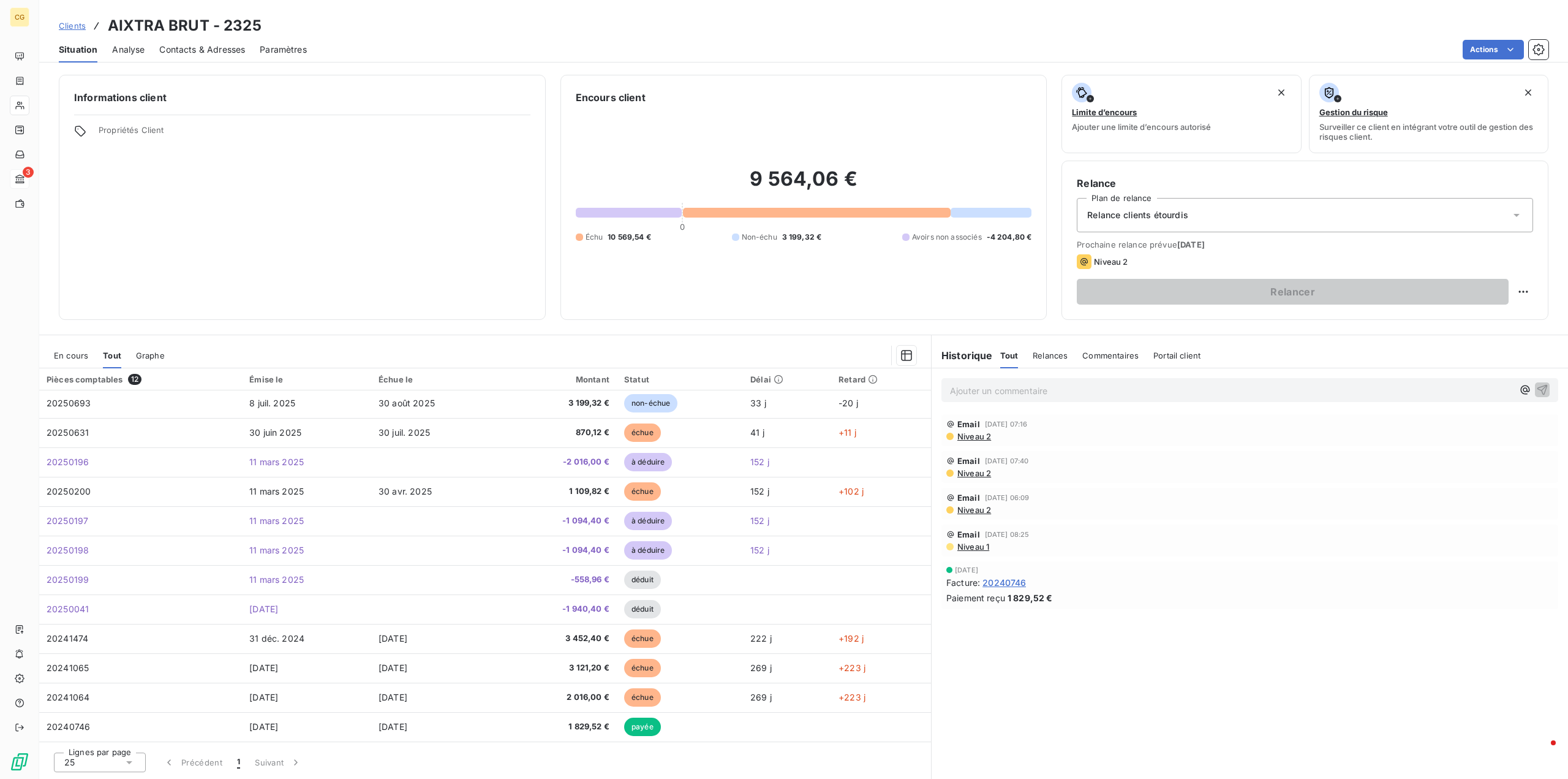
click at [73, 27] on span "Clients" at bounding box center [72, 25] width 27 height 9
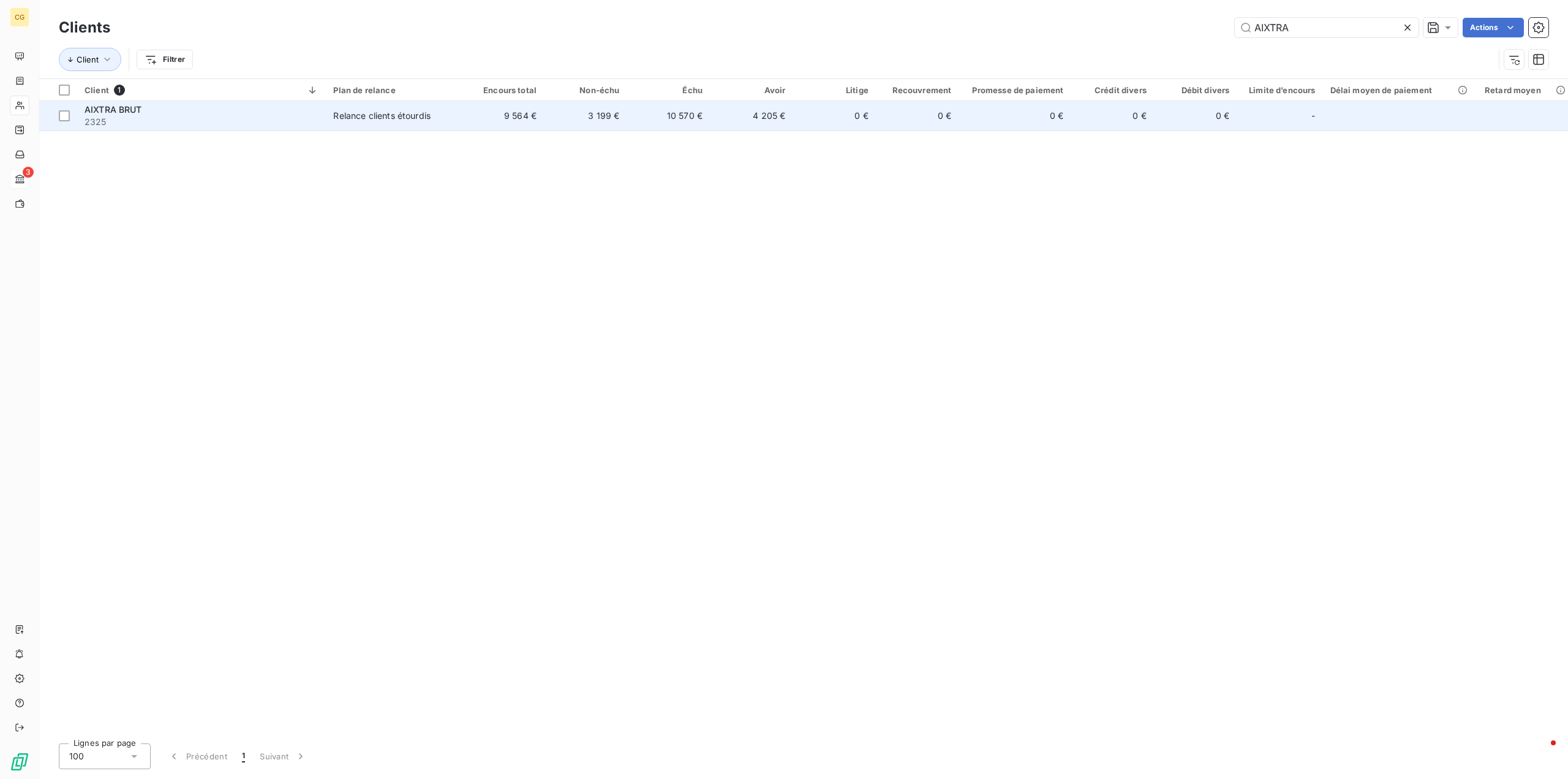
click at [350, 115] on div "Relance clients étourdis" at bounding box center [382, 116] width 98 height 12
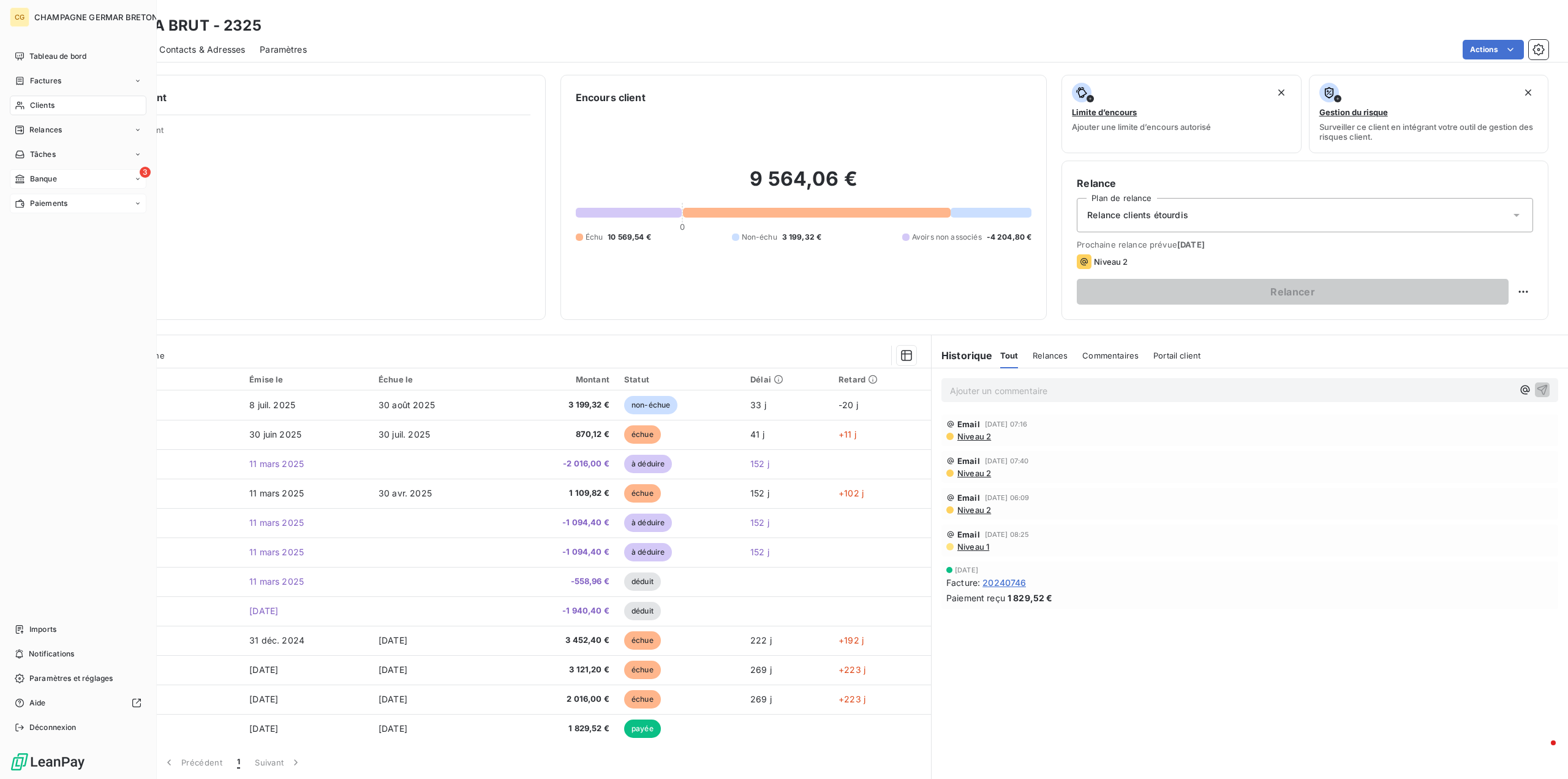
click at [55, 201] on span "Paiements" at bounding box center [49, 203] width 38 height 11
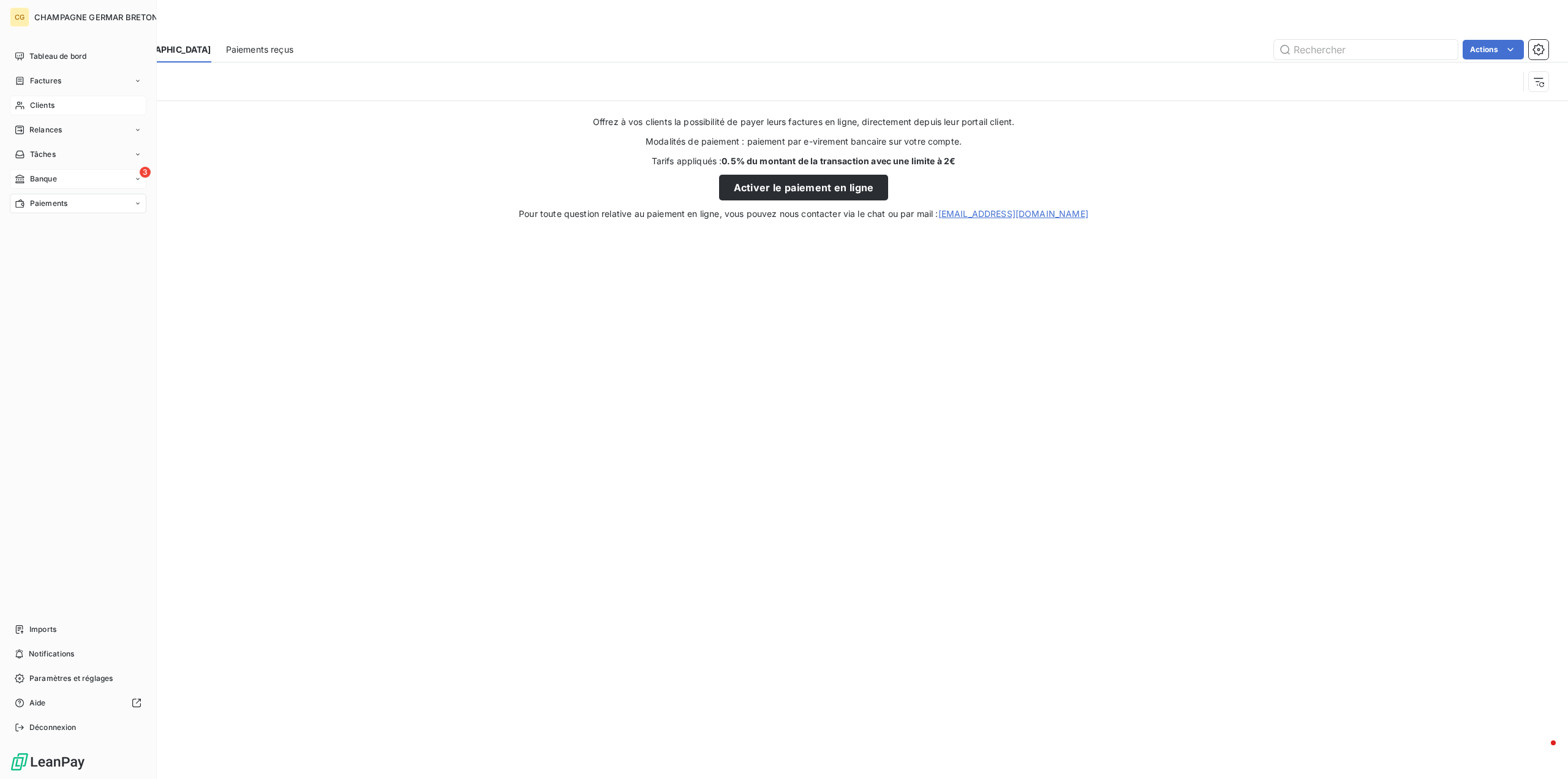
click at [25, 177] on icon at bounding box center [20, 178] width 10 height 9
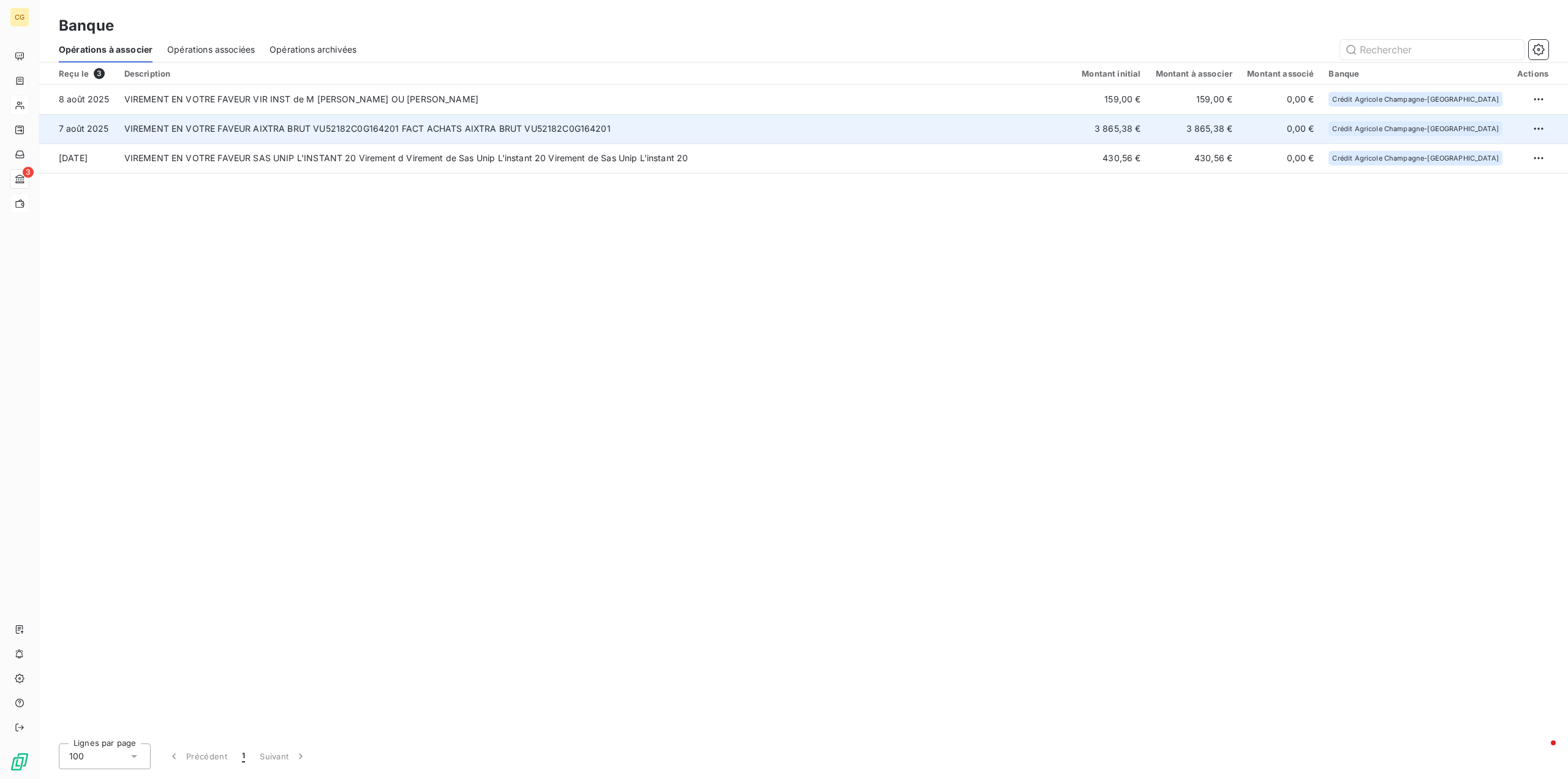
click at [296, 123] on td "VIREMENT EN VOTRE FAVEUR AIXTRA BRUT VU52182C0G164201 FACT ACHATS AIXTRA BRUT V…" at bounding box center [596, 129] width 958 height 29
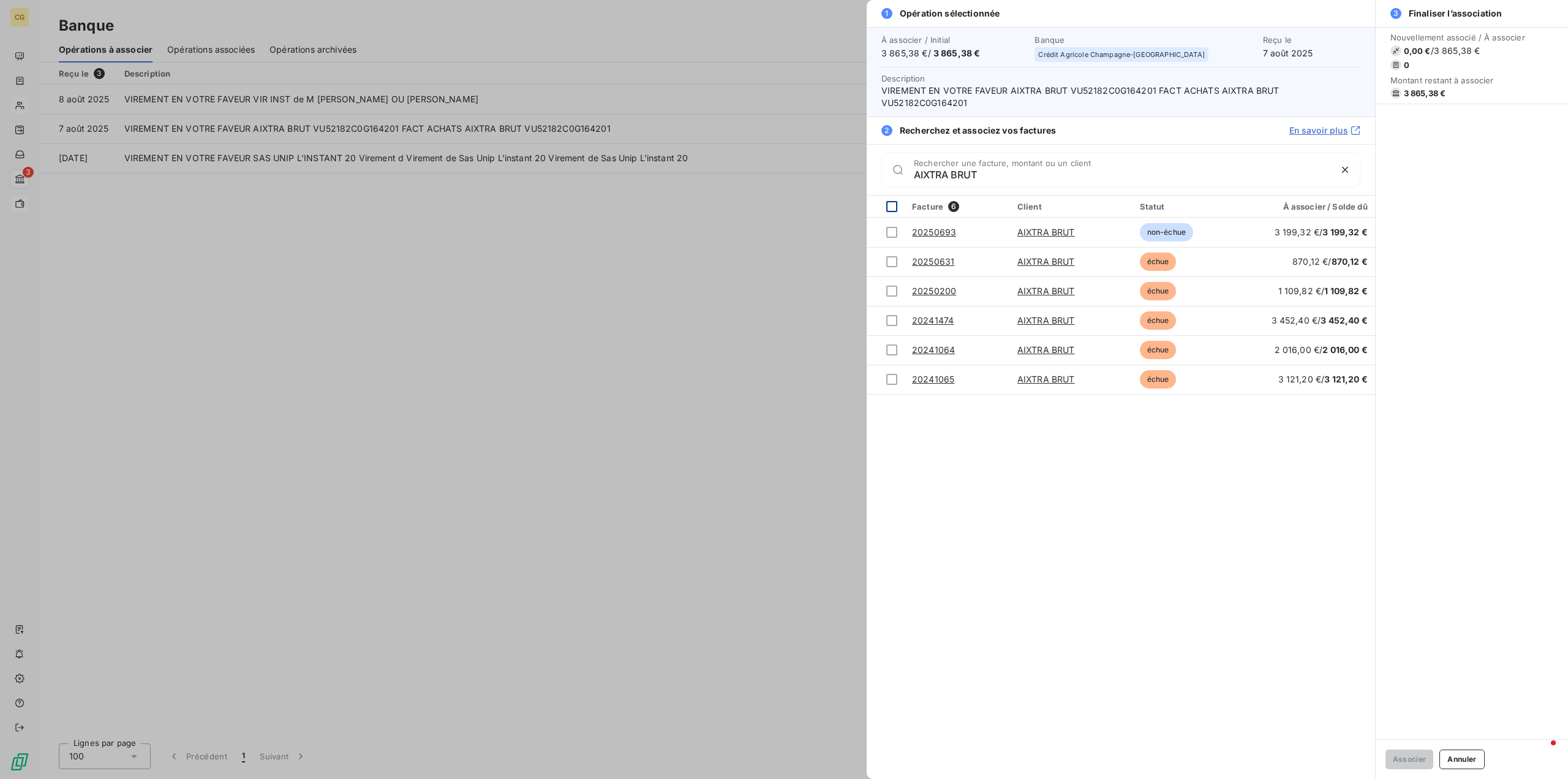
type input "AIXTRA BRUT"
click at [891, 204] on div at bounding box center [892, 207] width 11 height 11
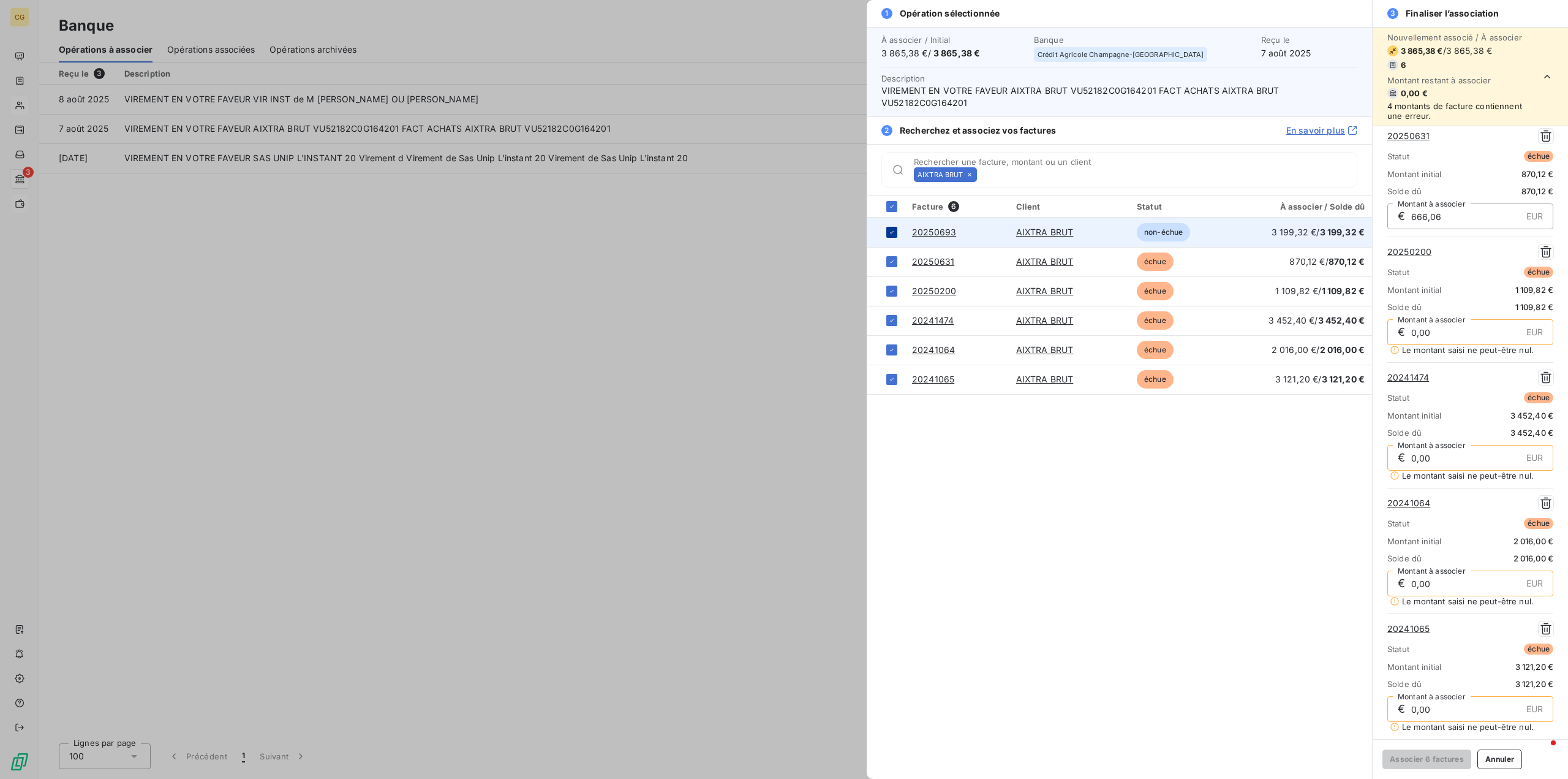
click at [893, 234] on icon at bounding box center [892, 232] width 8 height 8
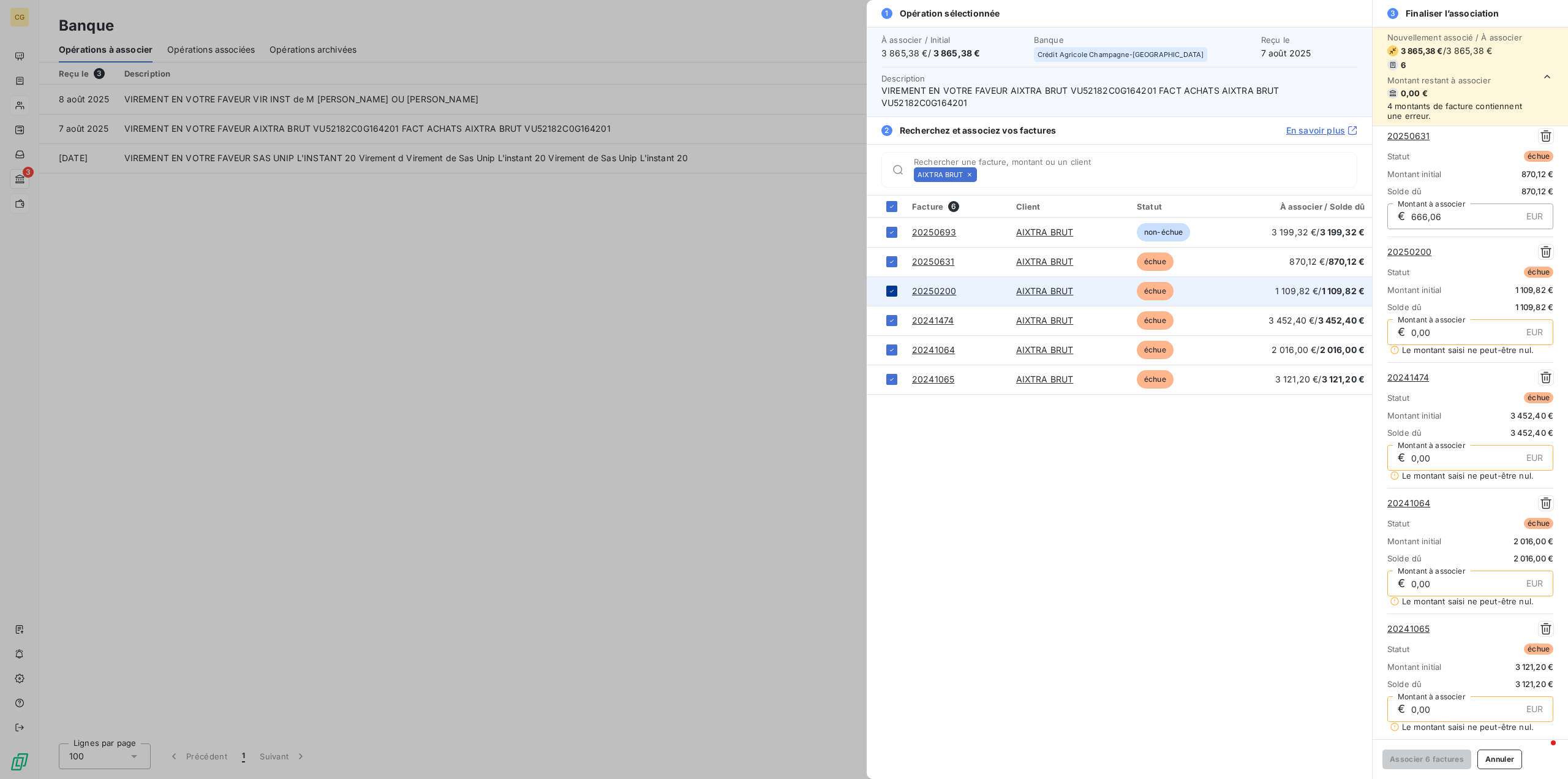
scroll to position [27, 0]
click at [1498, 762] on button "Annuler" at bounding box center [1499, 758] width 45 height 20
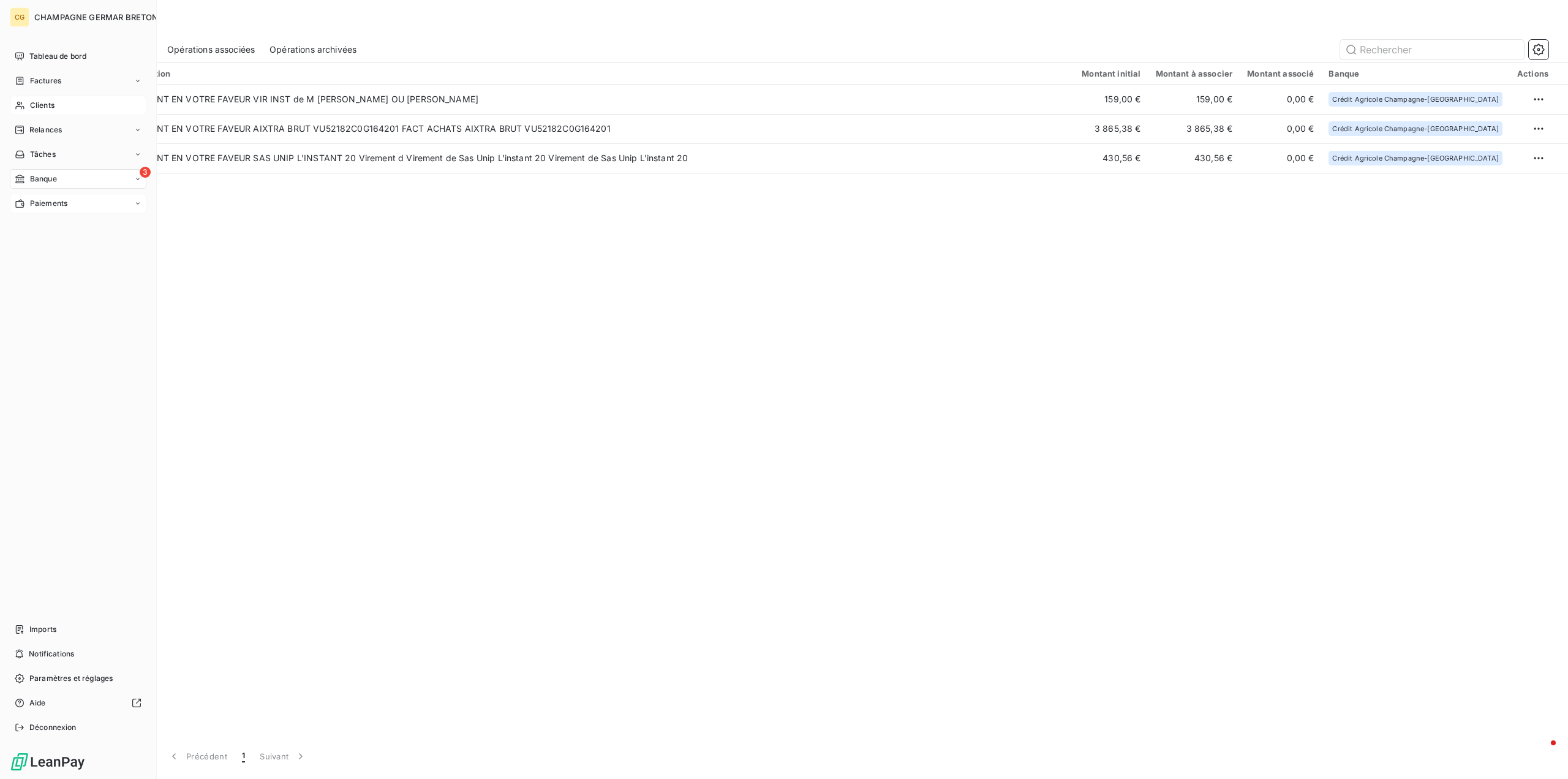
click at [40, 177] on span "Banque" at bounding box center [43, 178] width 27 height 11
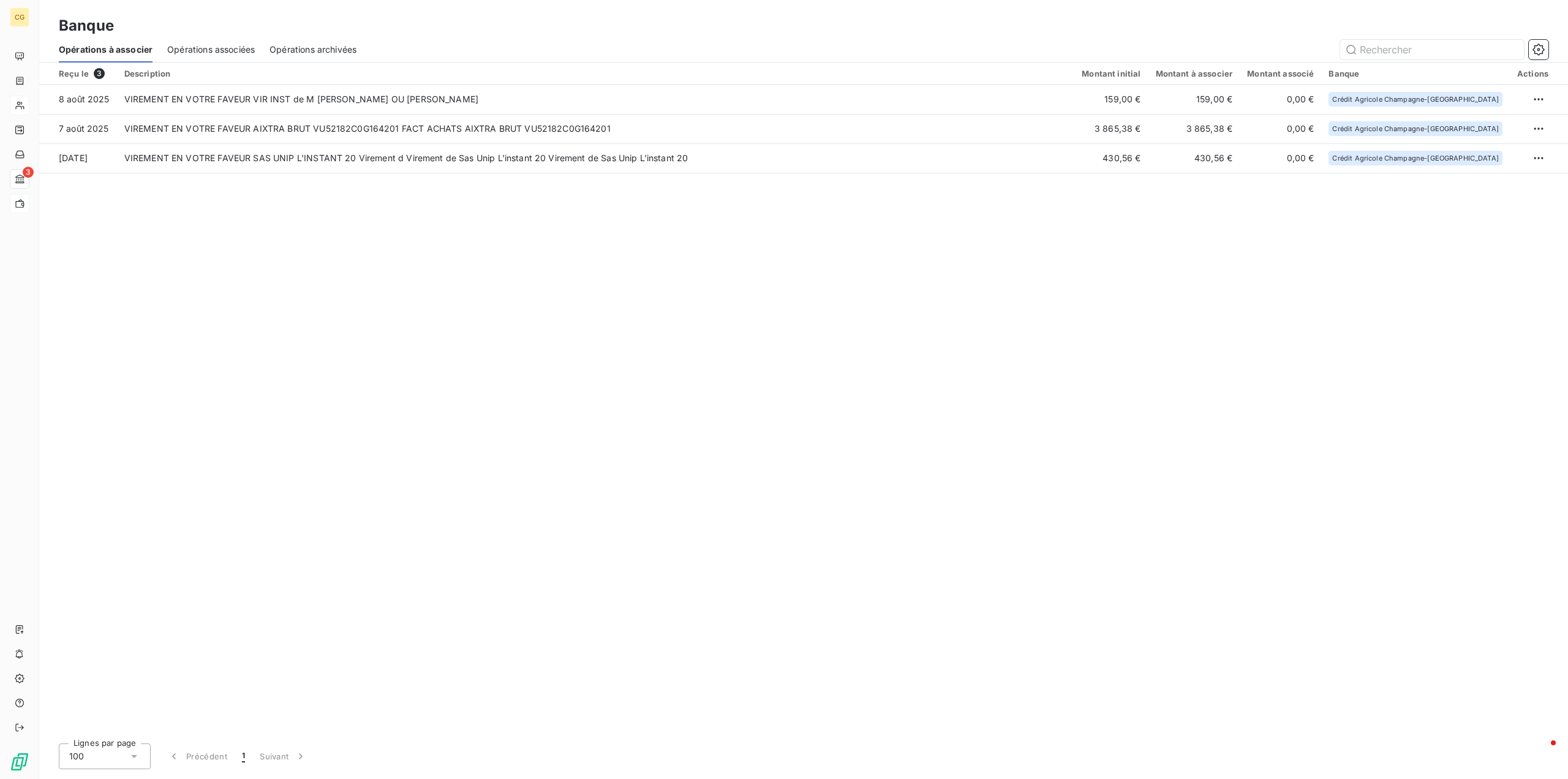
click at [212, 50] on span "Opérations associées" at bounding box center [211, 50] width 87 height 12
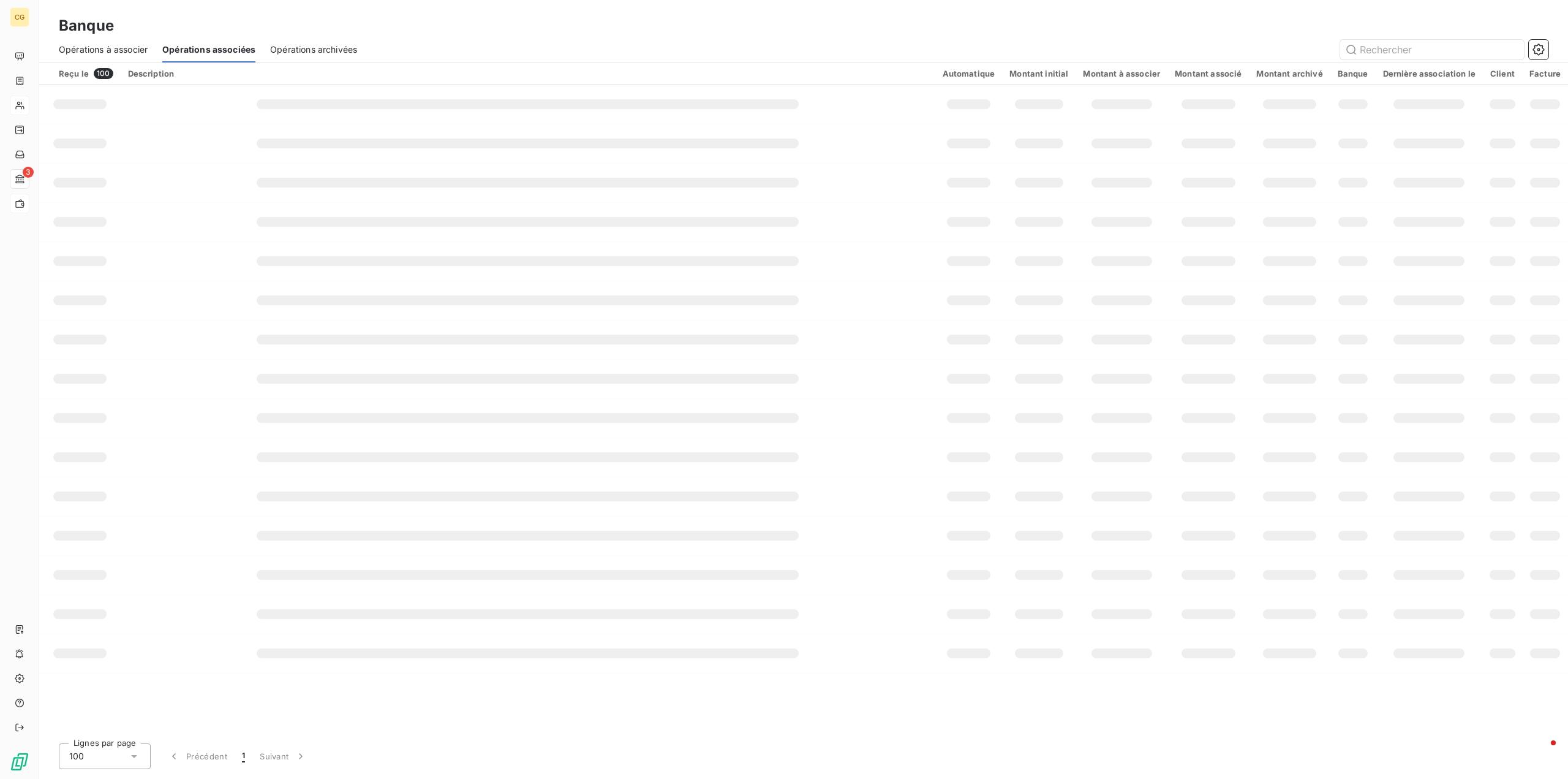
click at [318, 49] on span "Opérations archivées" at bounding box center [314, 50] width 87 height 12
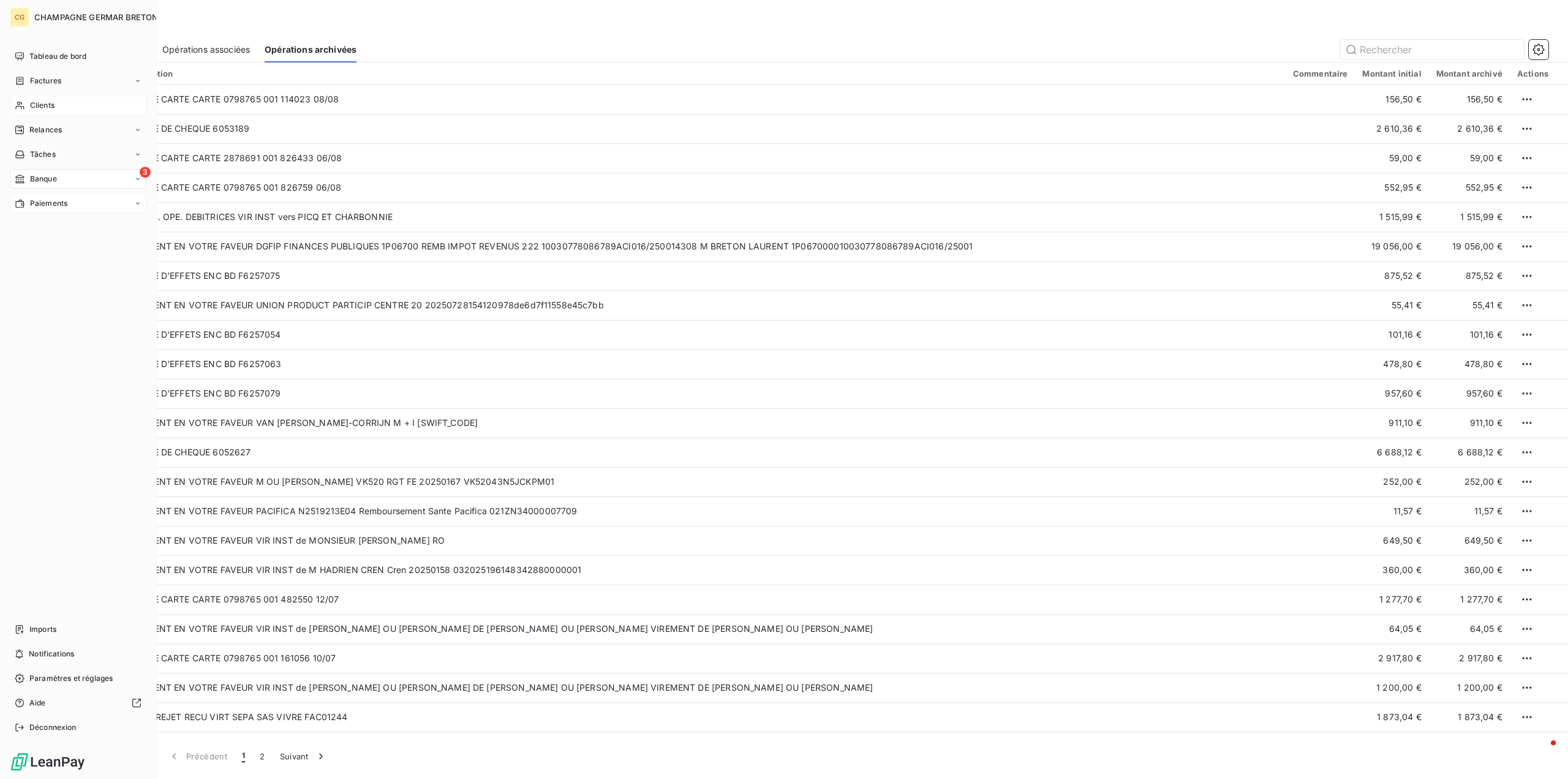
click at [46, 108] on span "Clients" at bounding box center [42, 105] width 25 height 11
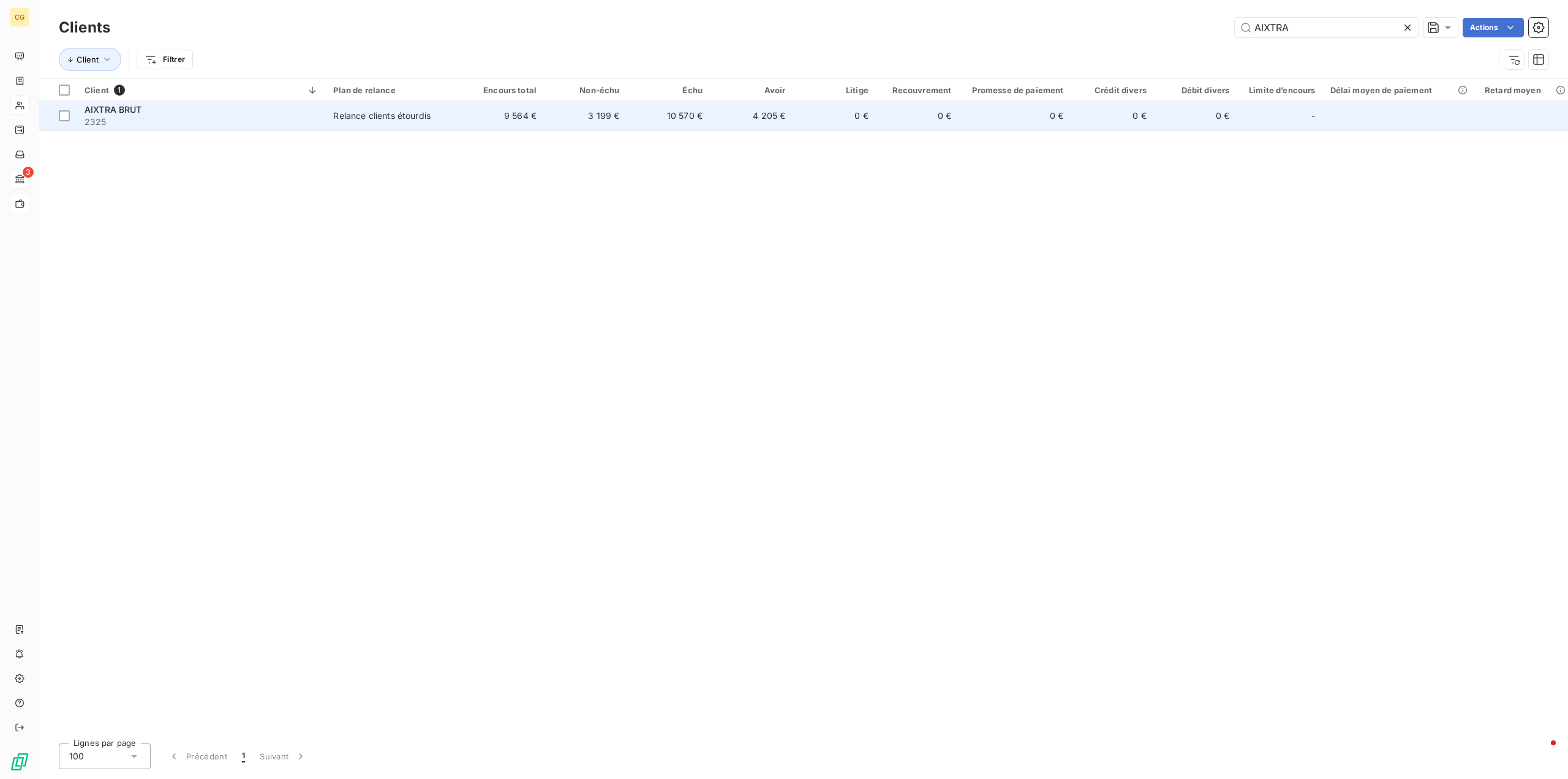
click at [373, 111] on div "Relance clients étourdis" at bounding box center [382, 116] width 98 height 12
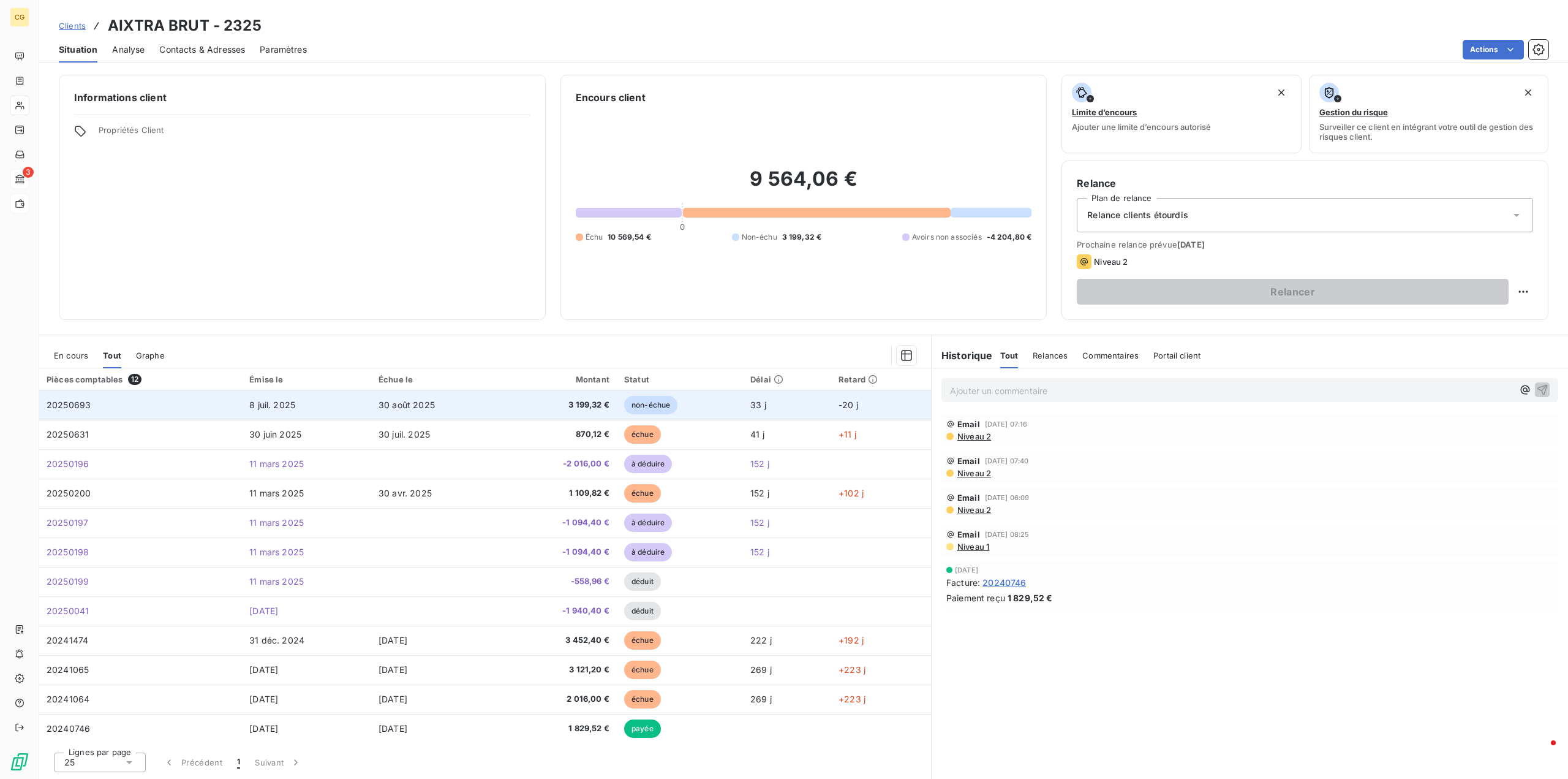
scroll to position [2, 0]
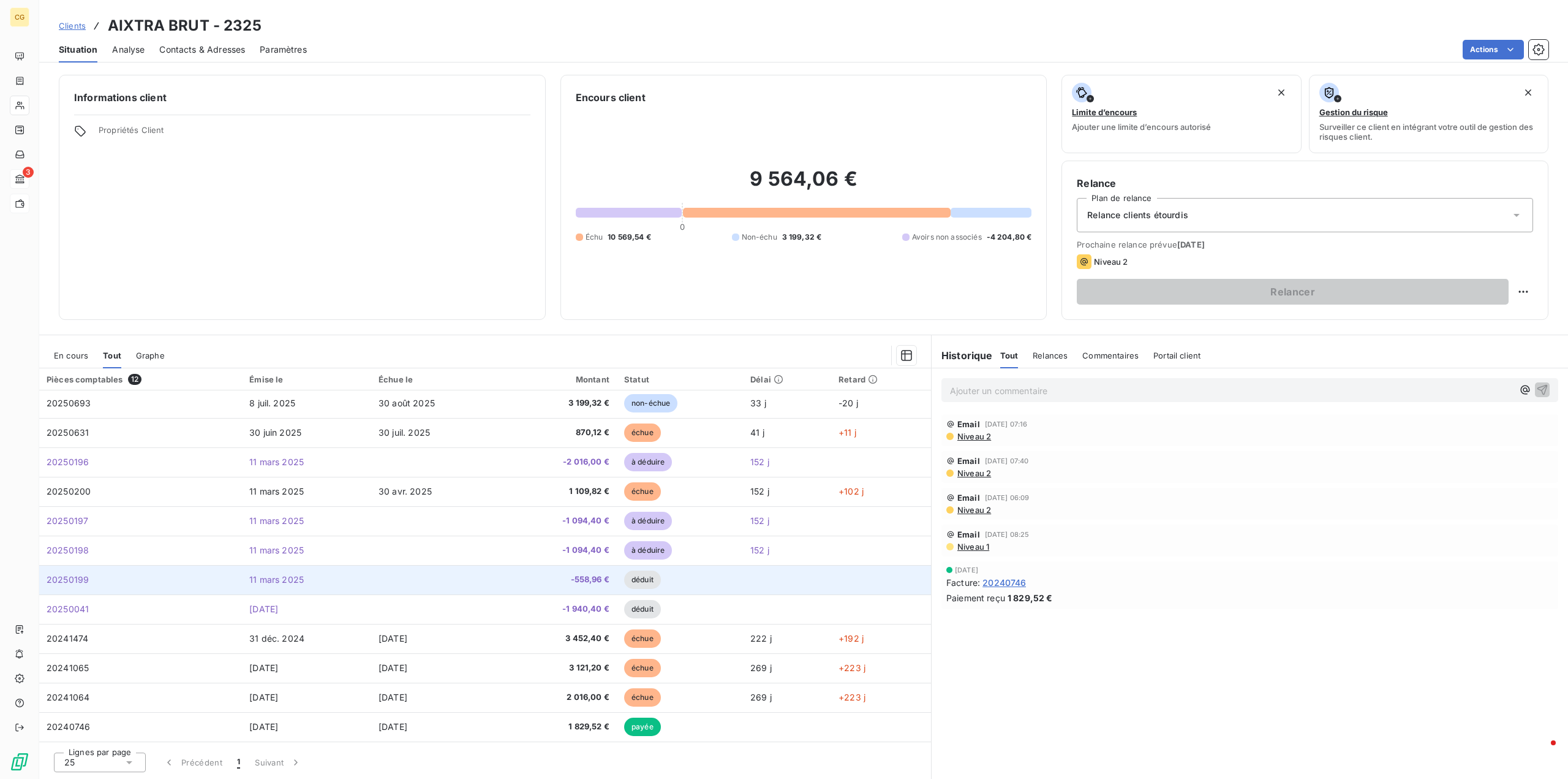
click at [594, 578] on span "-558,96 €" at bounding box center [560, 579] width 99 height 12
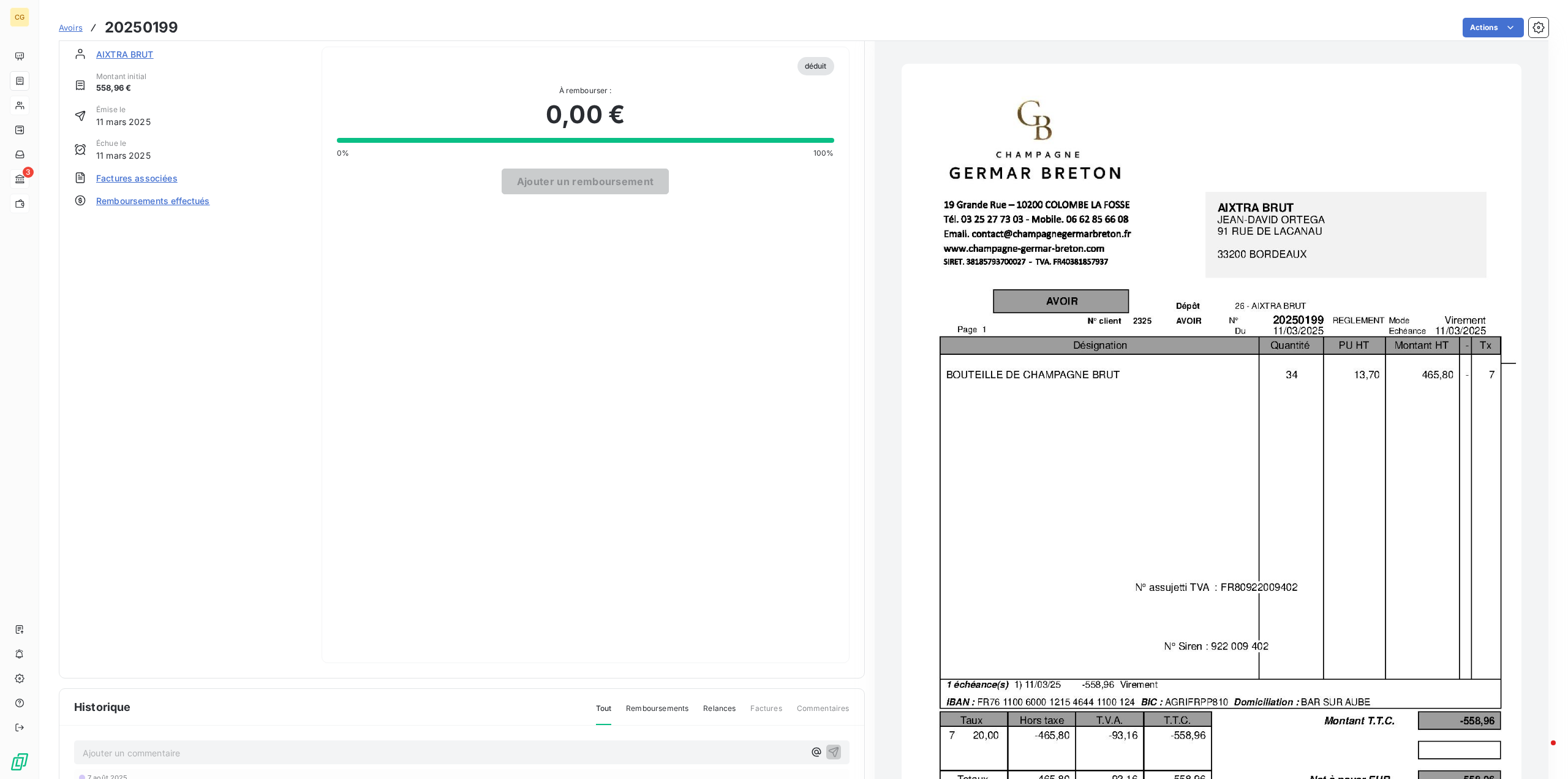
scroll to position [124, 0]
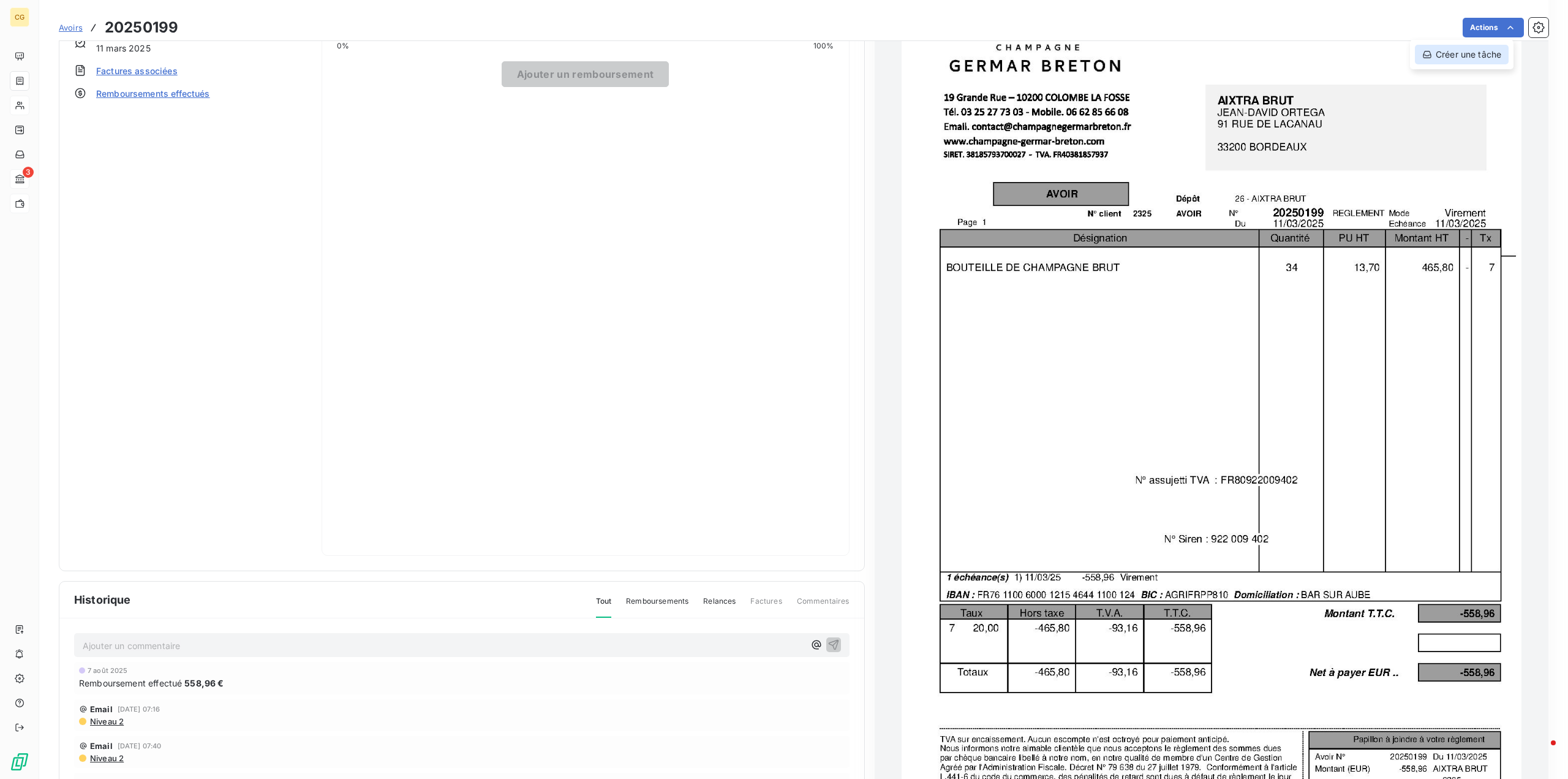
click at [1462, 57] on div "Créer une tâche" at bounding box center [1462, 54] width 93 height 20
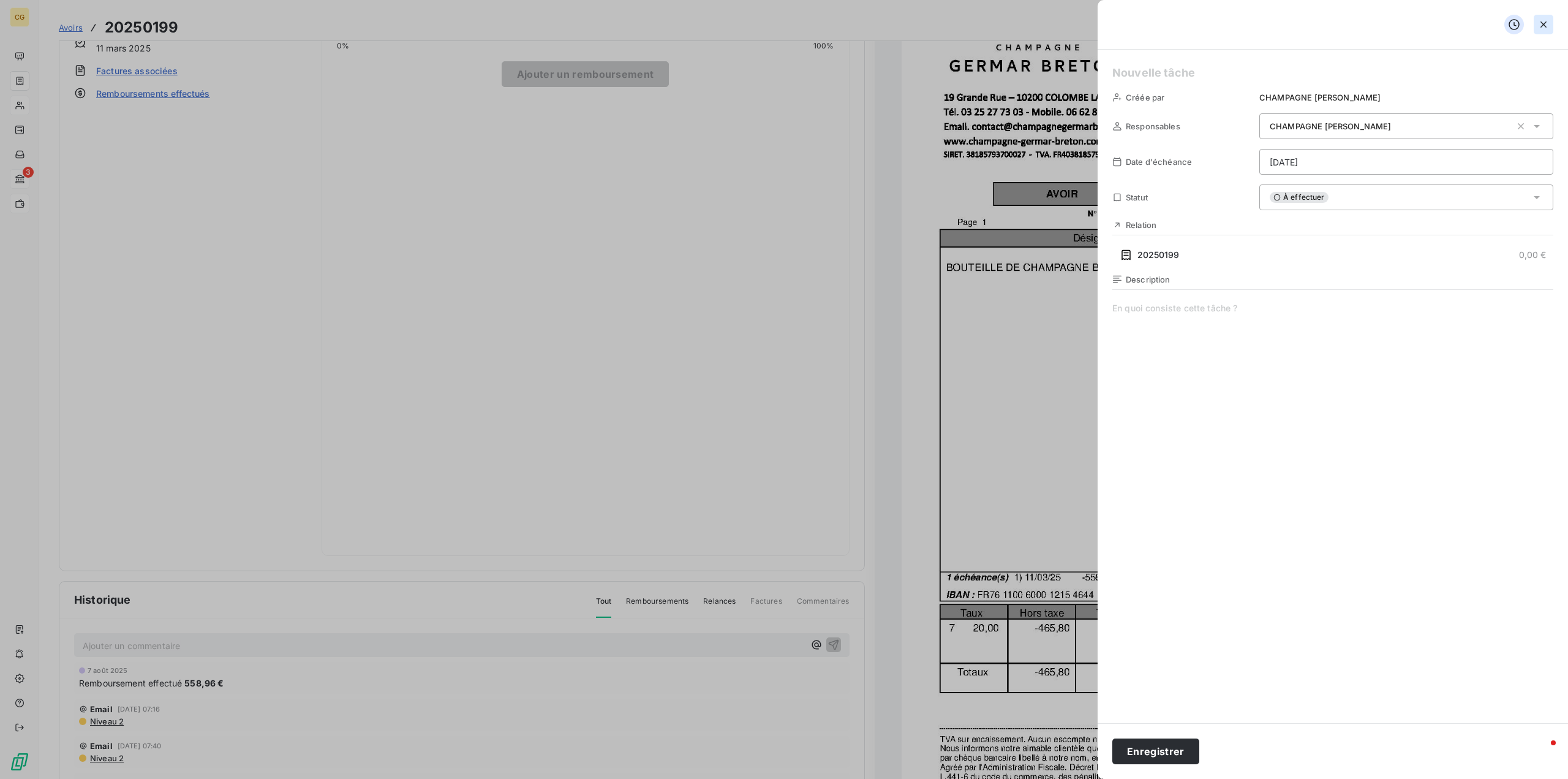
click at [1547, 22] on icon "button" at bounding box center [1544, 24] width 12 height 12
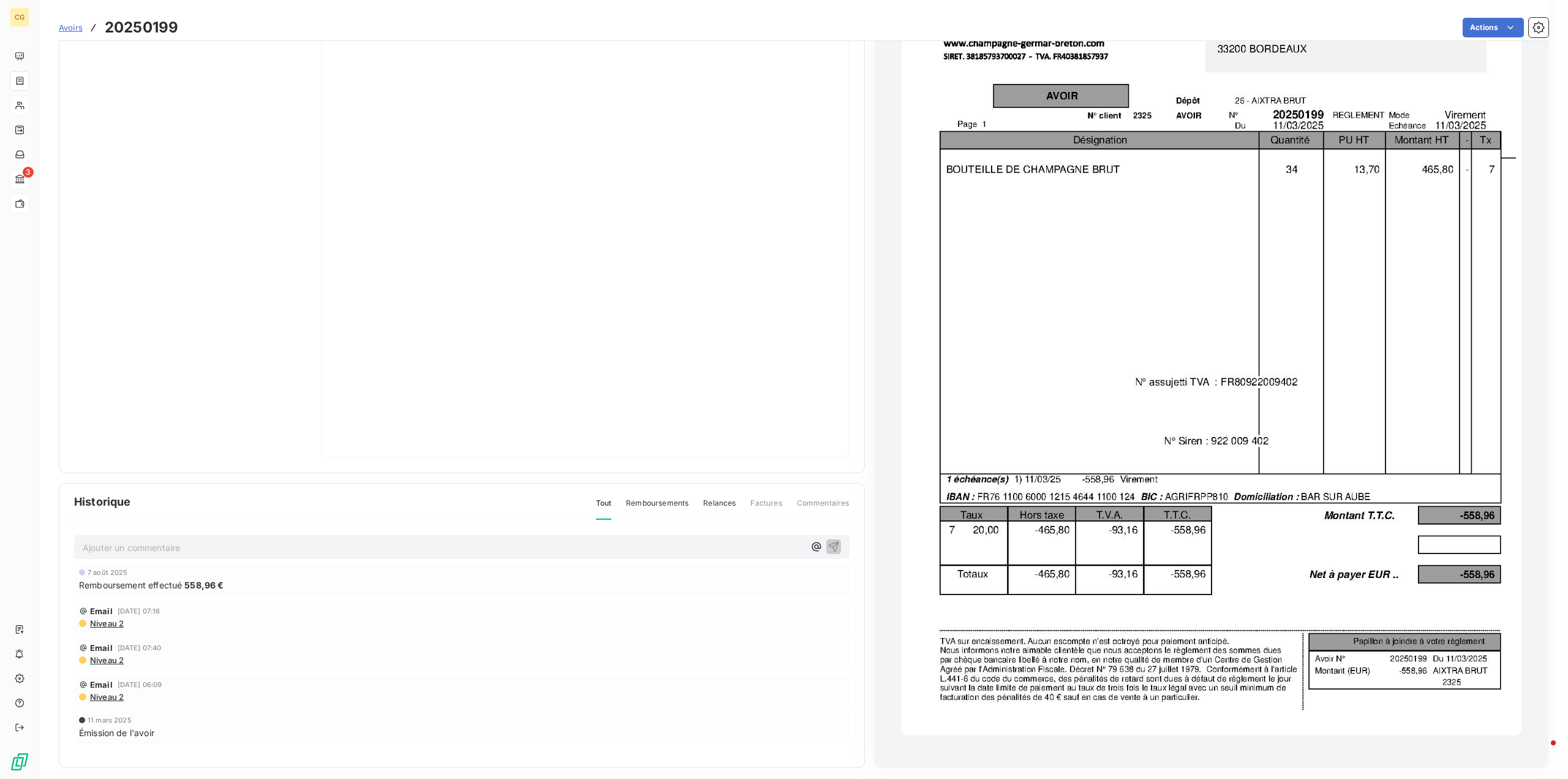
scroll to position [225, 0]
click at [651, 497] on span "Remboursements" at bounding box center [657, 506] width 63 height 21
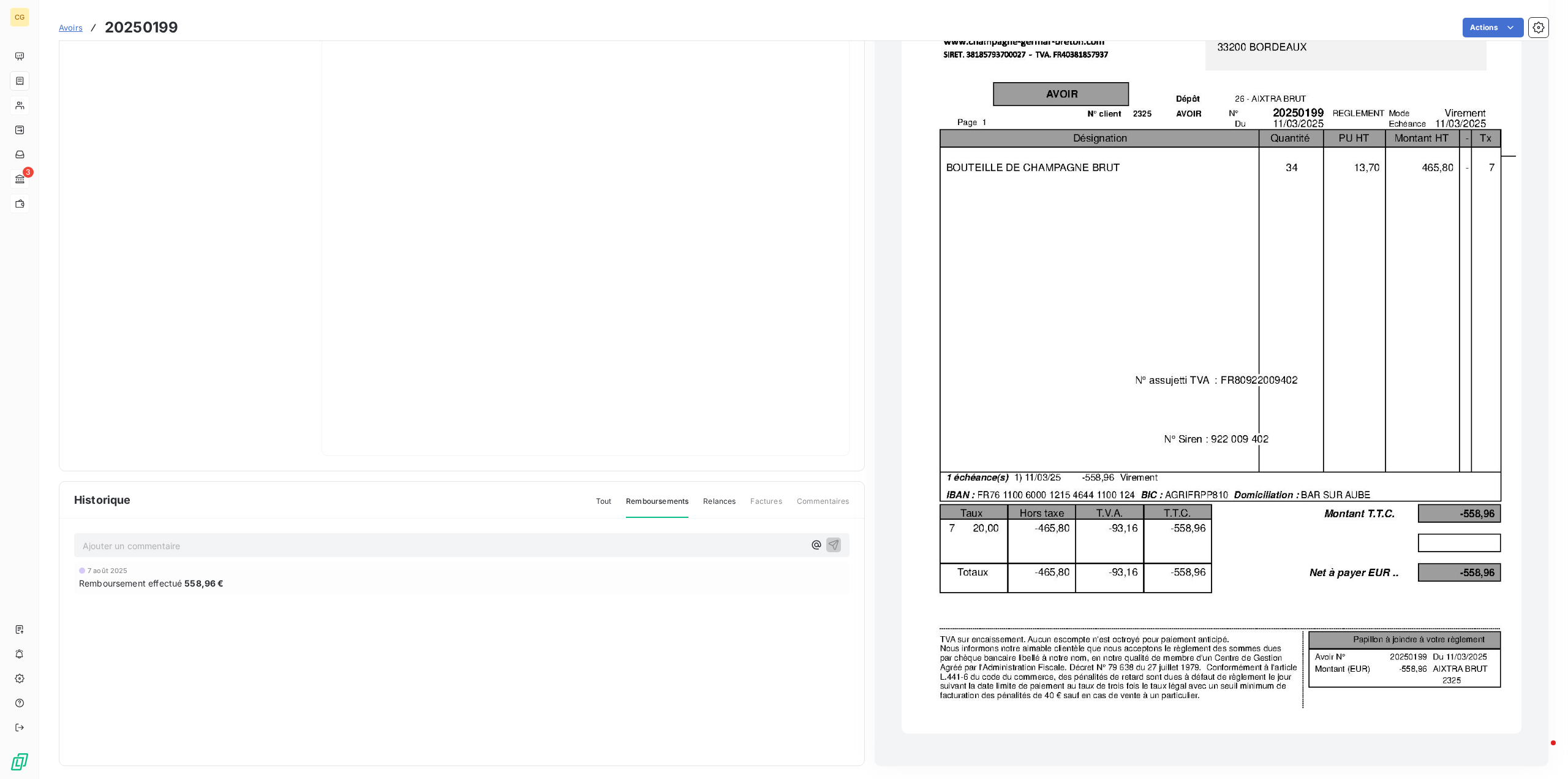
click at [170, 577] on span "Remboursement effectué" at bounding box center [130, 583] width 103 height 13
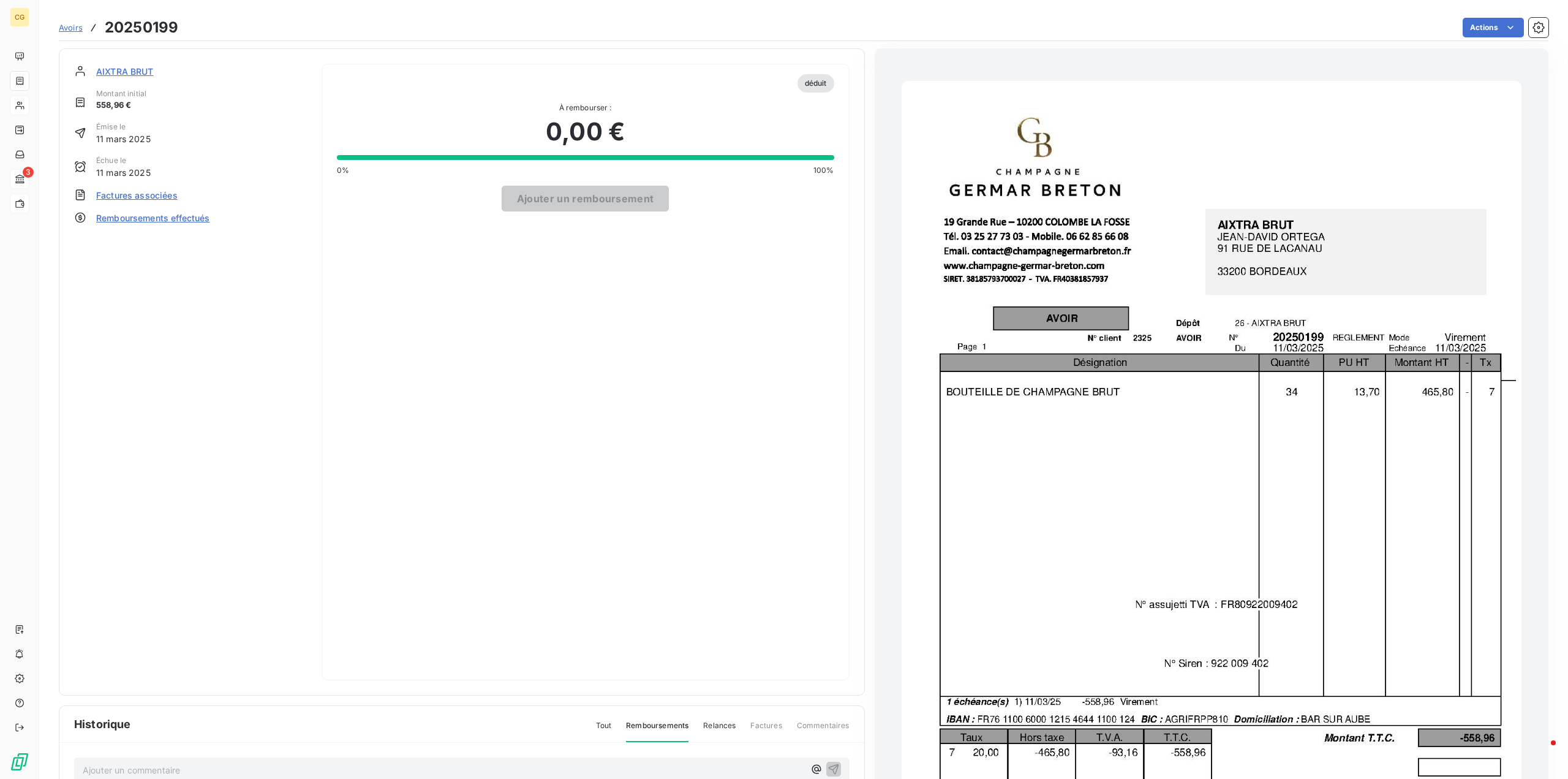
scroll to position [123, 0]
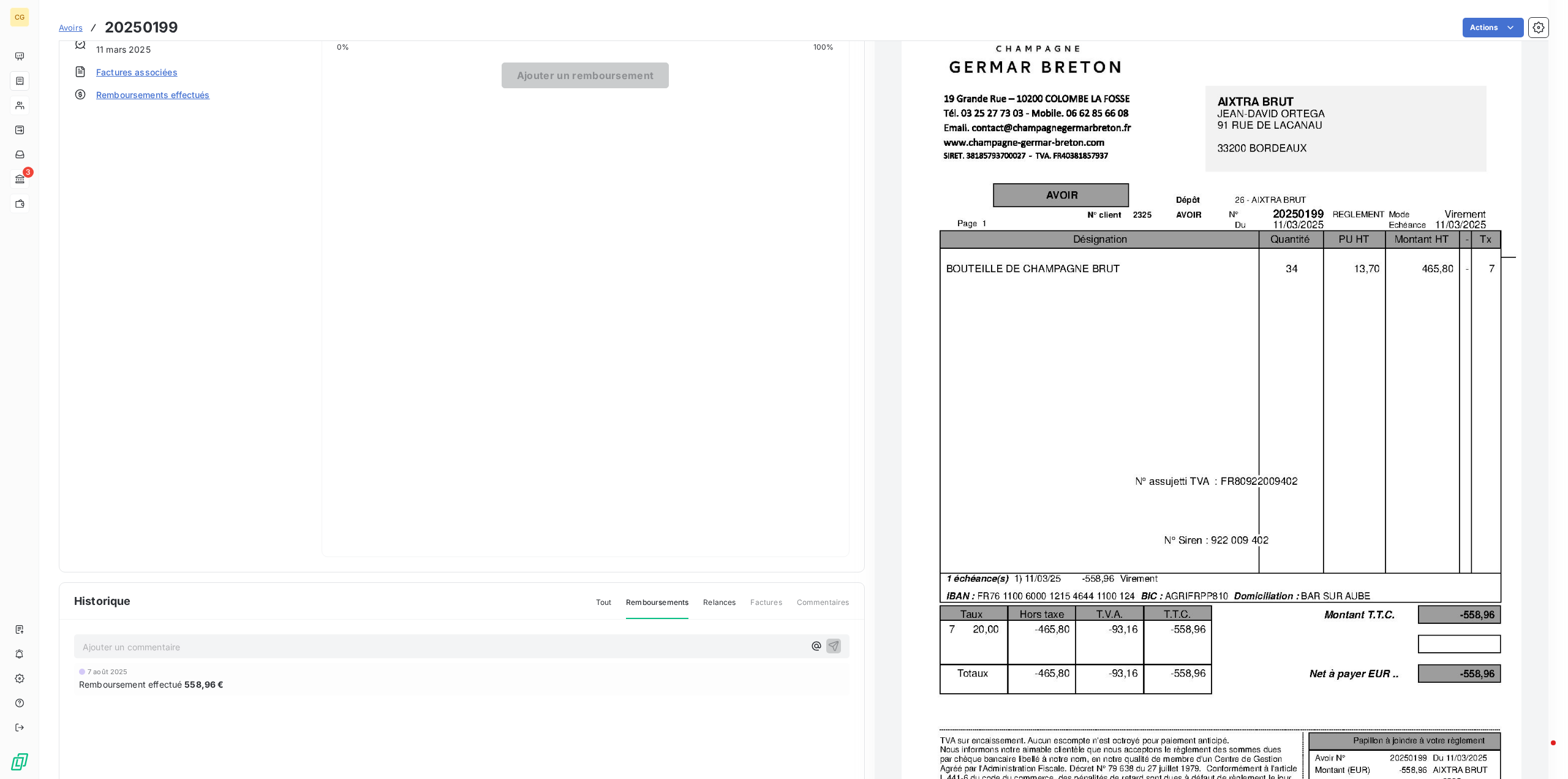
click at [607, 596] on span "Tout" at bounding box center [604, 607] width 16 height 21
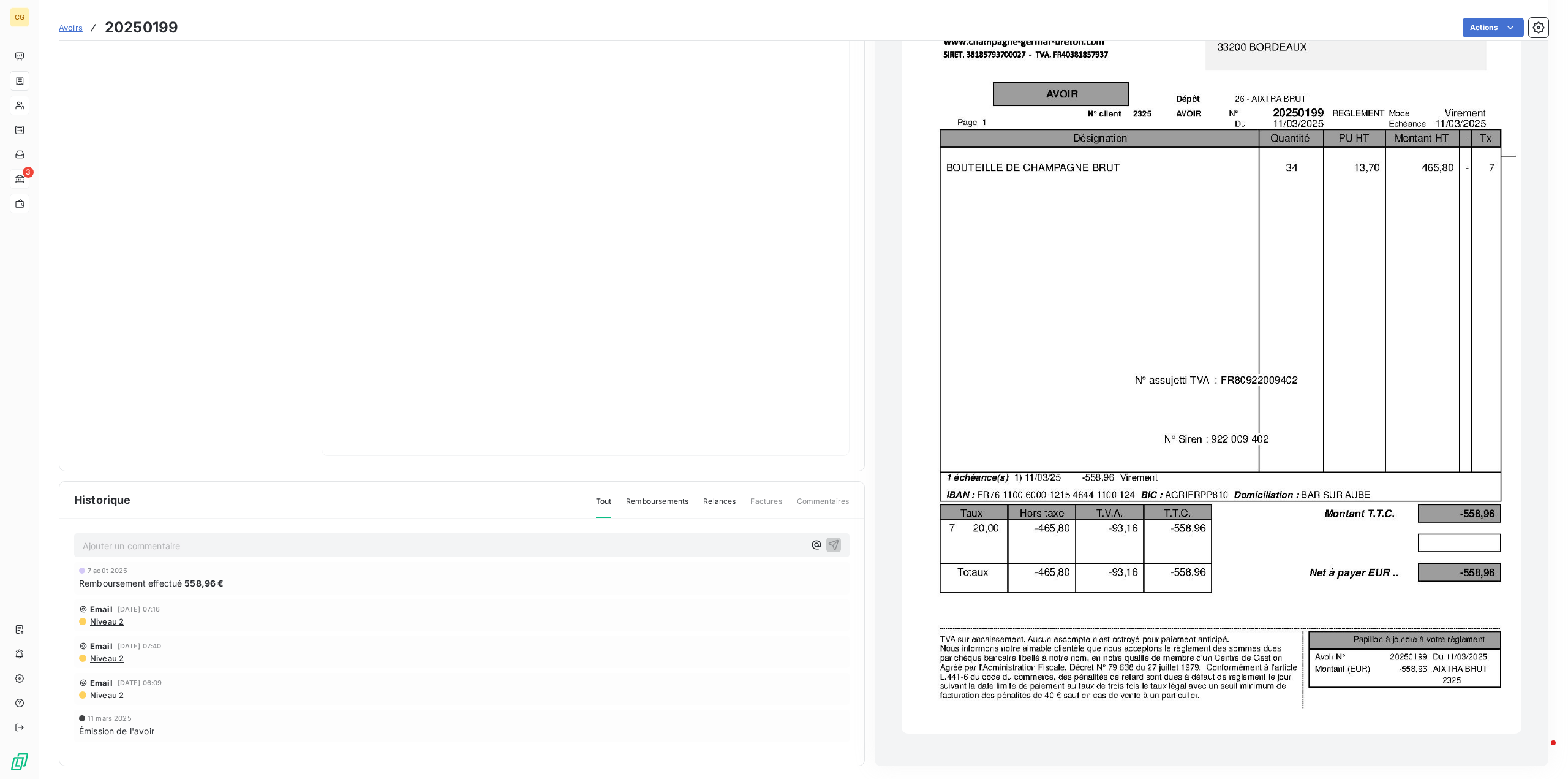
click at [123, 579] on span "Remboursement effectué" at bounding box center [130, 583] width 103 height 13
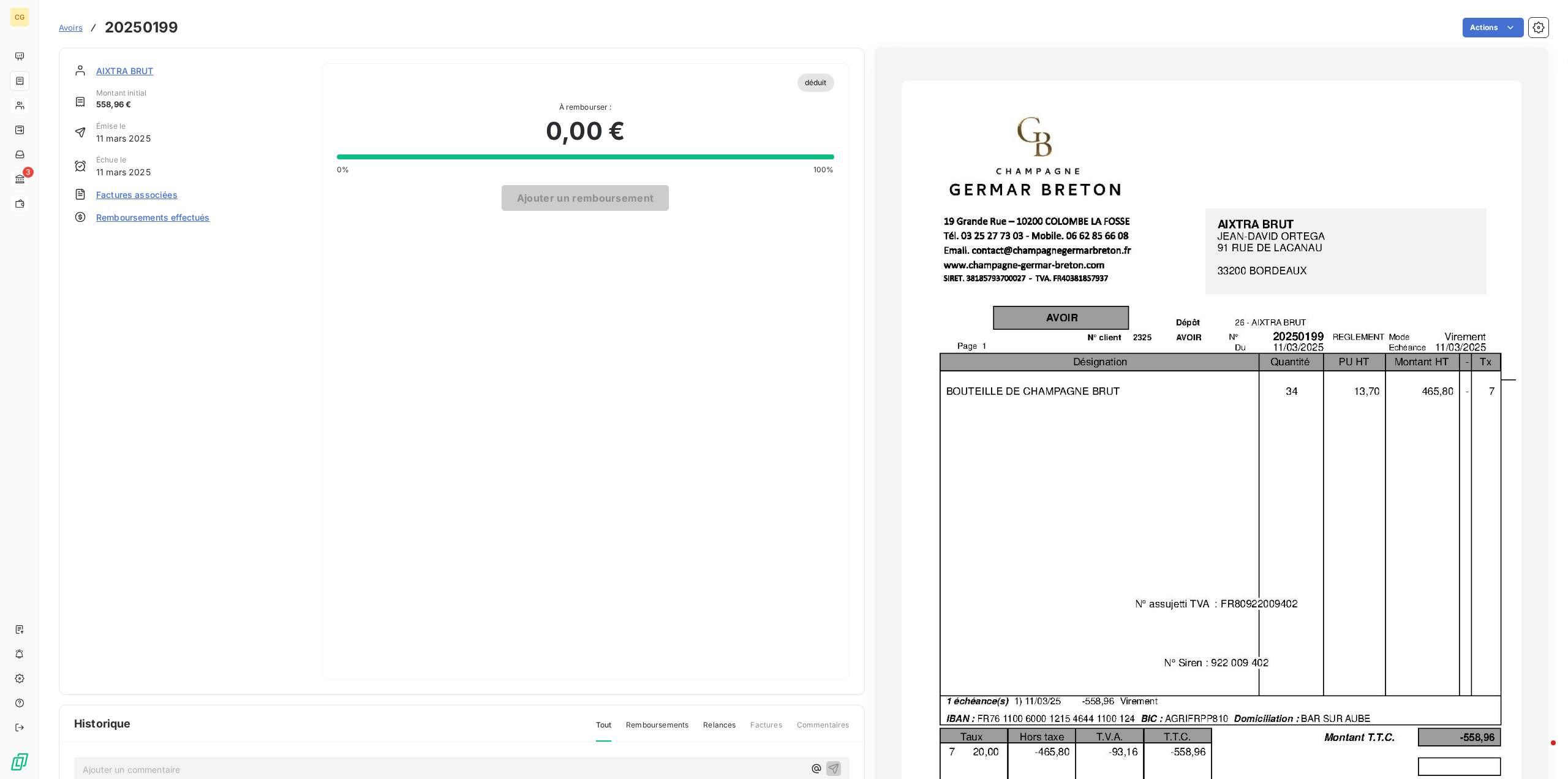
click at [133, 195] on span "Factures associées" at bounding box center [136, 195] width 81 height 13
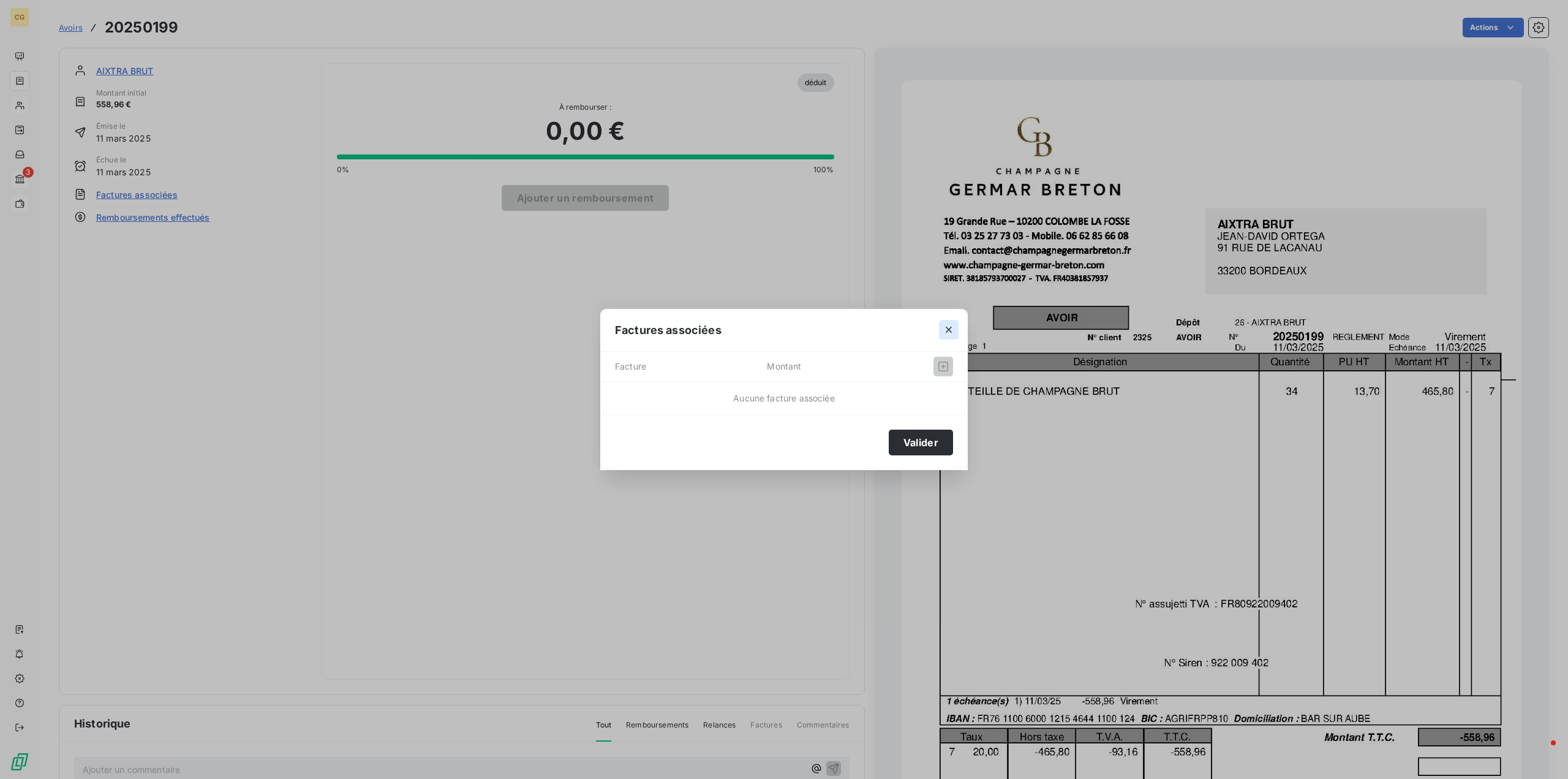
click at [945, 329] on icon "button" at bounding box center [949, 330] width 12 height 12
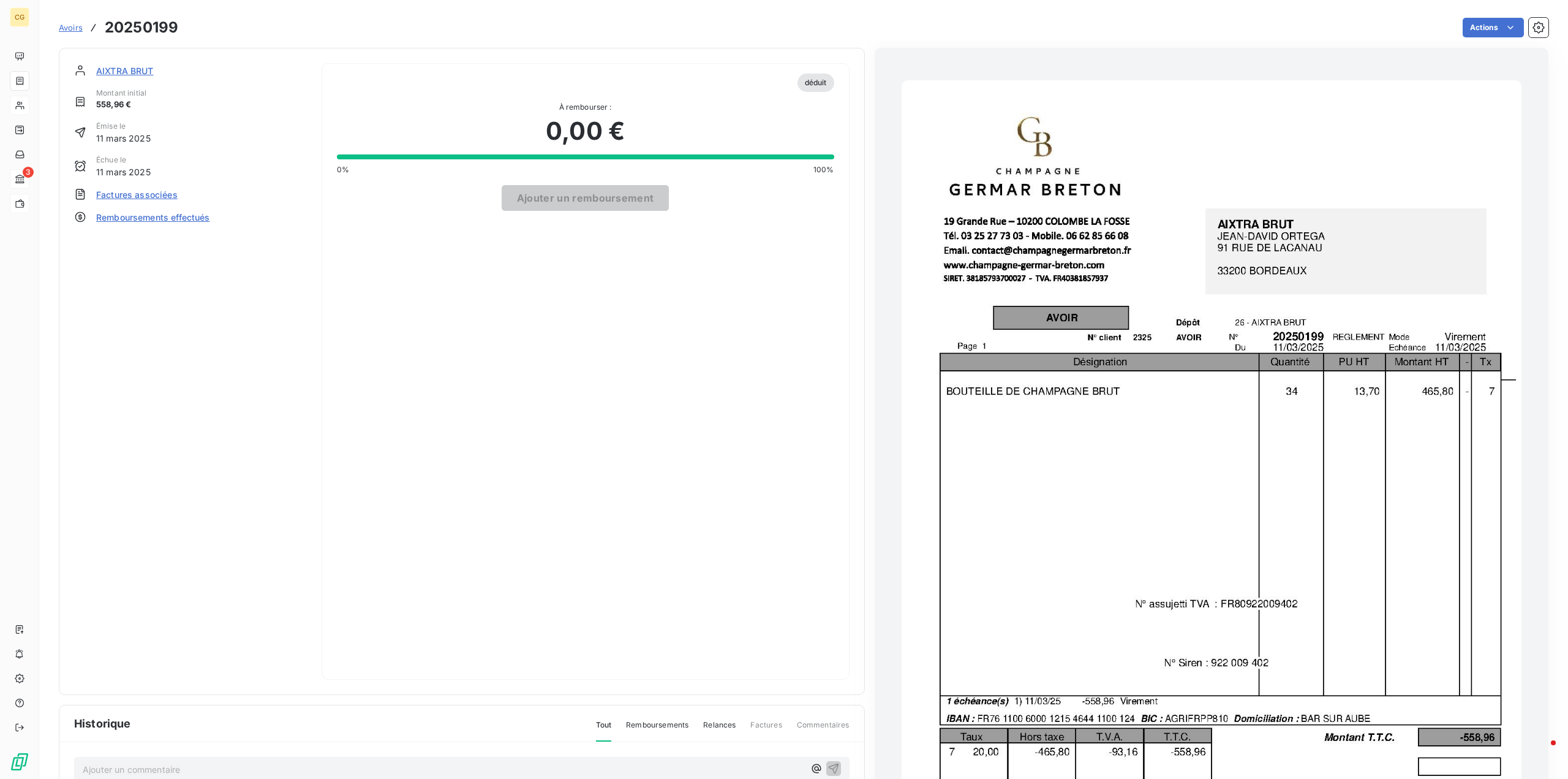
click at [188, 219] on span "Remboursements effectués" at bounding box center [153, 217] width 114 height 13
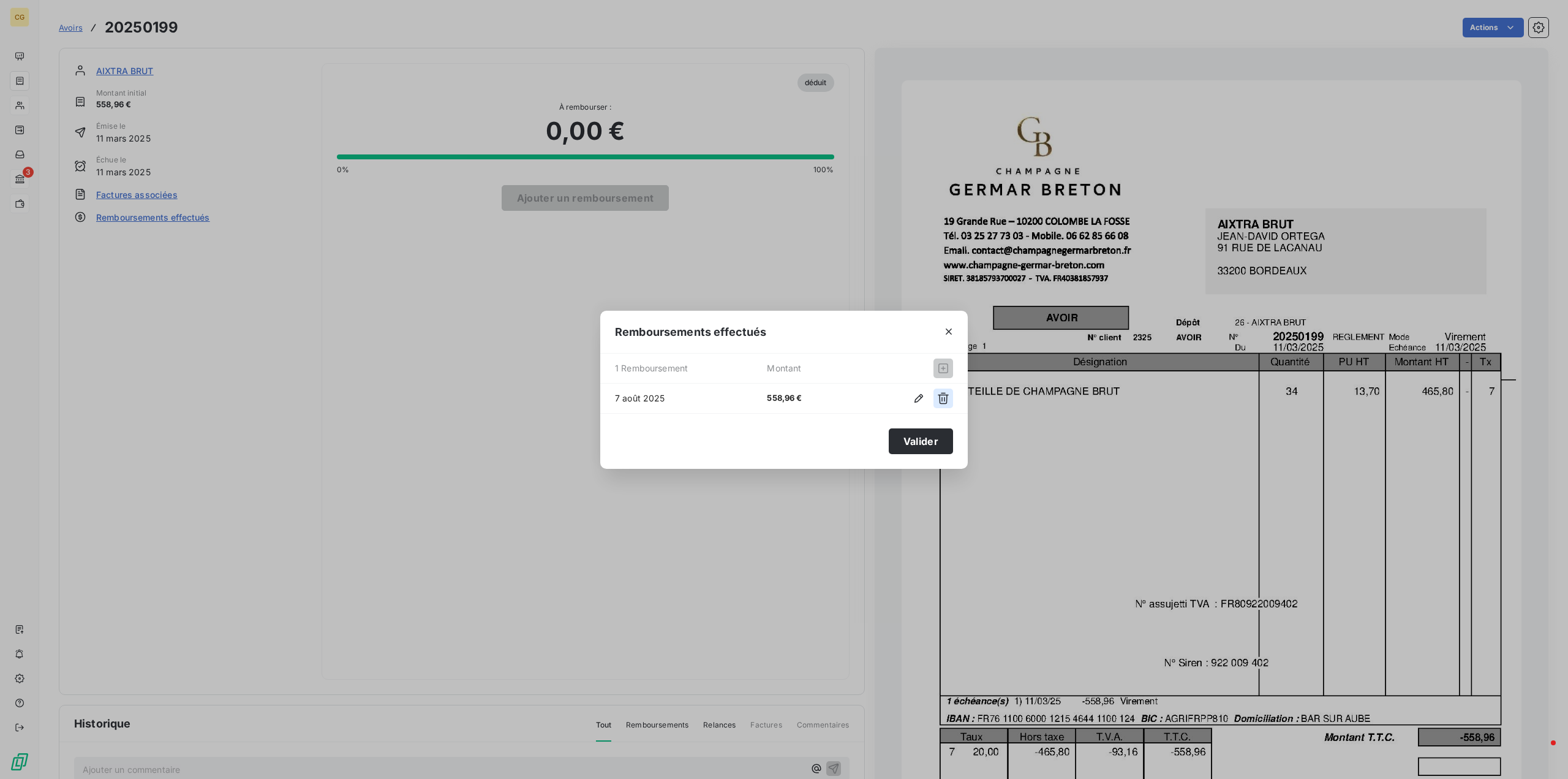
click at [944, 394] on icon "button" at bounding box center [943, 398] width 11 height 12
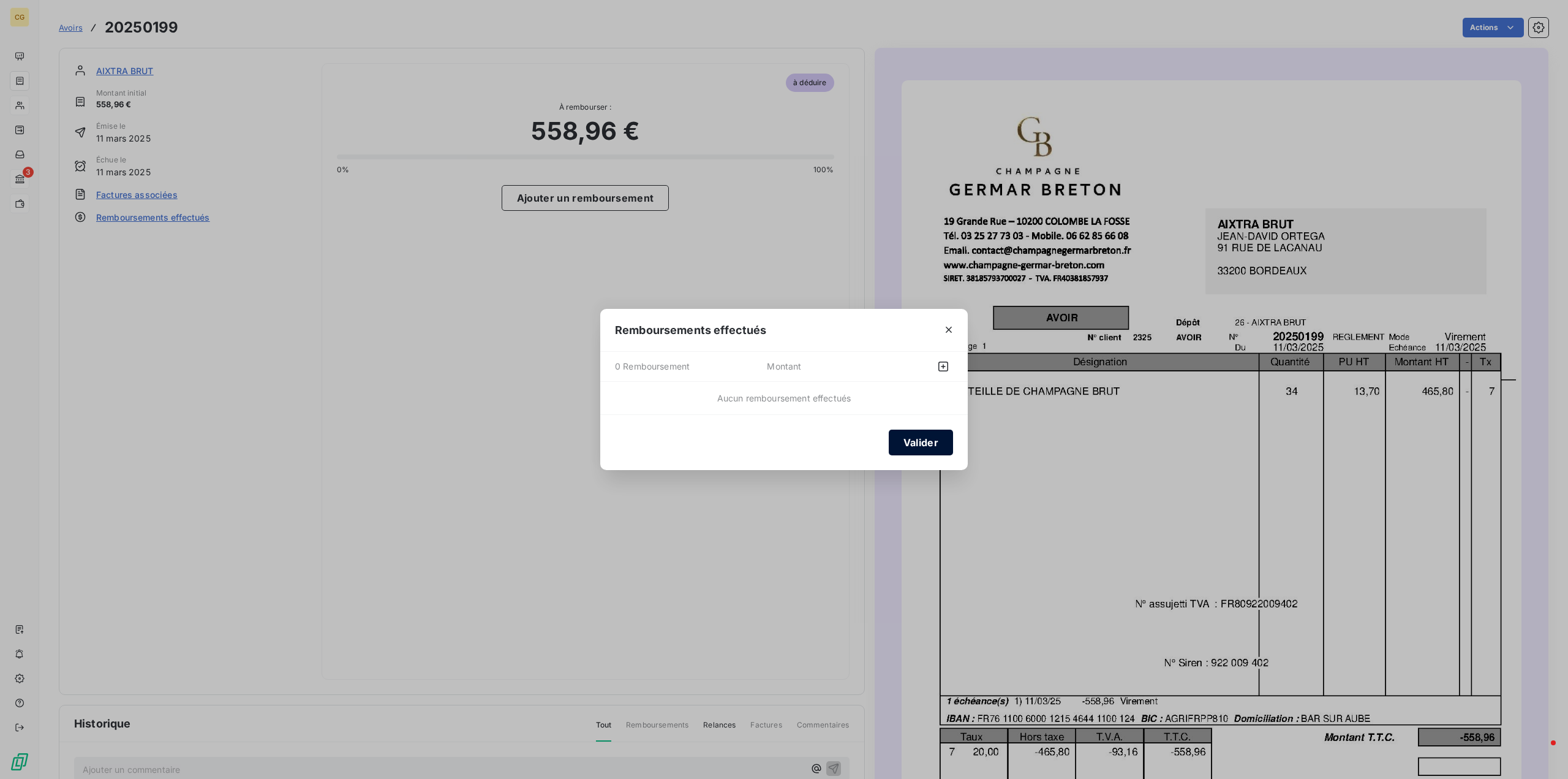
click at [911, 445] on button "Valider" at bounding box center [921, 442] width 64 height 26
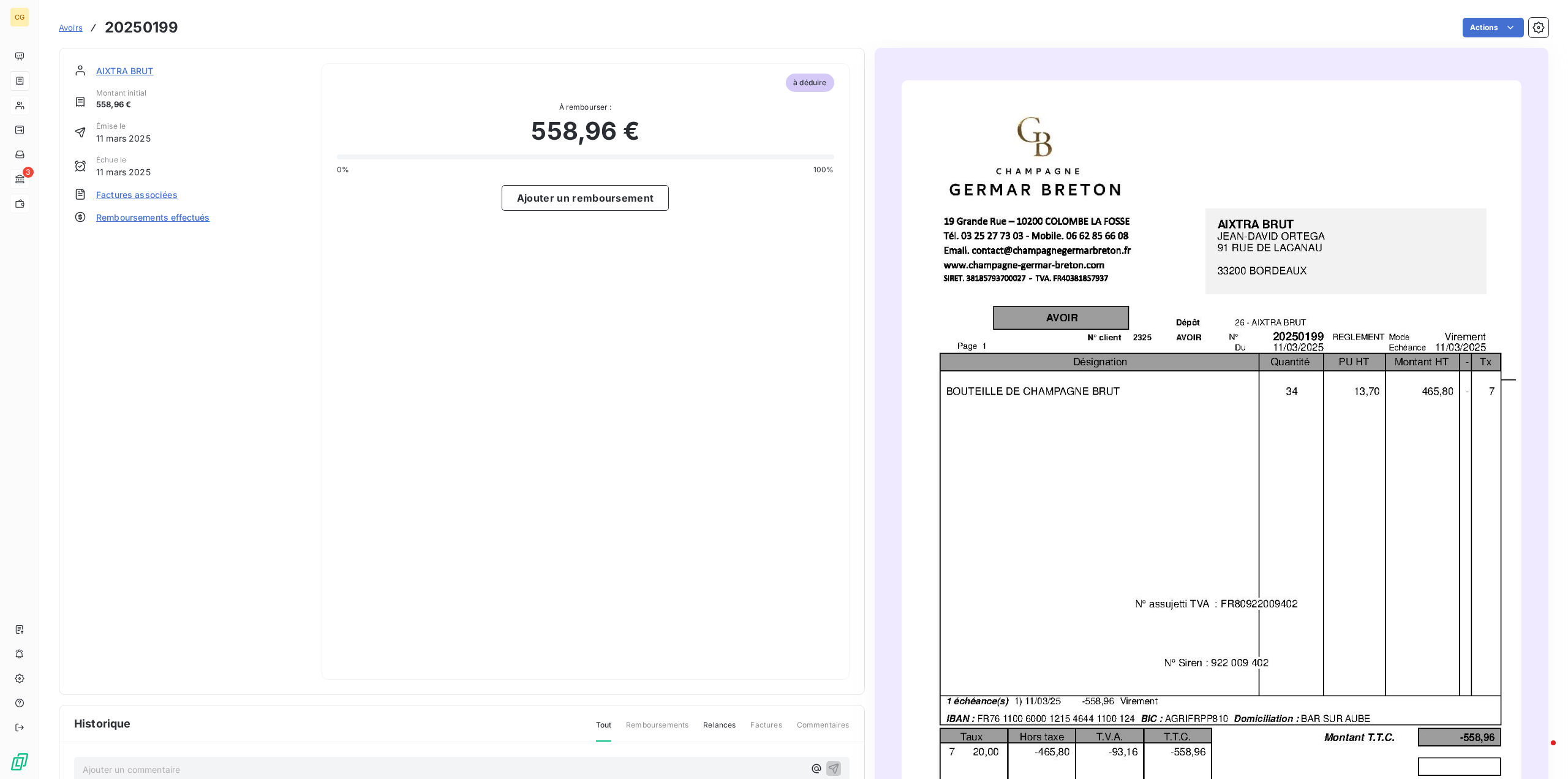
click at [132, 73] on span "AIXTRA BRUT" at bounding box center [124, 70] width 57 height 13
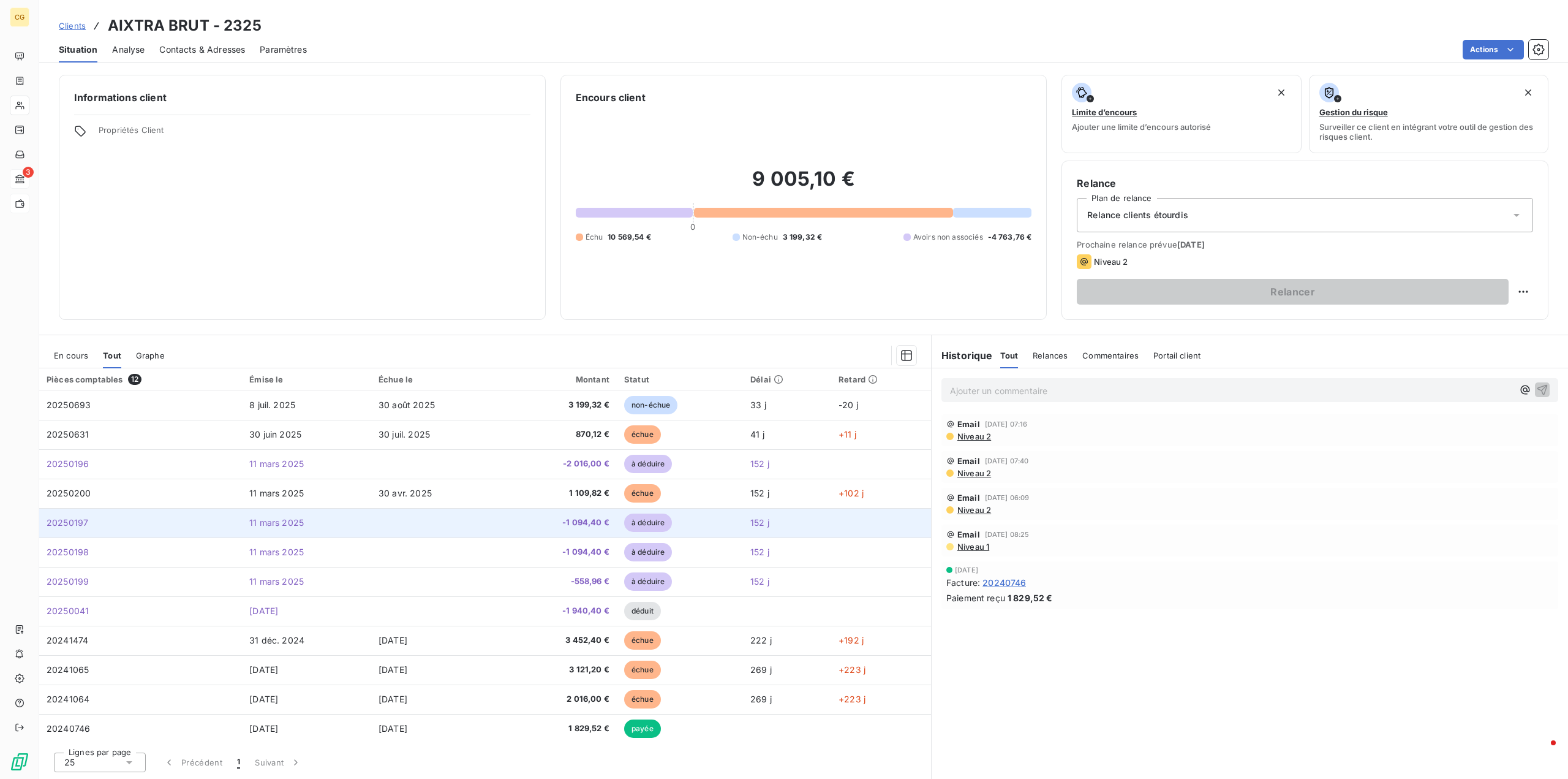
scroll to position [2, 0]
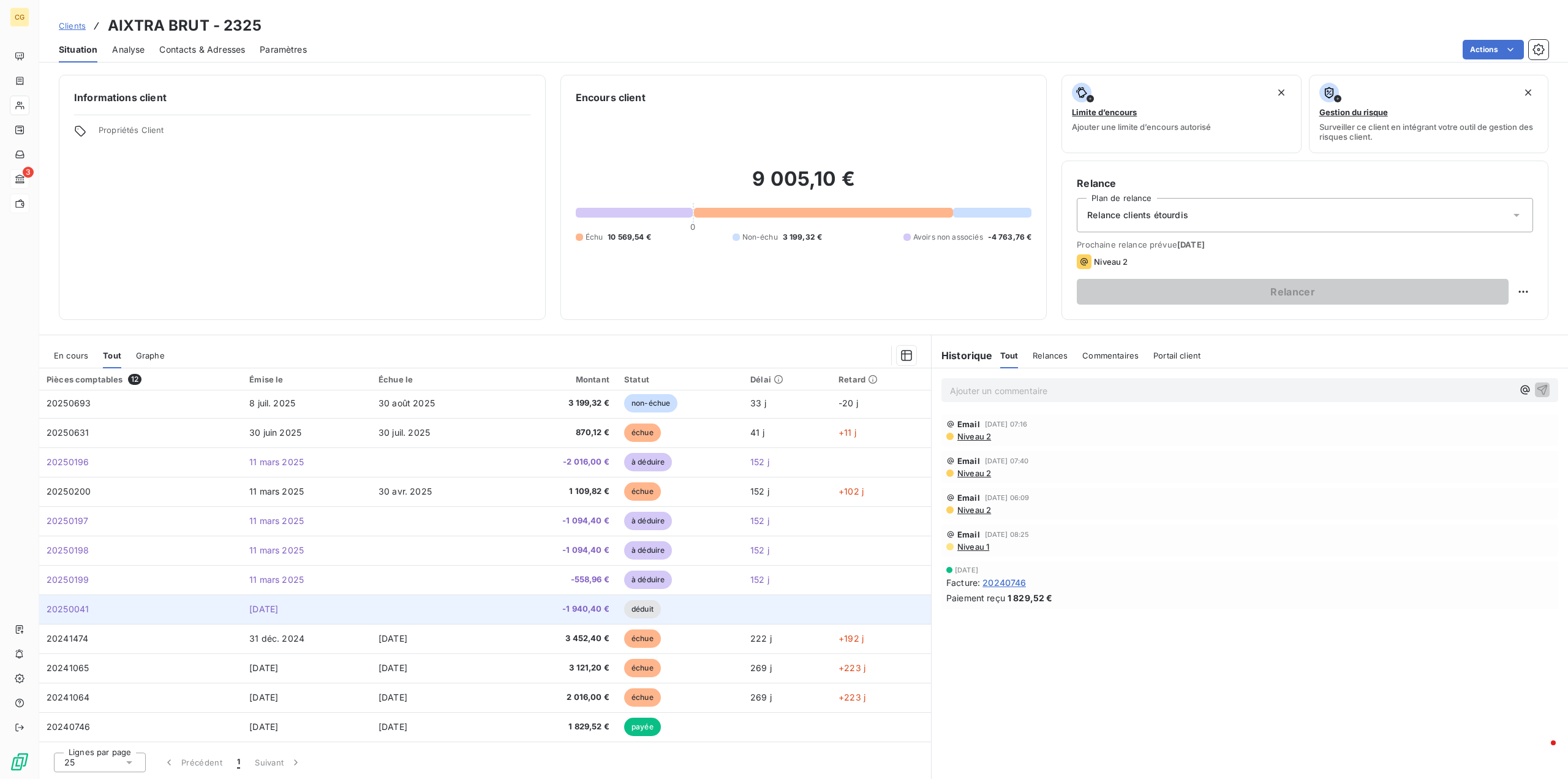
click at [476, 614] on td at bounding box center [436, 609] width 131 height 29
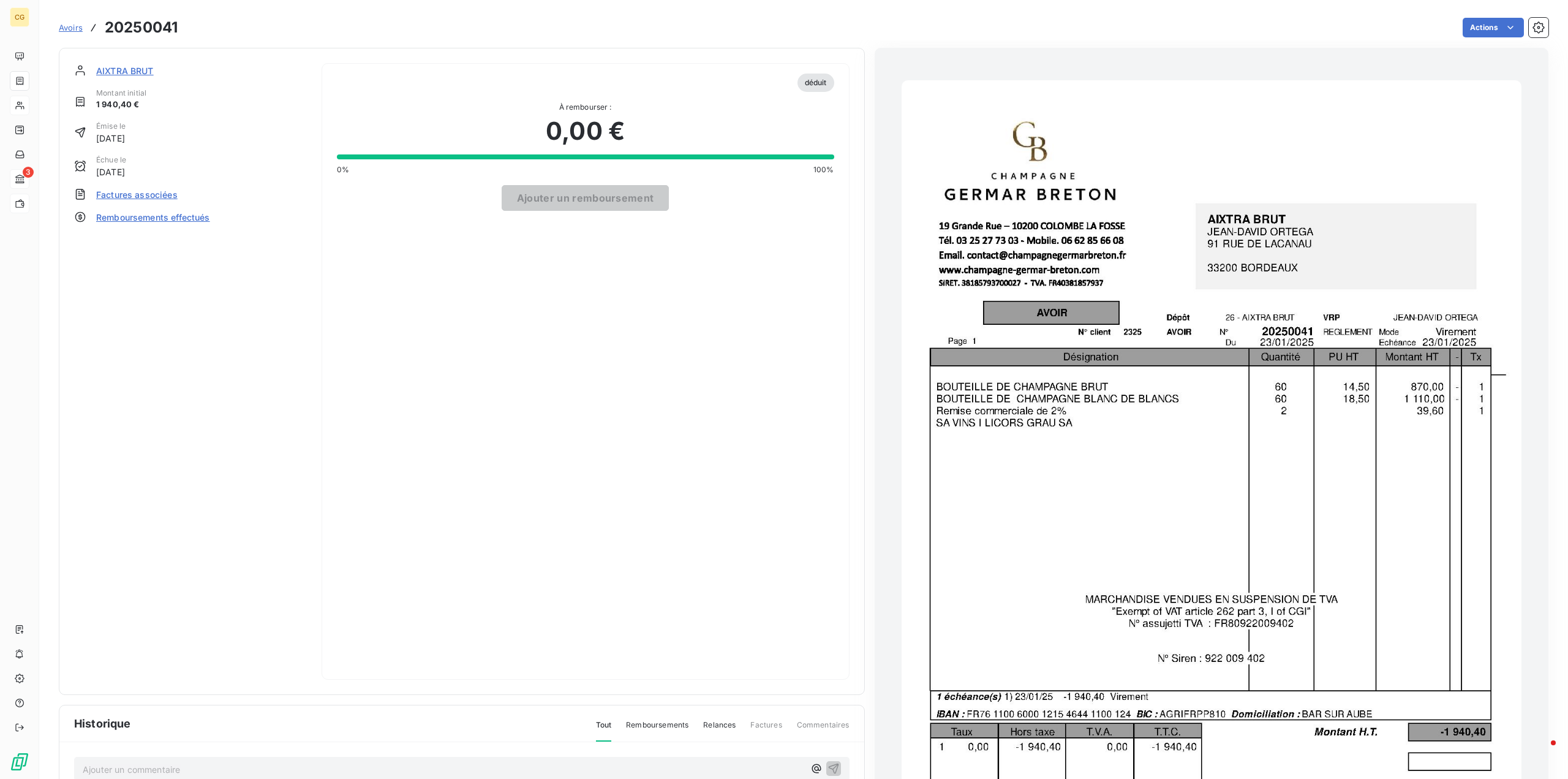
click at [153, 221] on span "Remboursements effectués" at bounding box center [153, 217] width 114 height 13
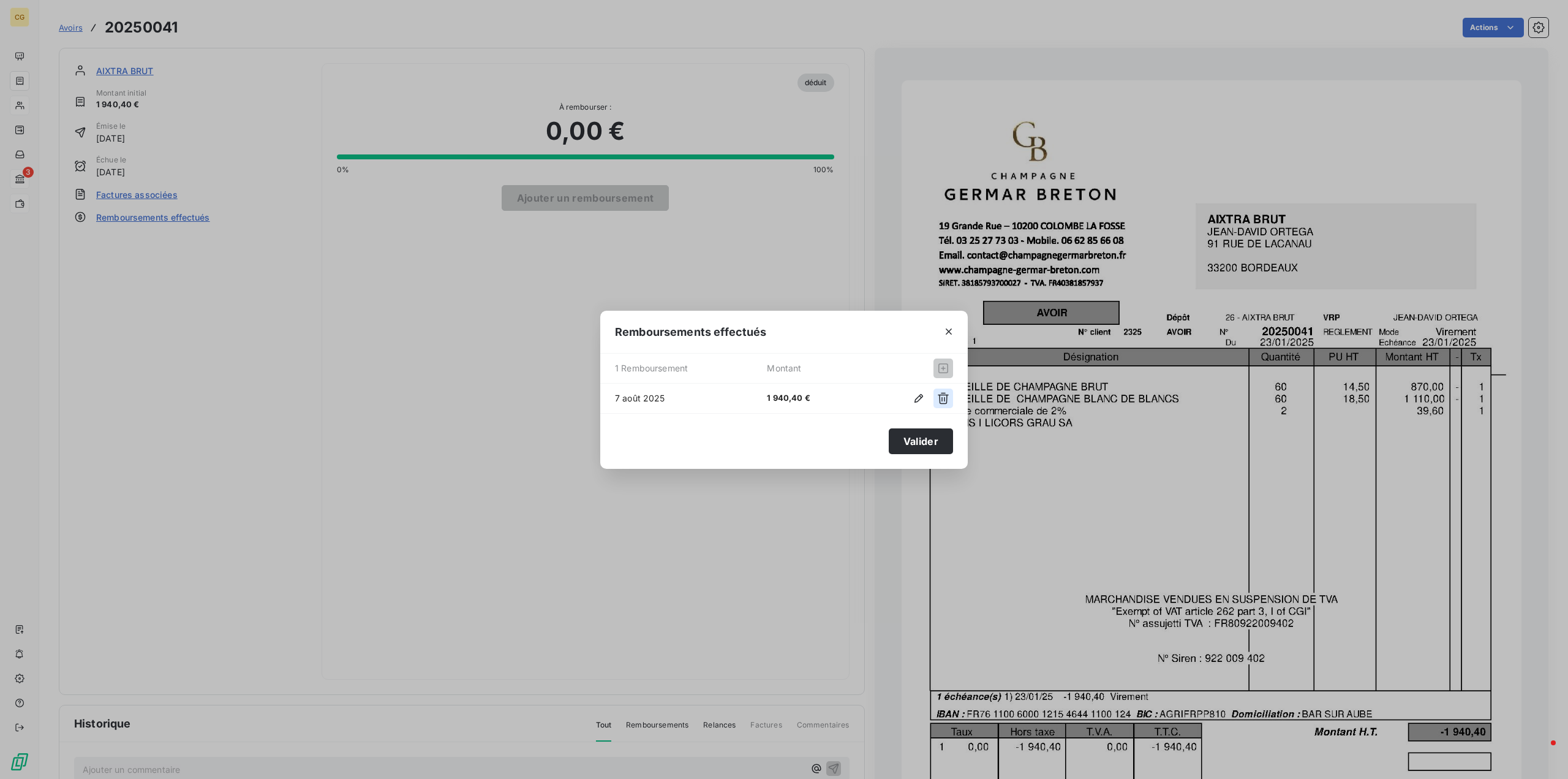
click at [943, 397] on icon "button" at bounding box center [943, 398] width 12 height 12
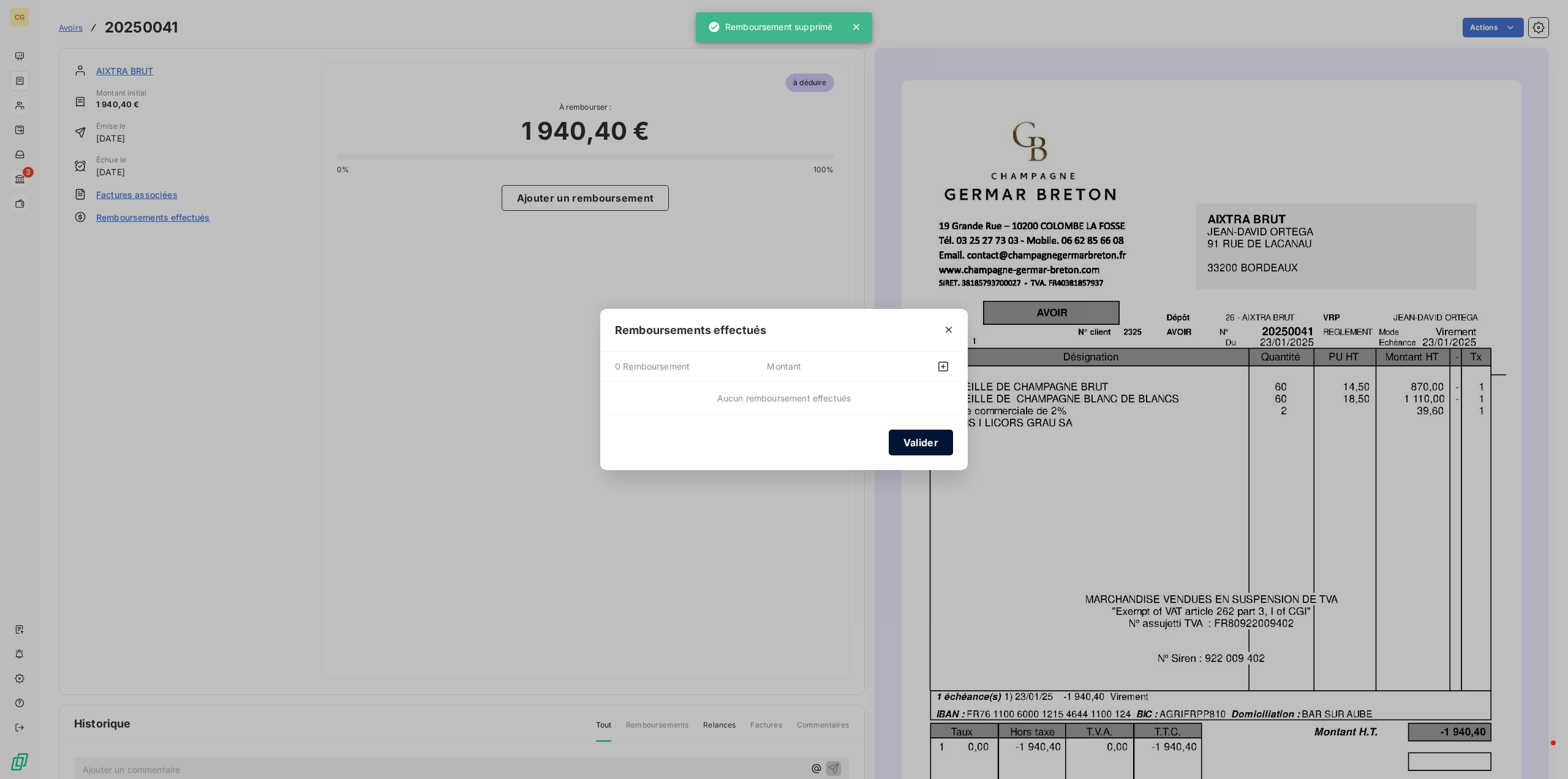
click at [921, 440] on button "Valider" at bounding box center [921, 442] width 64 height 26
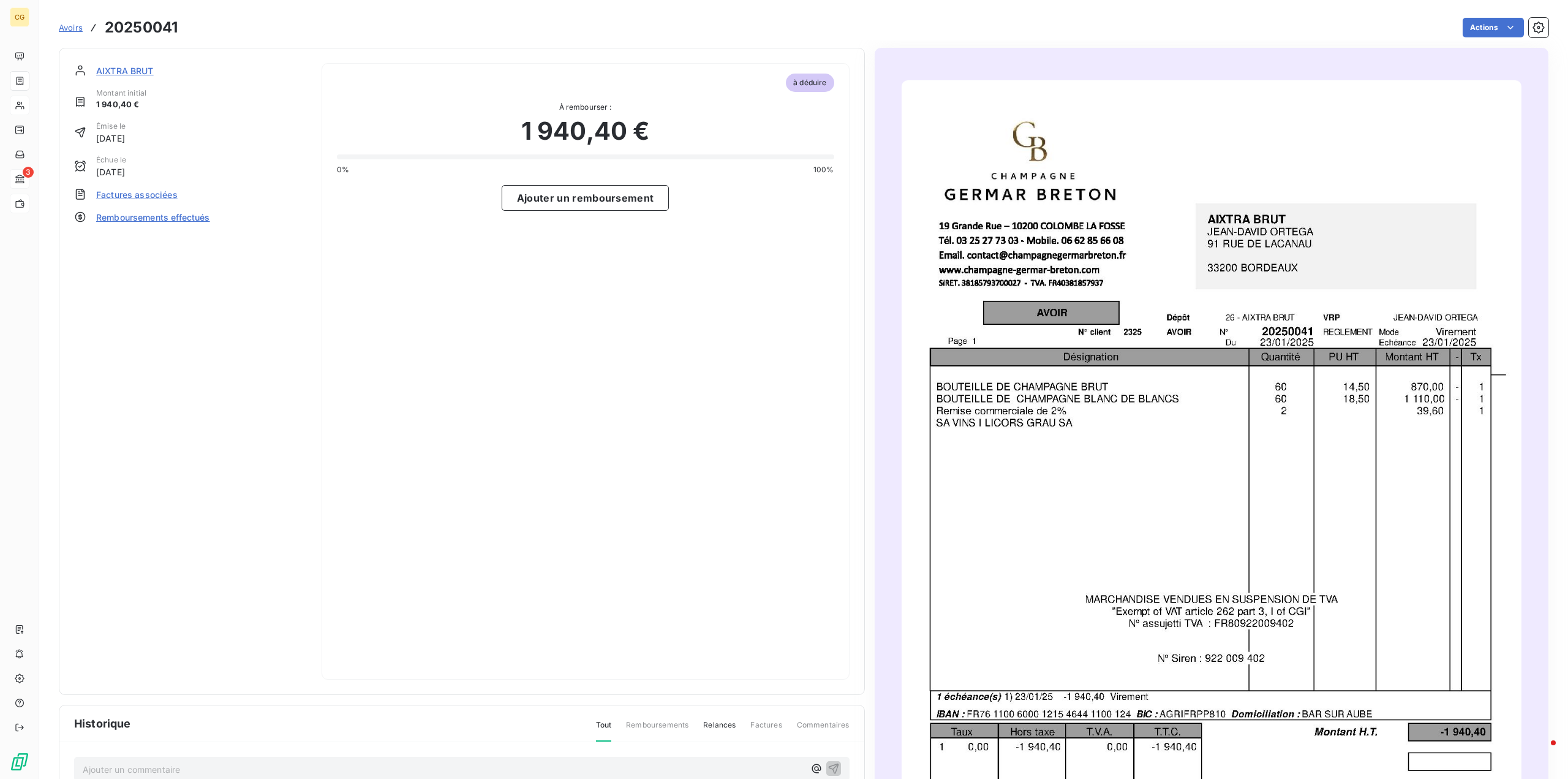
click at [117, 69] on span "AIXTRA BRUT" at bounding box center [124, 70] width 57 height 13
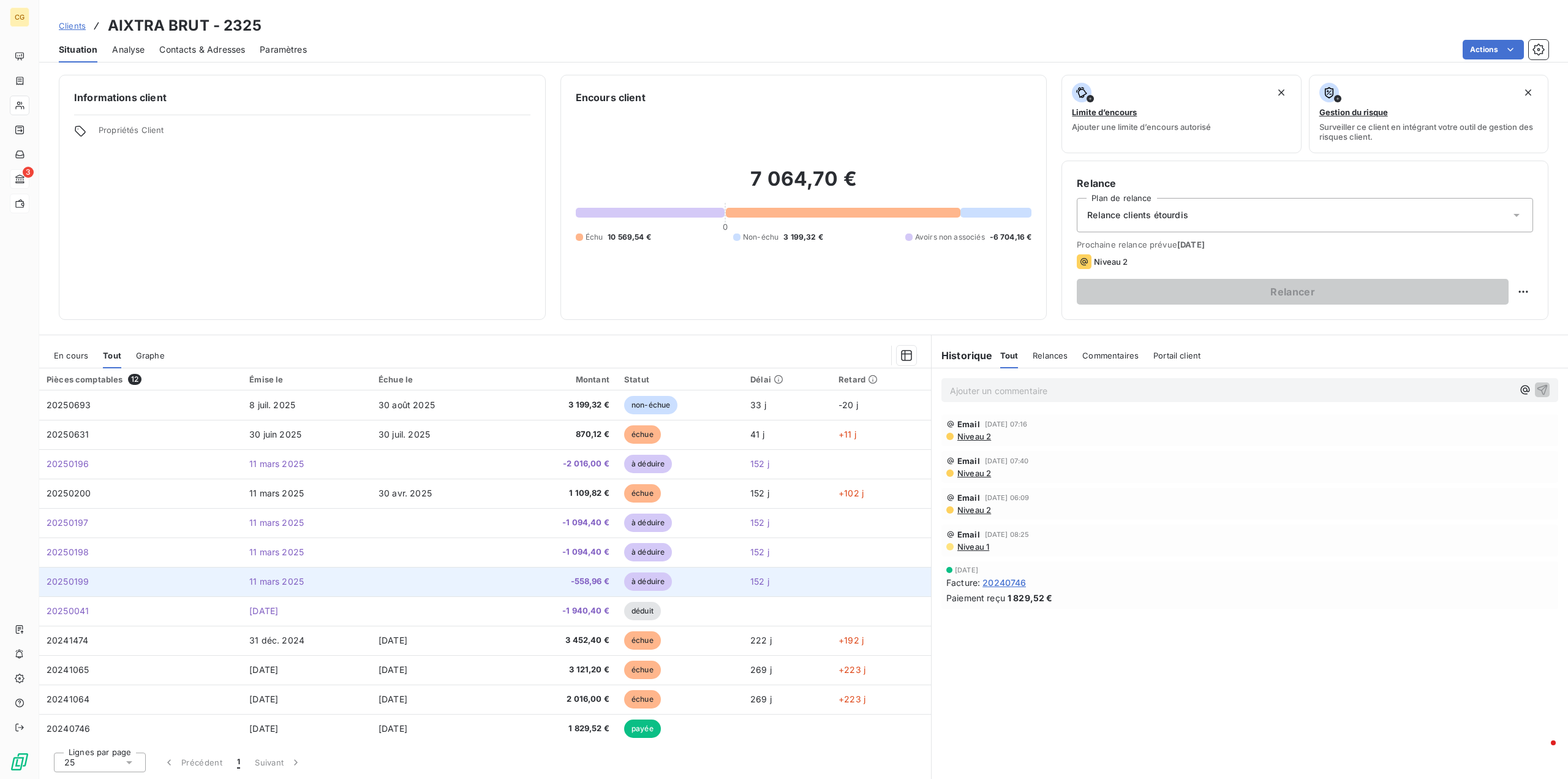
scroll to position [2, 0]
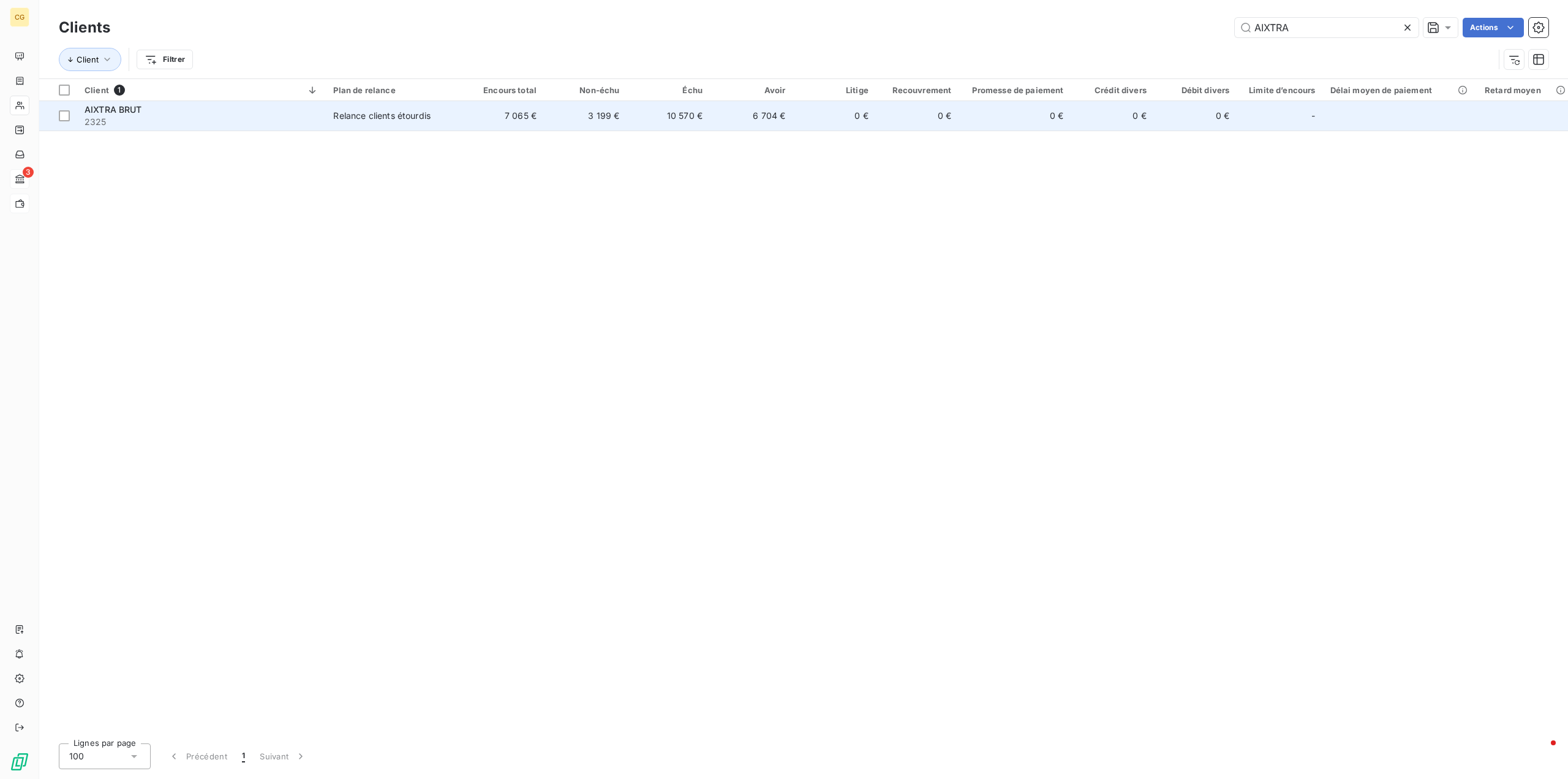
click at [373, 115] on div "Relance clients étourdis" at bounding box center [382, 116] width 98 height 12
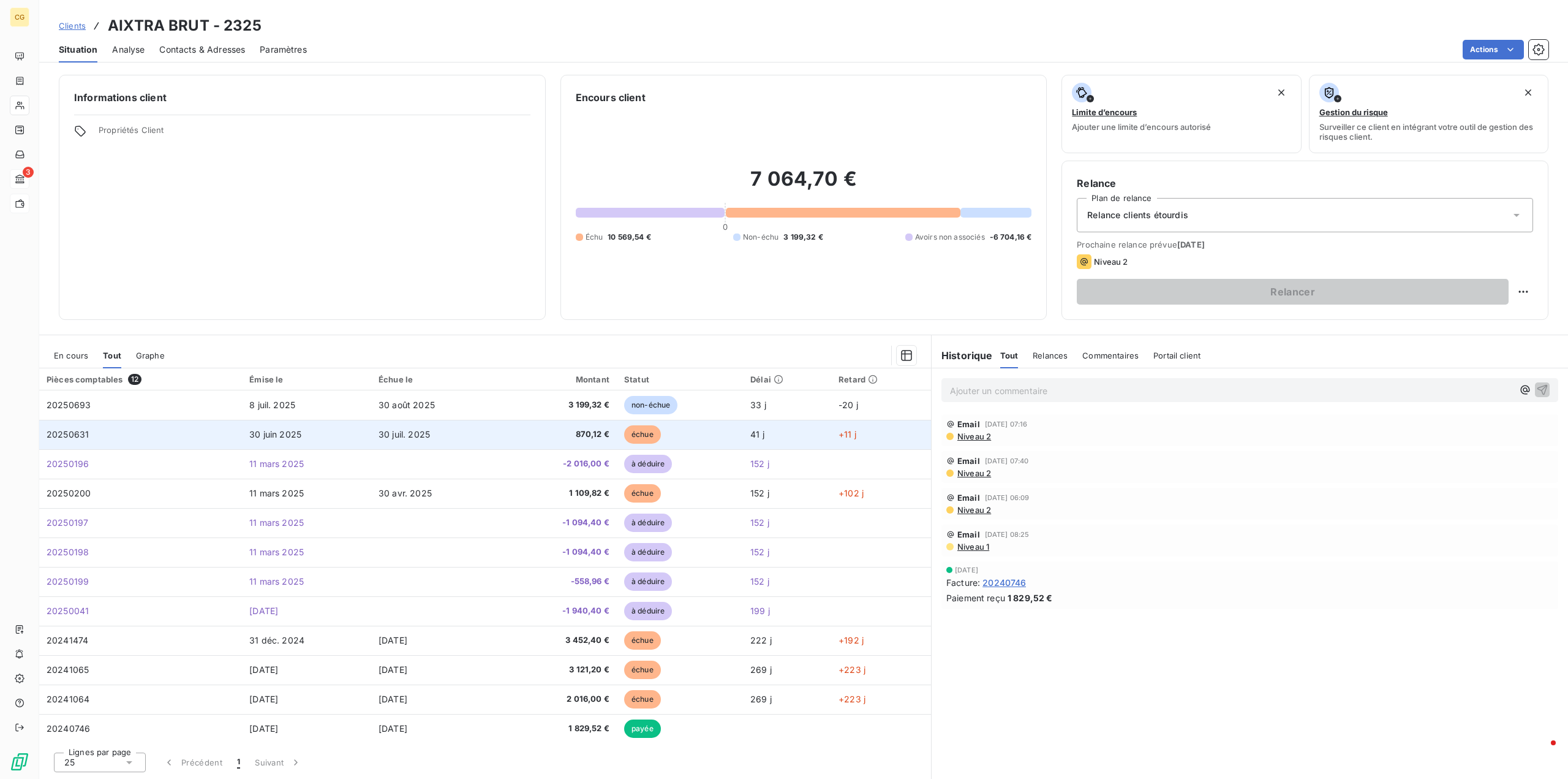
scroll to position [2, 0]
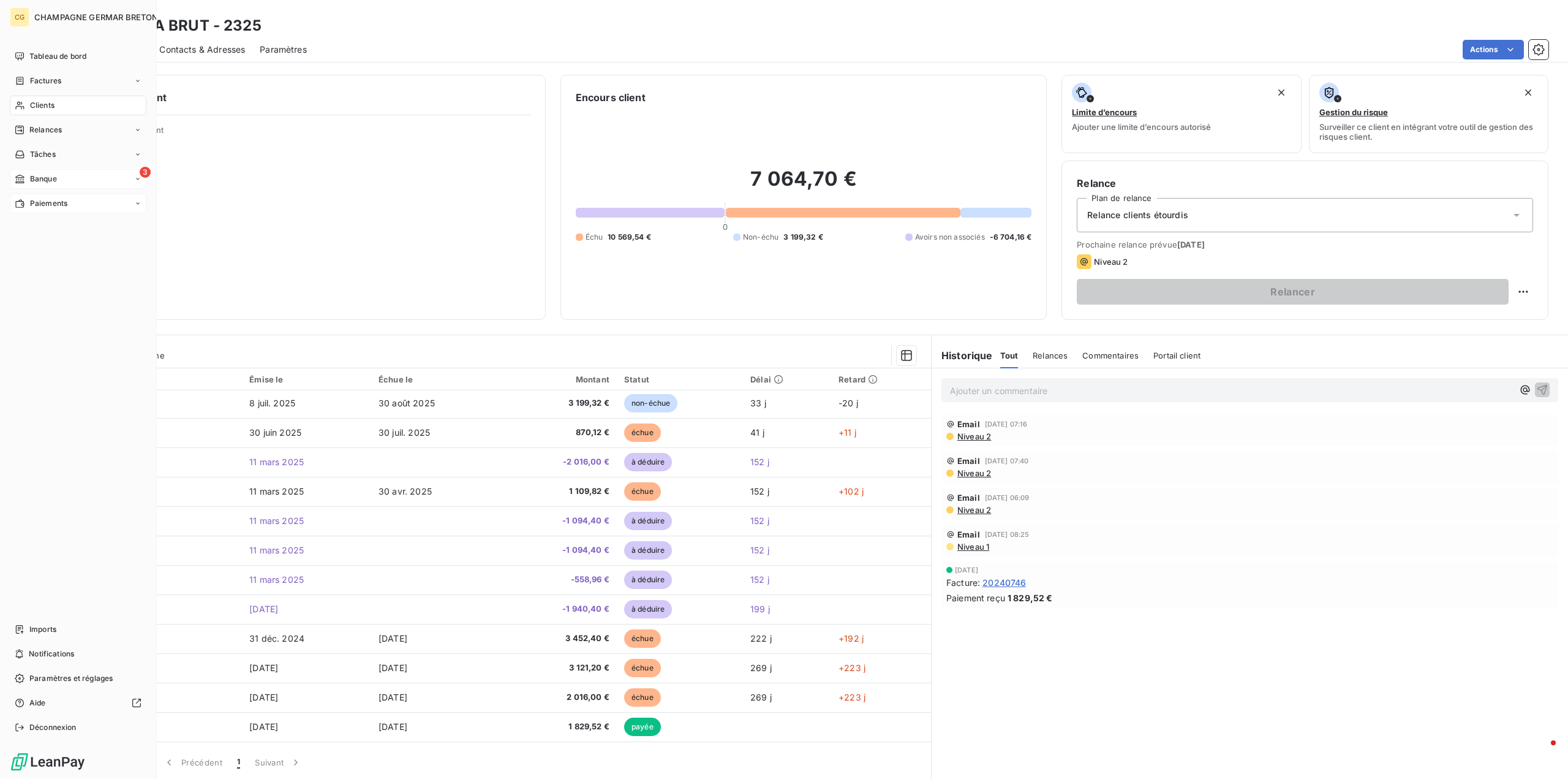
click at [50, 178] on span "Banque" at bounding box center [43, 178] width 27 height 11
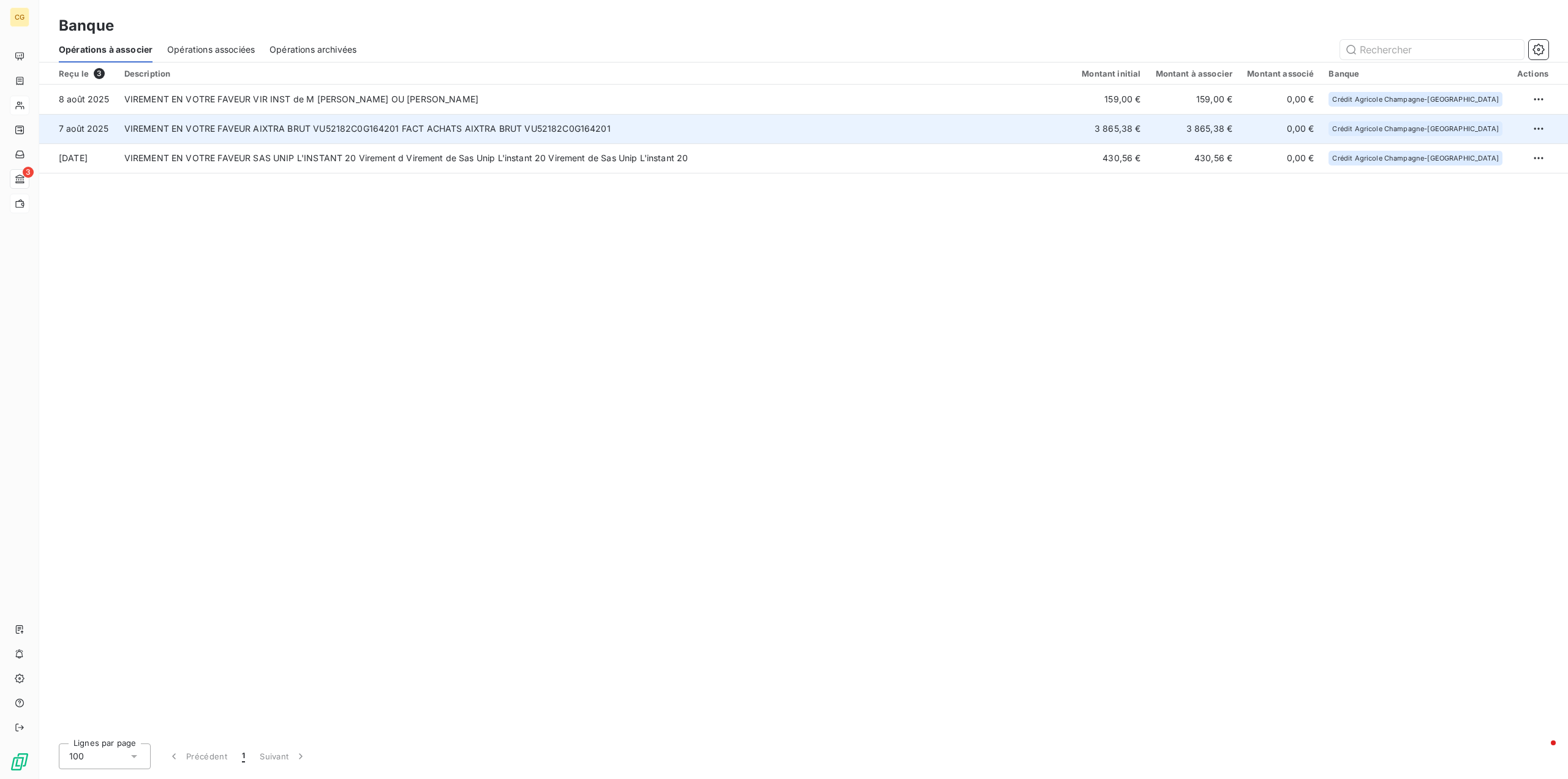
click at [398, 128] on td "VIREMENT EN VOTRE FAVEUR AIXTRA BRUT VU52182C0G164201 FACT ACHATS AIXTRA BRUT V…" at bounding box center [596, 129] width 958 height 29
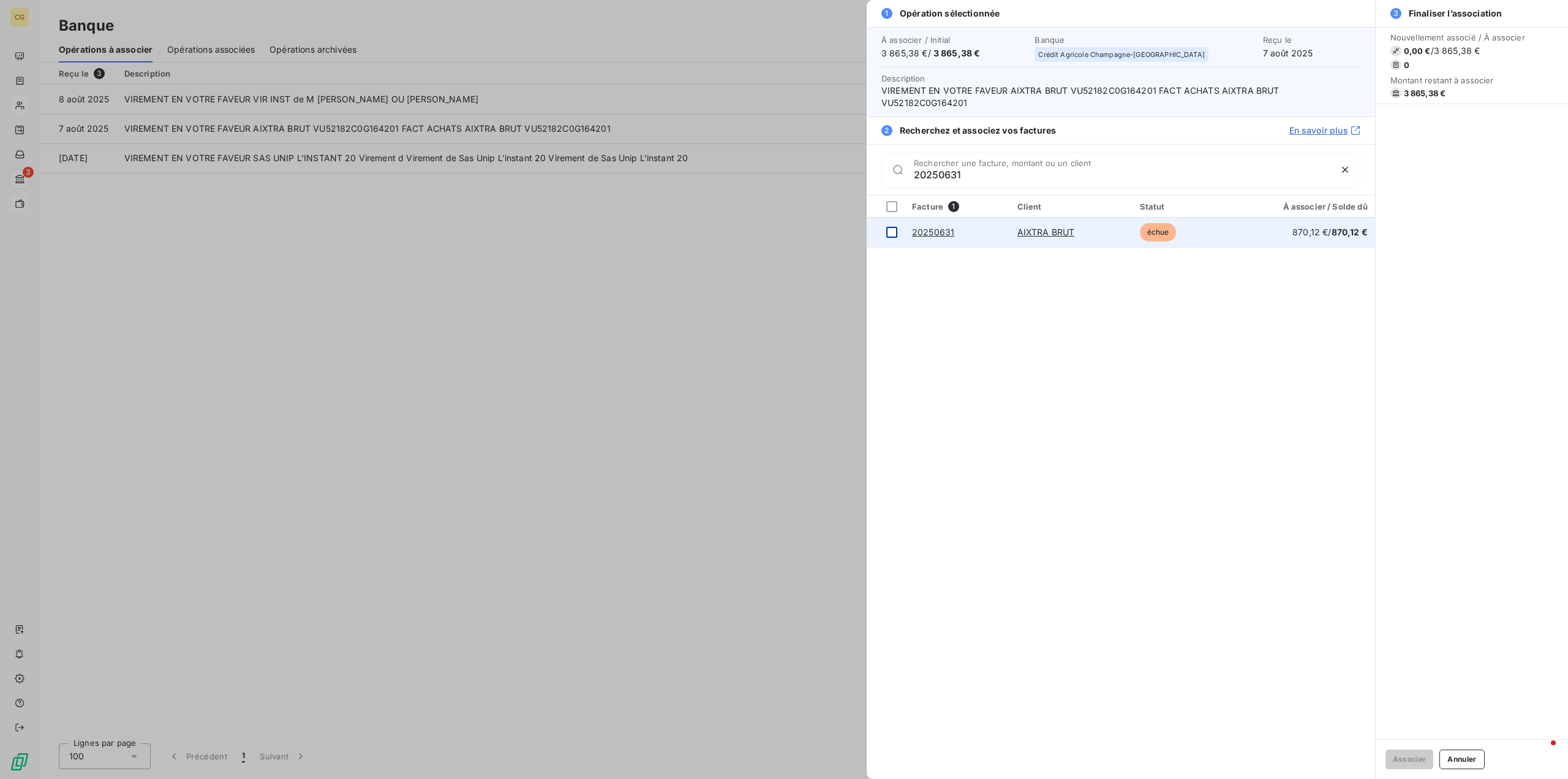
type input "20250631"
click at [895, 233] on div at bounding box center [892, 232] width 11 height 11
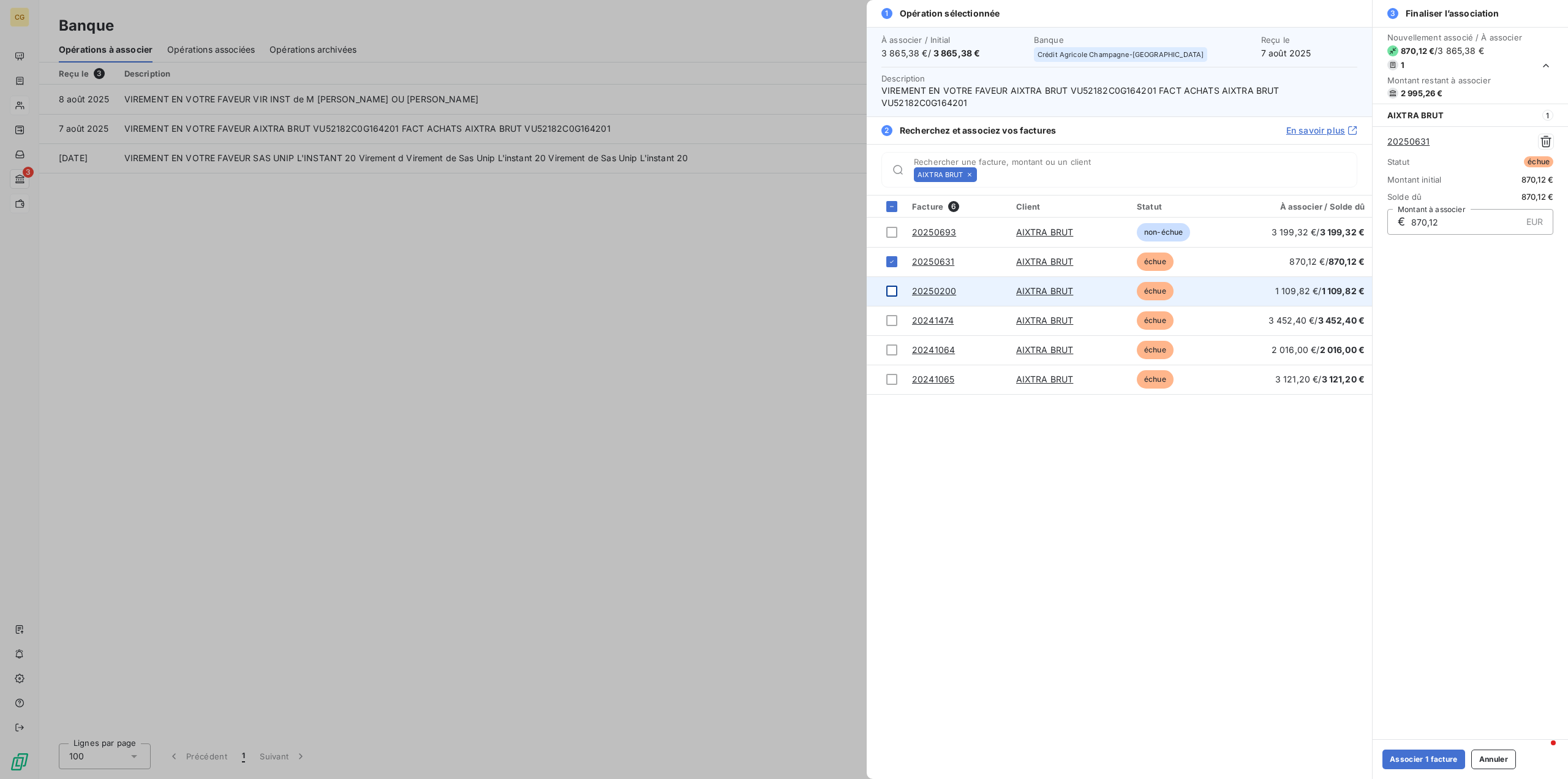
click at [889, 293] on div at bounding box center [892, 291] width 11 height 11
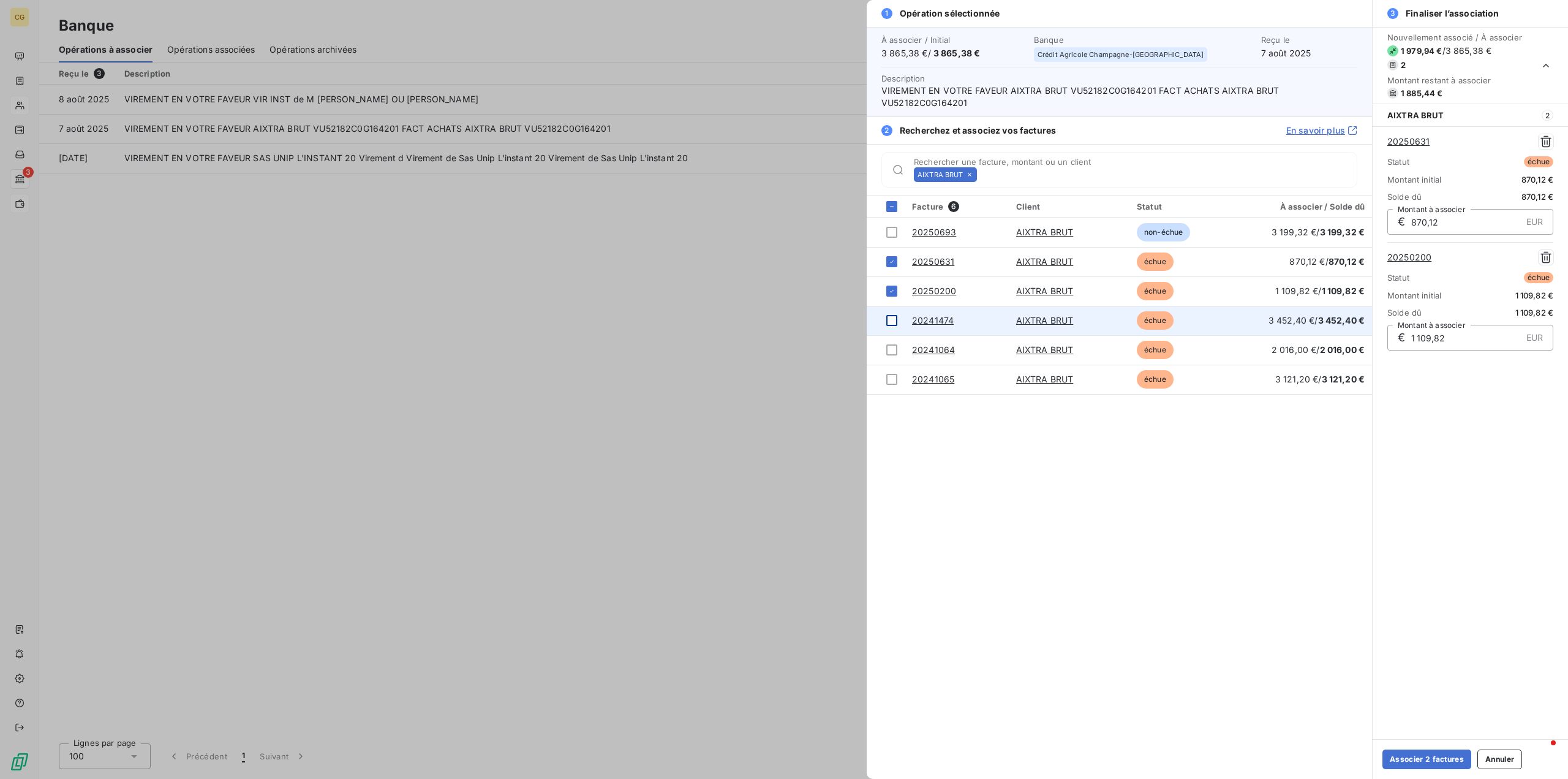
click at [894, 324] on div at bounding box center [892, 321] width 11 height 11
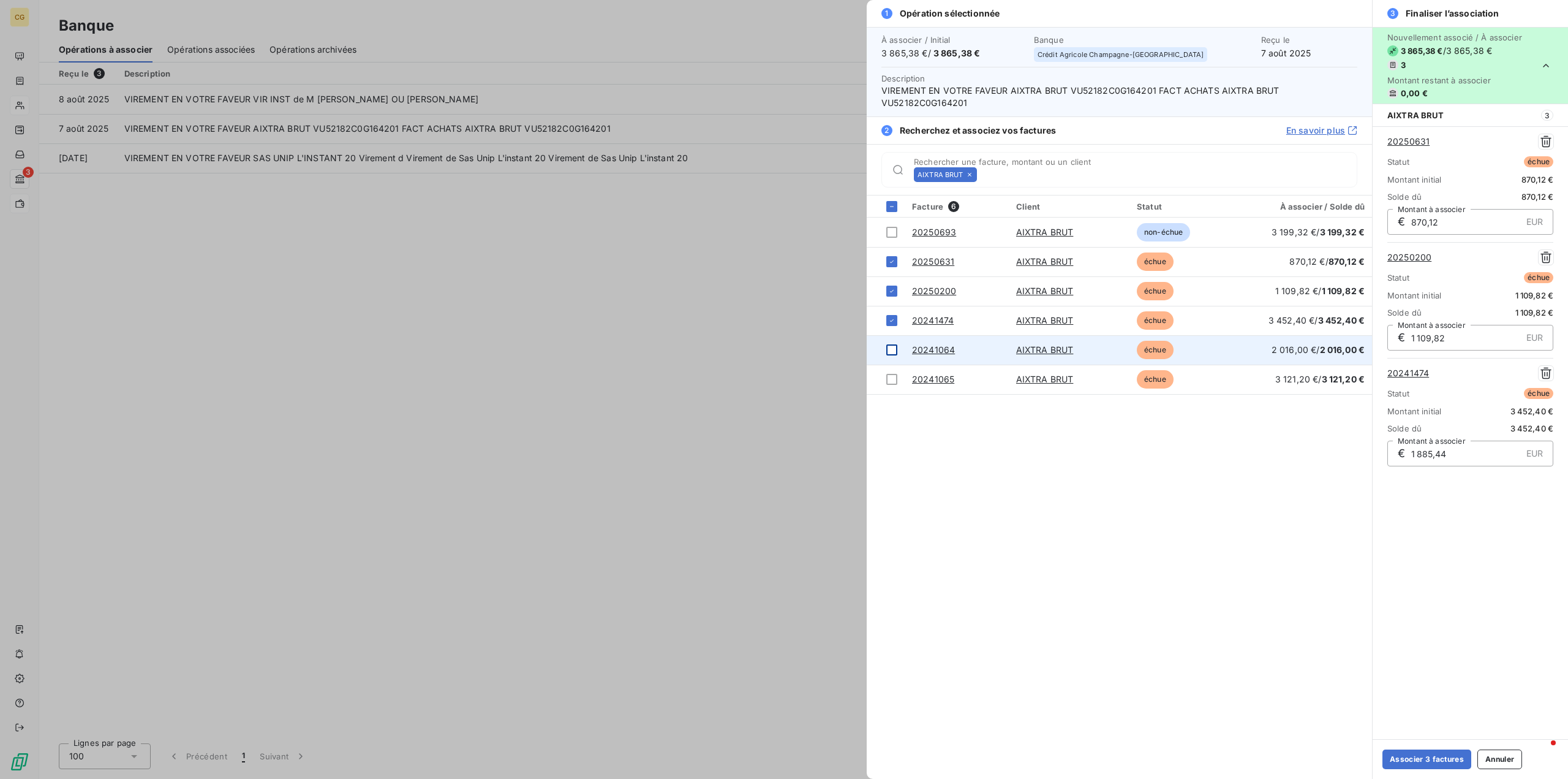
click at [893, 351] on div at bounding box center [892, 350] width 11 height 11
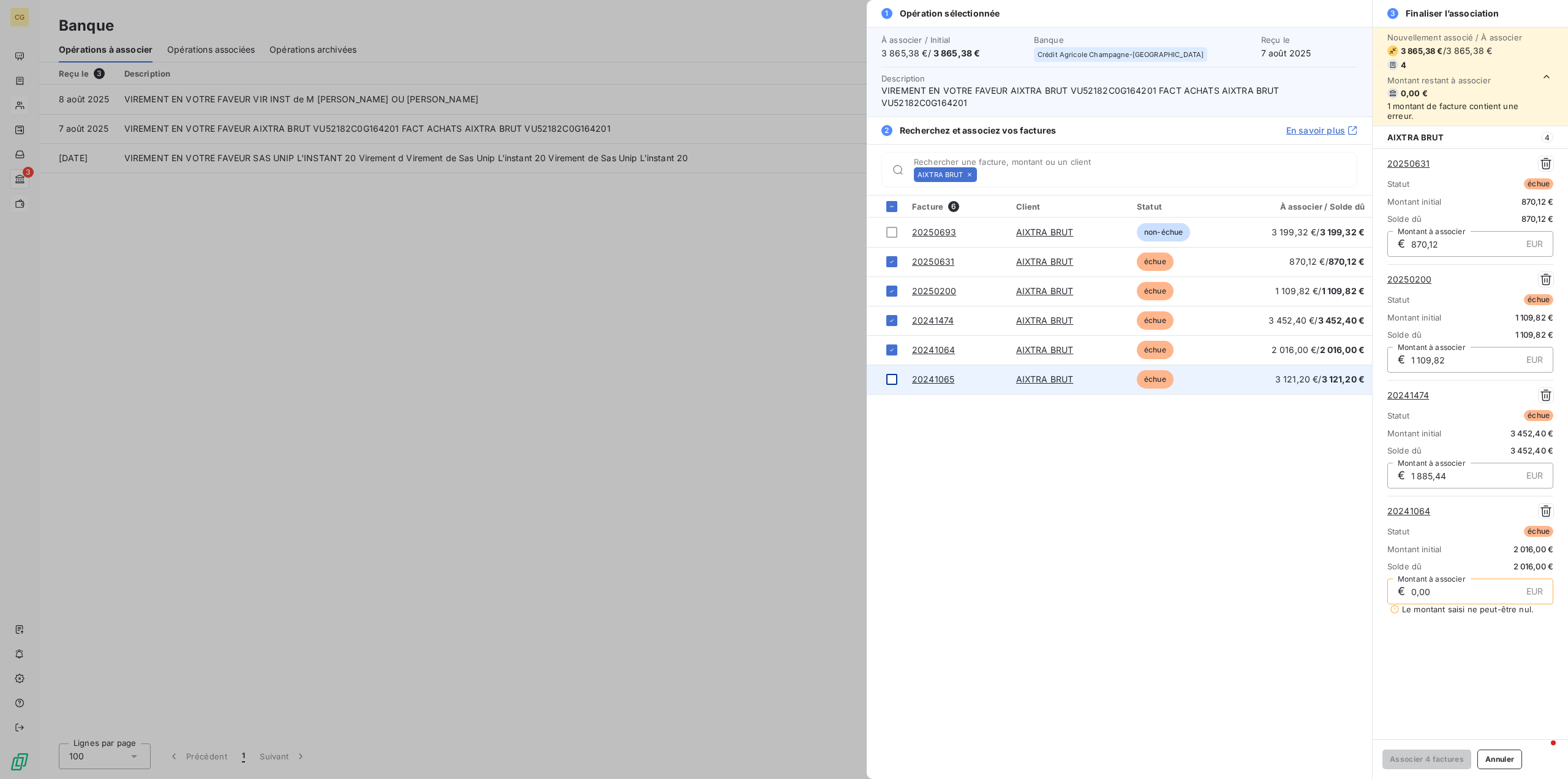
click at [891, 381] on div at bounding box center [892, 379] width 11 height 11
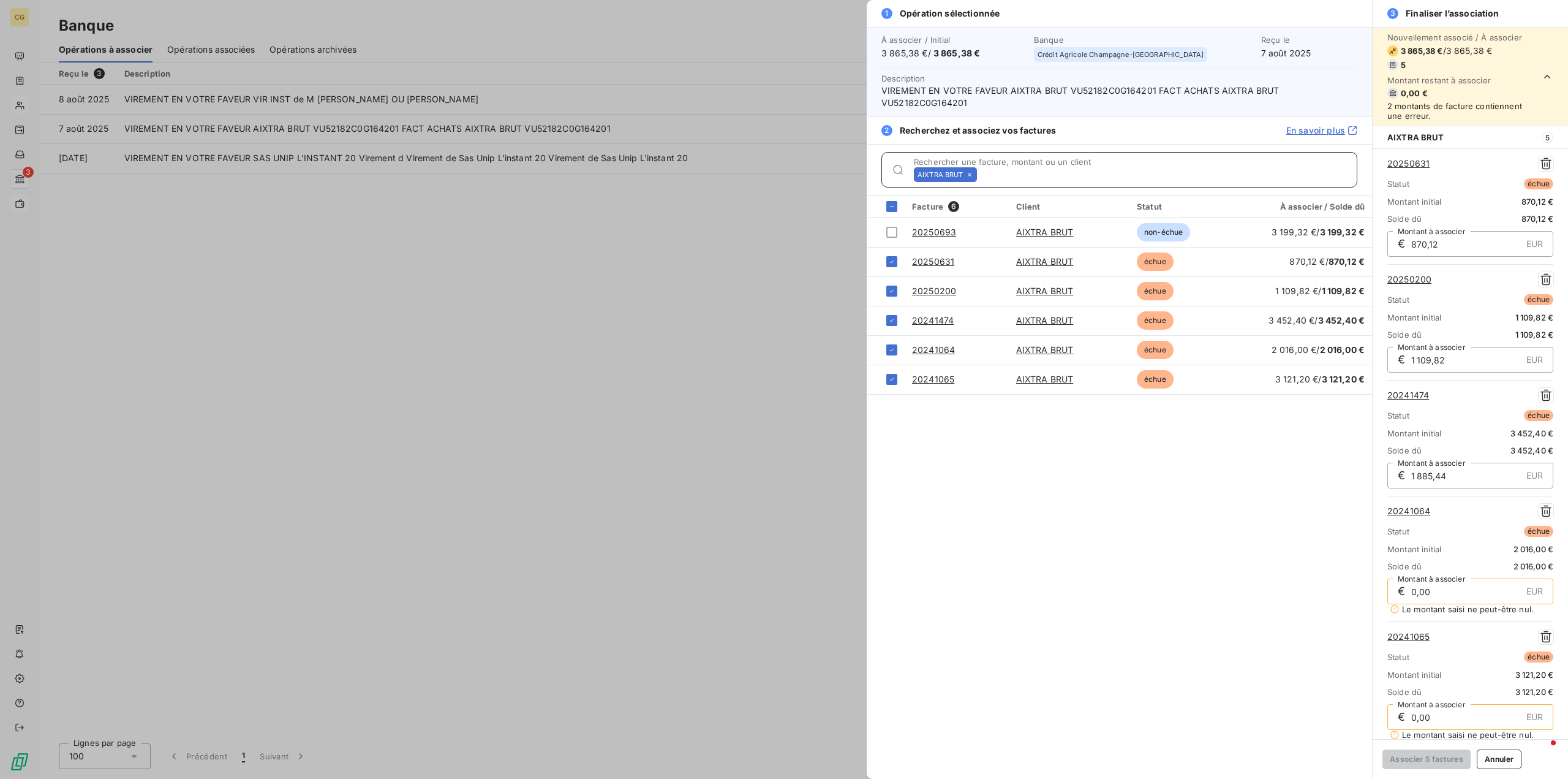
click at [996, 177] on input "Rechercher une facture, montant ou un client" at bounding box center [1170, 175] width 375 height 12
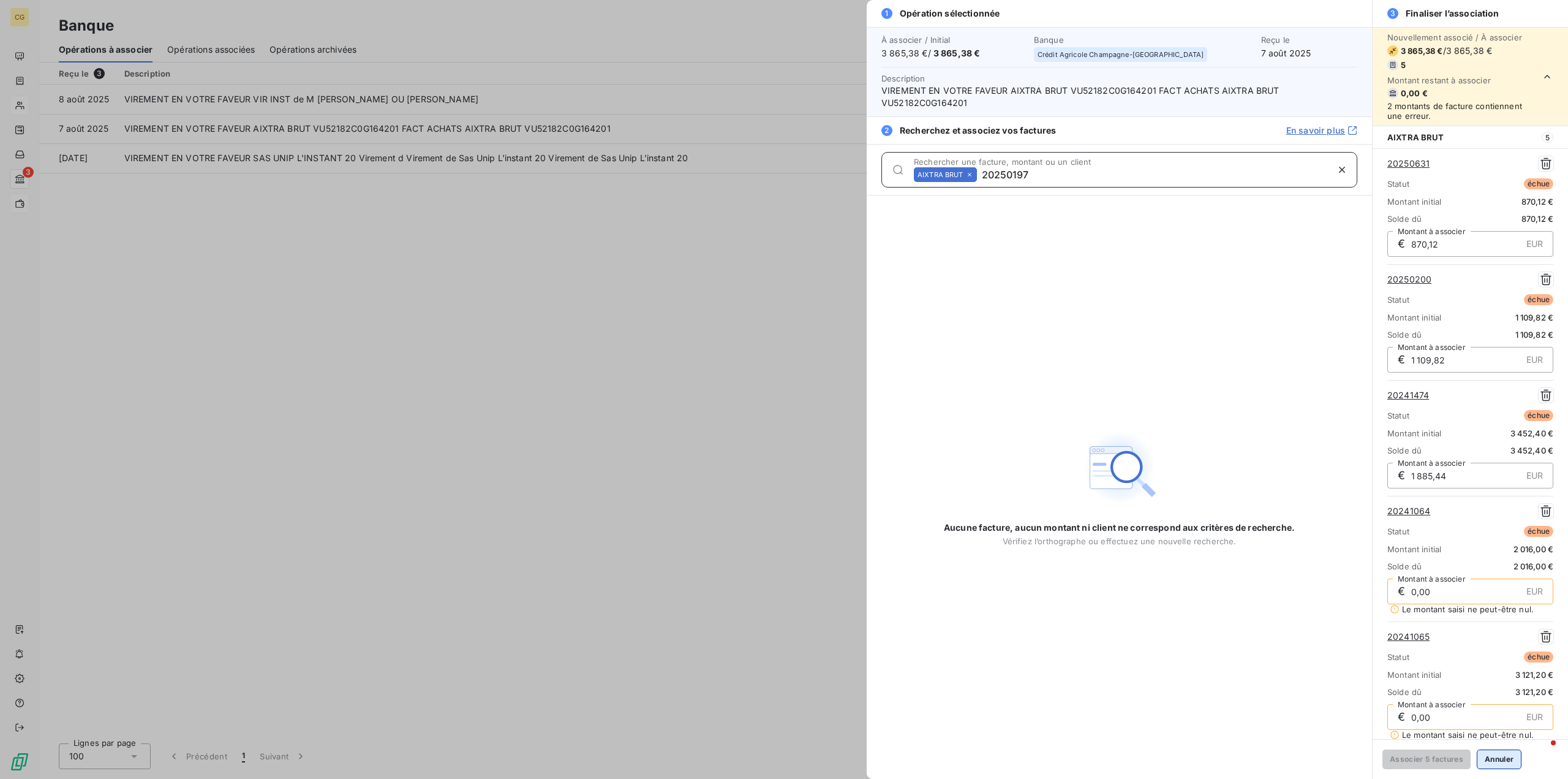
type input "20250197"
click at [1492, 761] on button "Annuler" at bounding box center [1499, 758] width 45 height 20
